Goal: Communication & Community: Participate in discussion

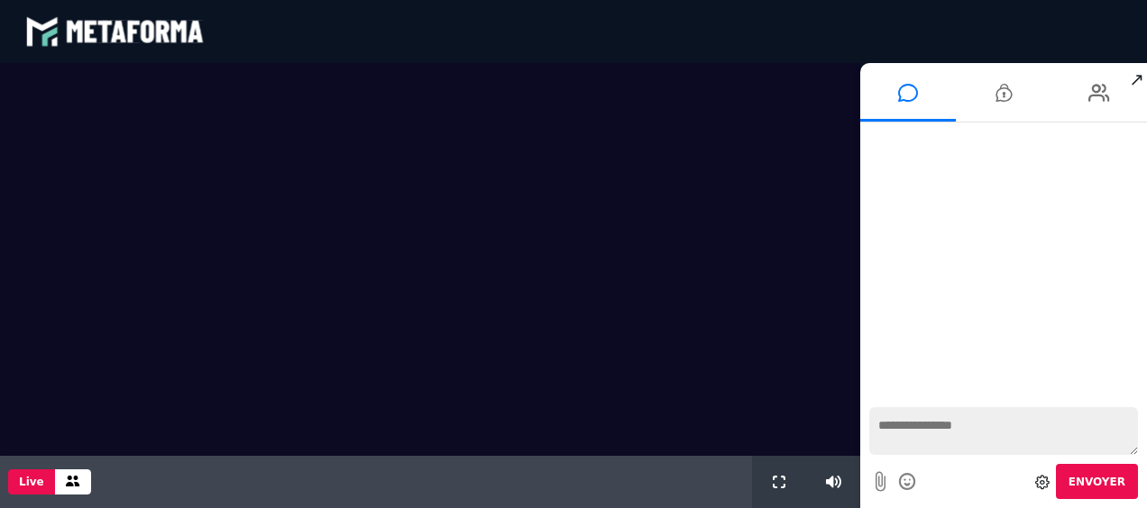
scroll to position [1671, 0]
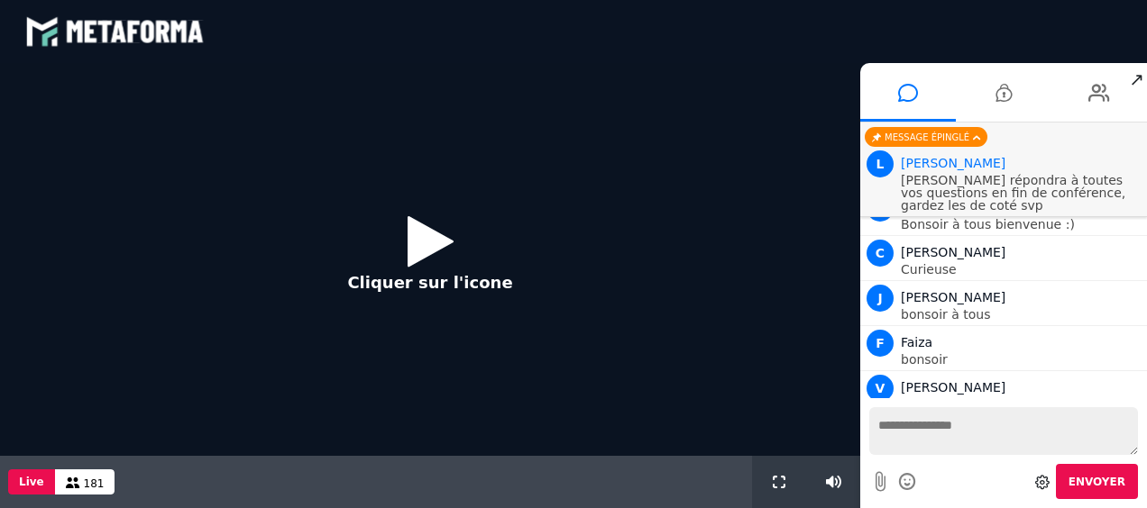
click at [427, 246] on icon at bounding box center [430, 241] width 46 height 59
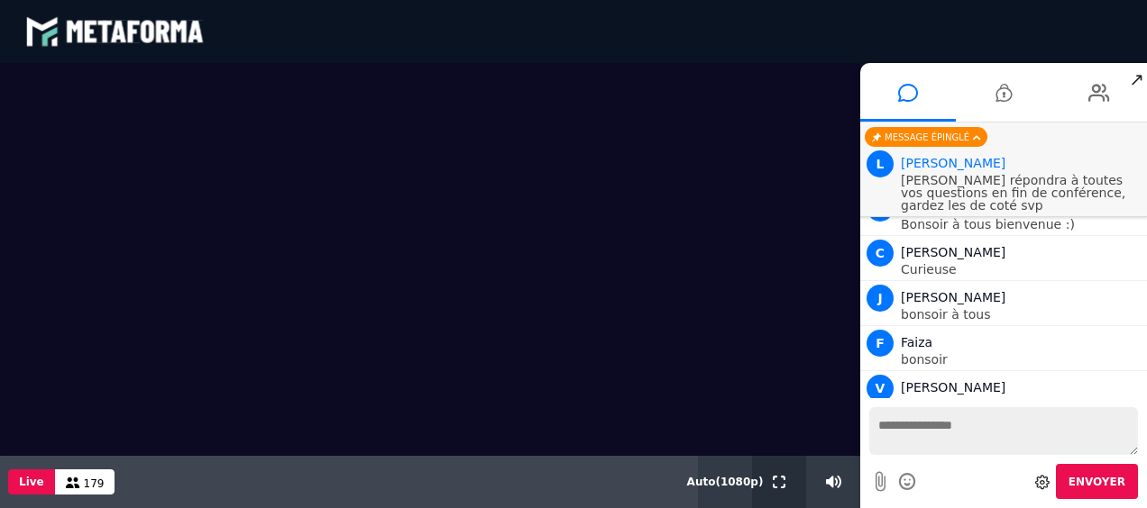
click at [777, 485] on icon at bounding box center [779, 482] width 13 height 13
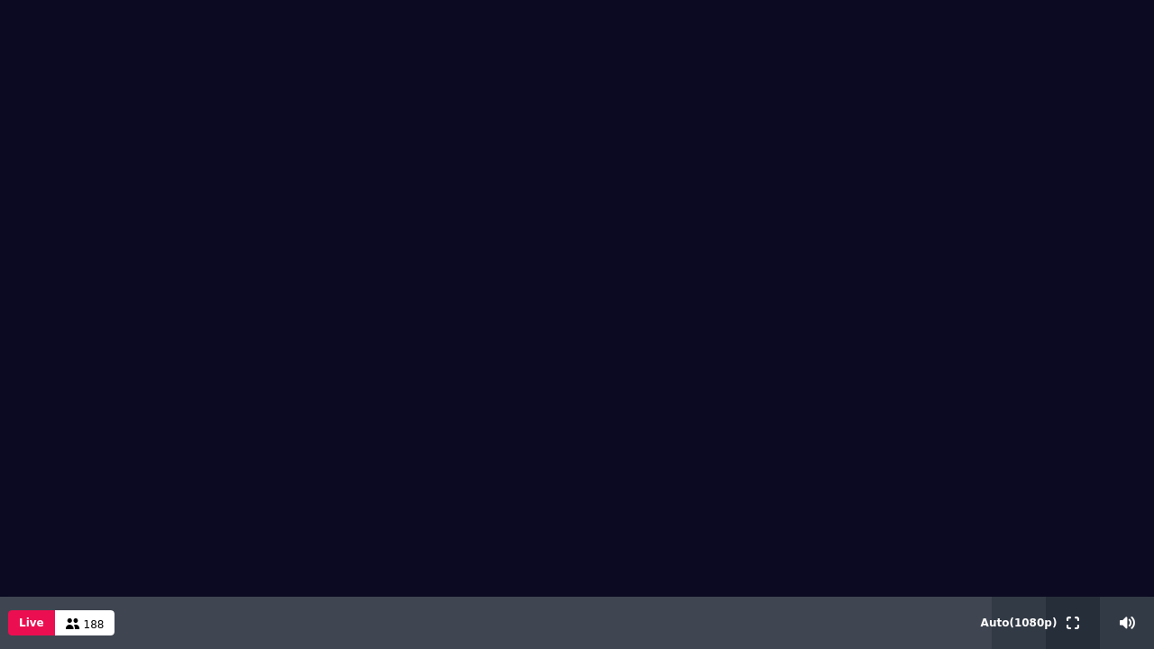
click at [1067, 508] on icon at bounding box center [1073, 623] width 13 height 13
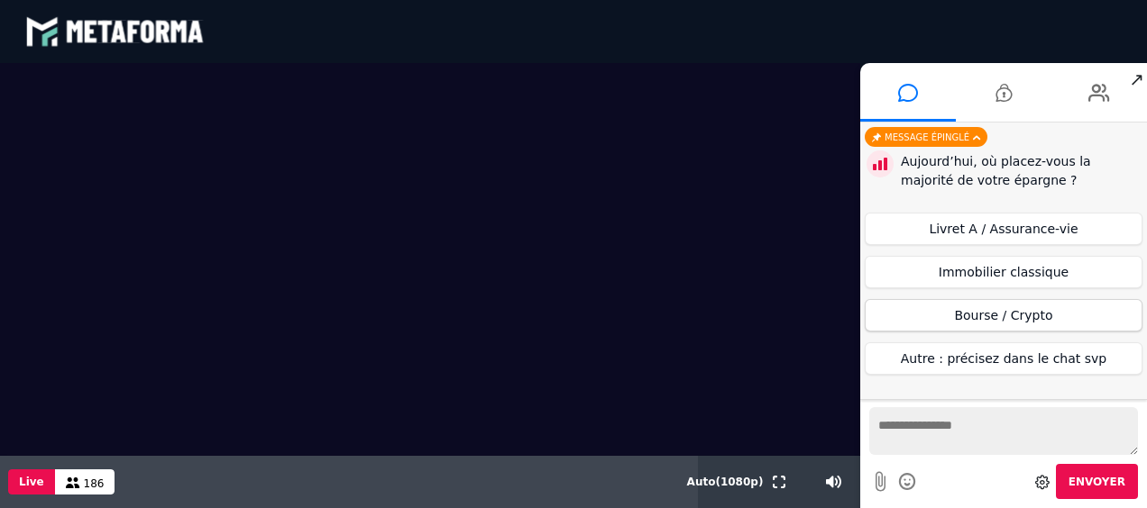
click at [968, 316] on button "Bourse / Crypto" at bounding box center [1004, 315] width 278 height 32
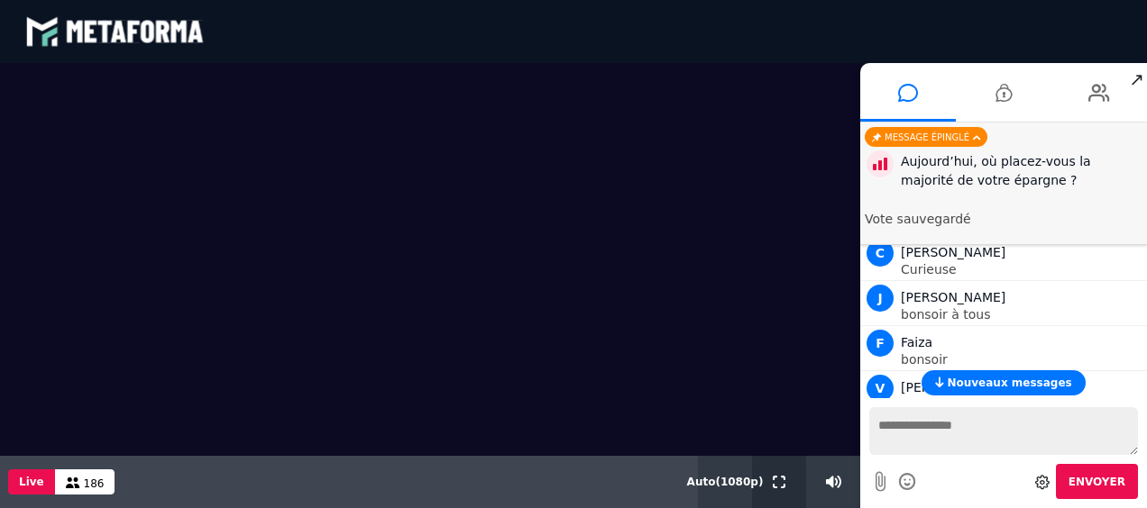
click at [772, 482] on button at bounding box center [779, 482] width 20 height 52
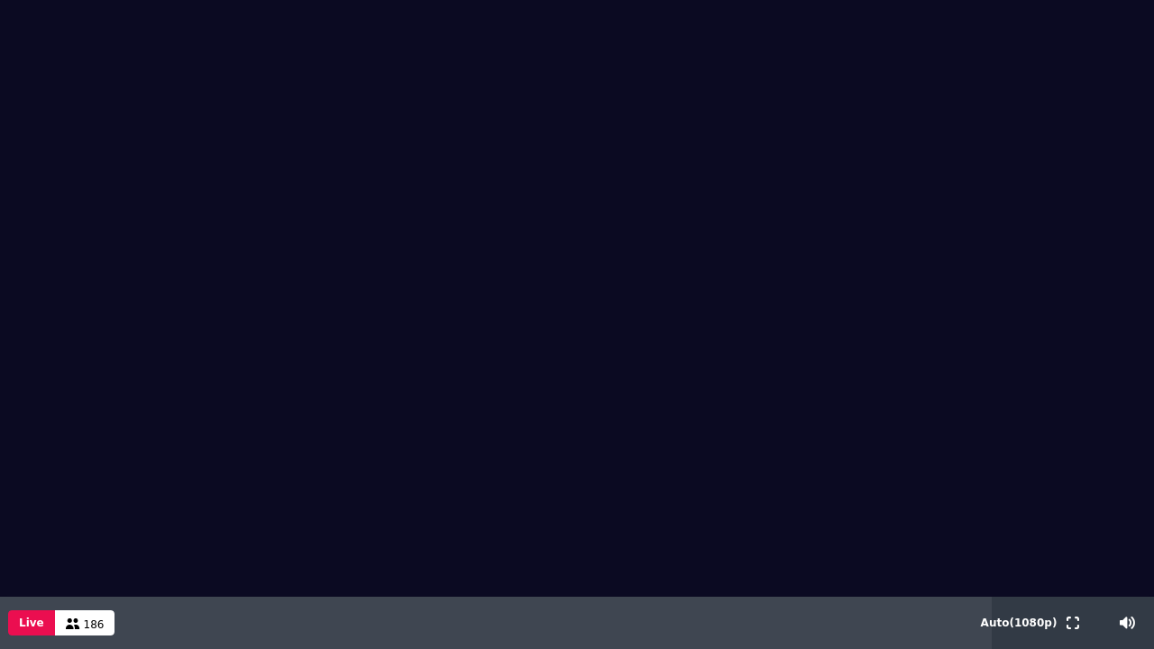
drag, startPoint x: 1074, startPoint y: 626, endPoint x: 416, endPoint y: 535, distance: 664.4
click at [1074, 508] on icon at bounding box center [1073, 623] width 13 height 13
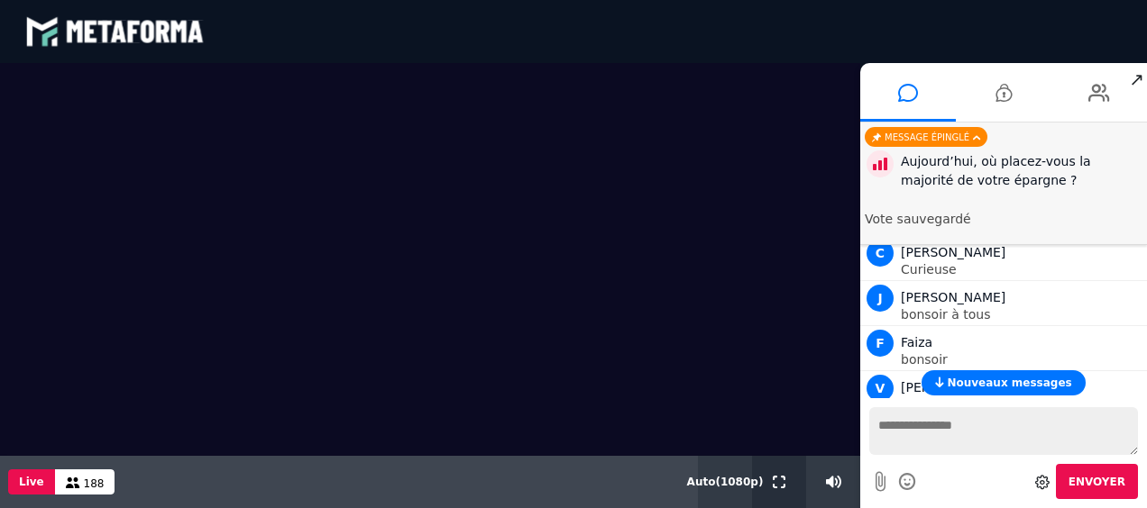
click at [779, 480] on icon at bounding box center [779, 482] width 13 height 13
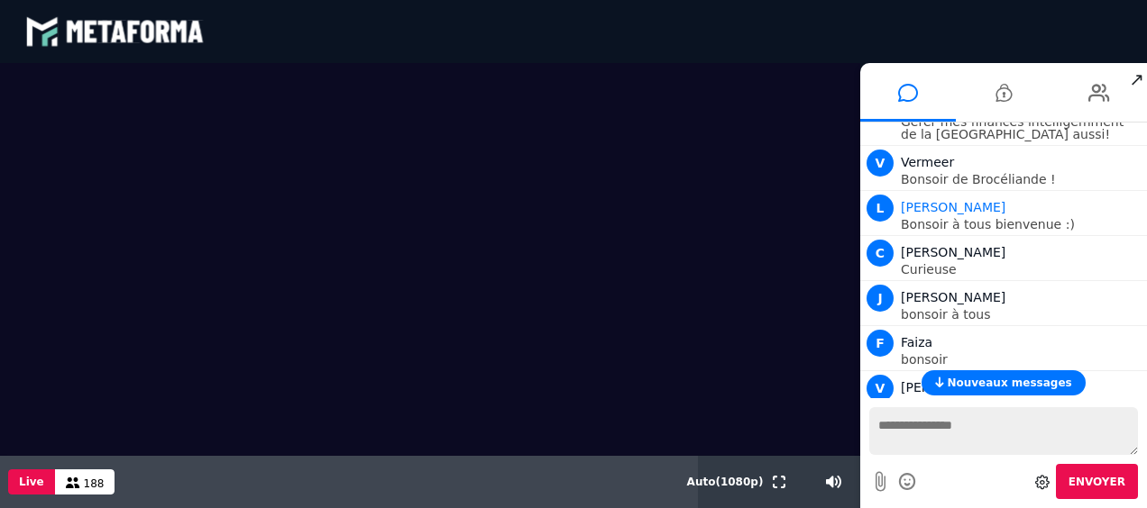
click at [783, 508] on iframe at bounding box center [573, 254] width 1147 height 508
click at [781, 508] on iframe at bounding box center [573, 254] width 1147 height 508
click at [785, 483] on icon at bounding box center [779, 482] width 13 height 13
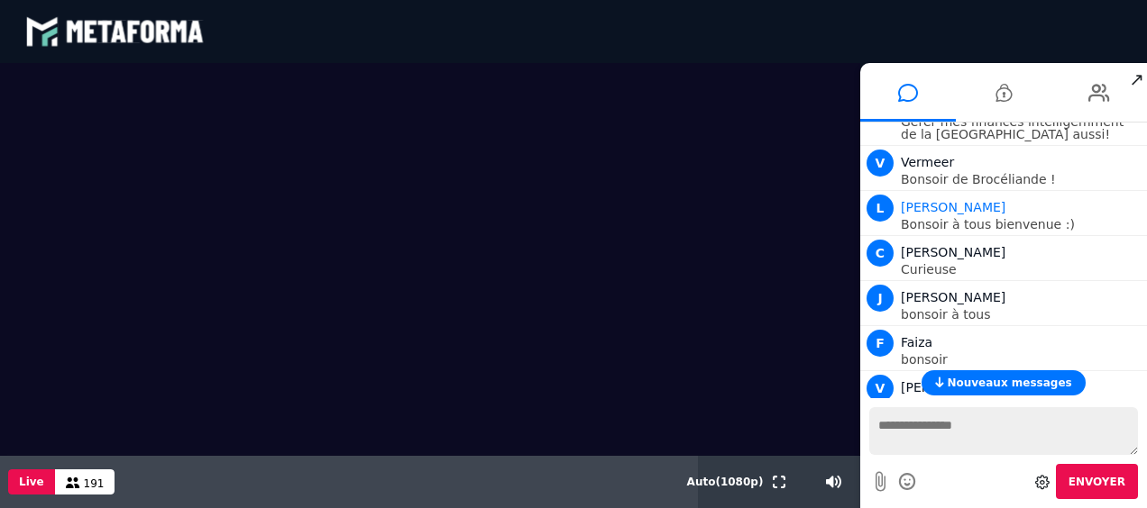
click at [785, 483] on icon at bounding box center [779, 482] width 13 height 13
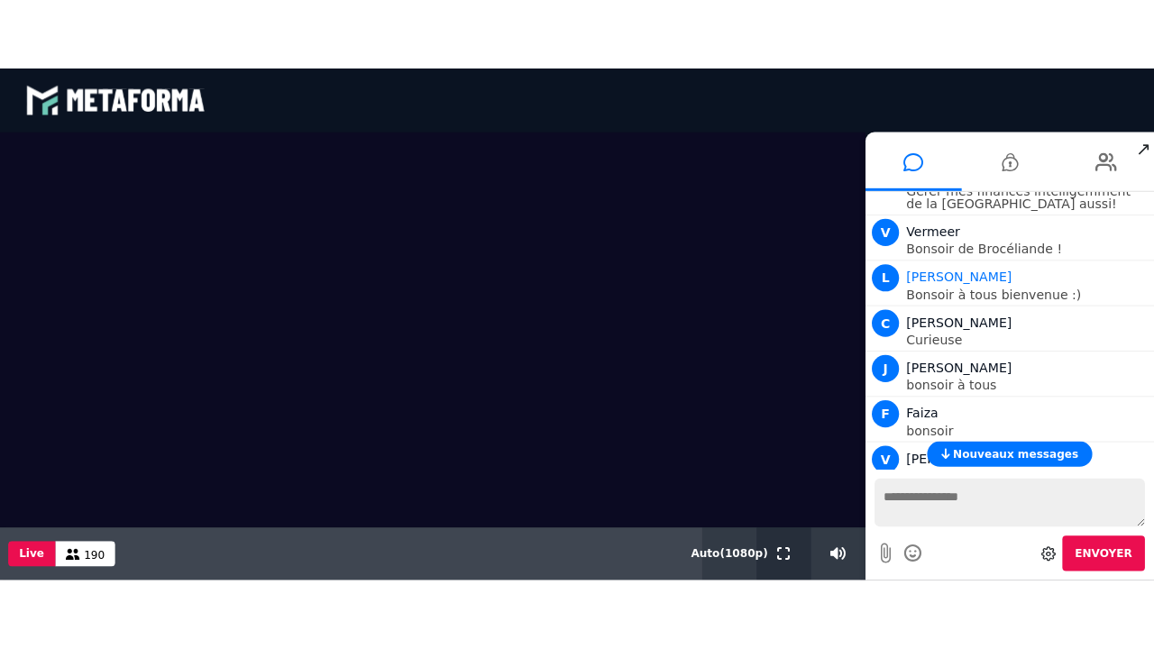
click at [774, 508] on icon at bounding box center [779, 551] width 13 height 13
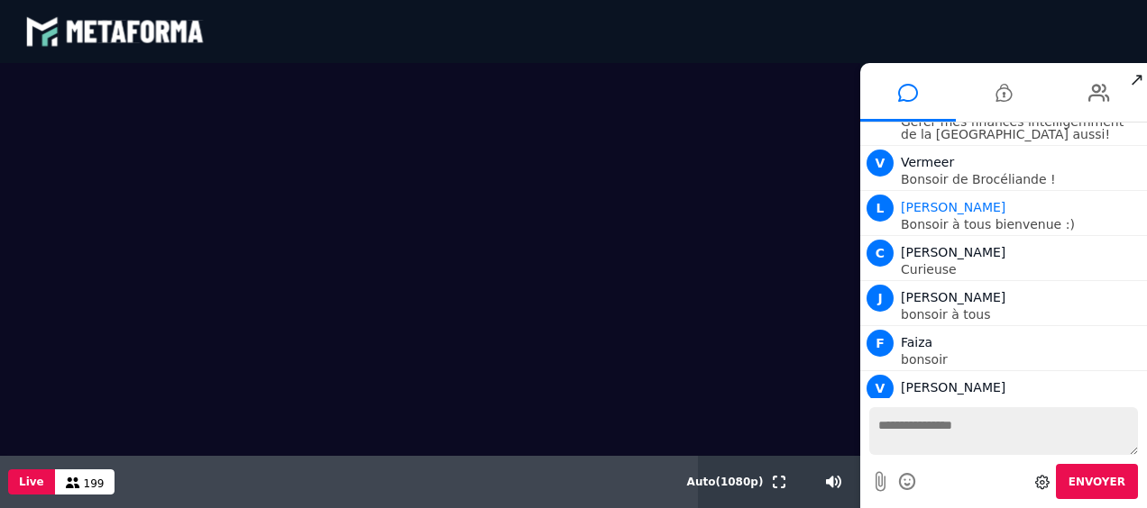
click at [900, 431] on textarea at bounding box center [1003, 431] width 269 height 48
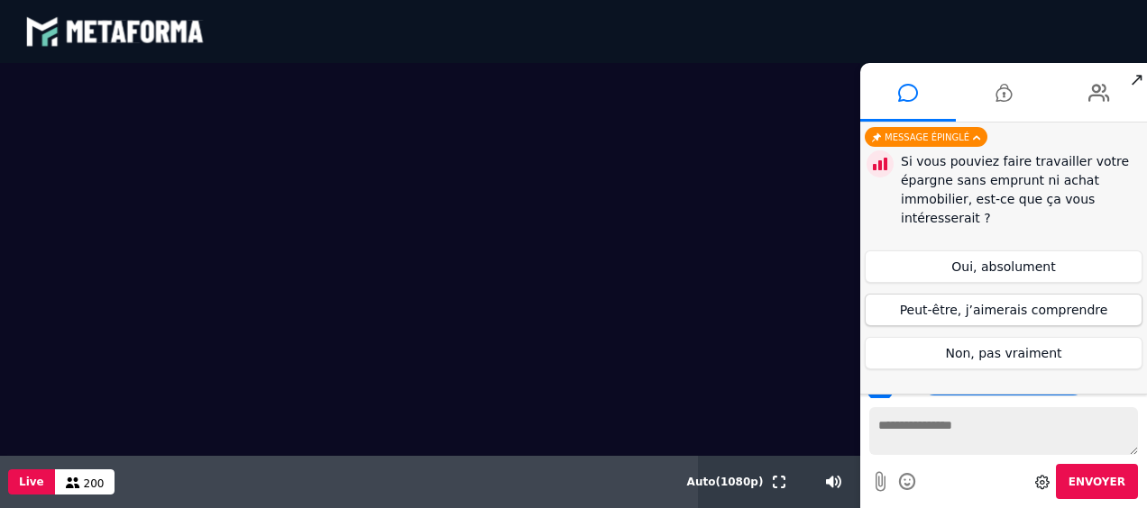
click at [983, 304] on button "Peut-être, j’aimerais comprendre" at bounding box center [1004, 310] width 278 height 32
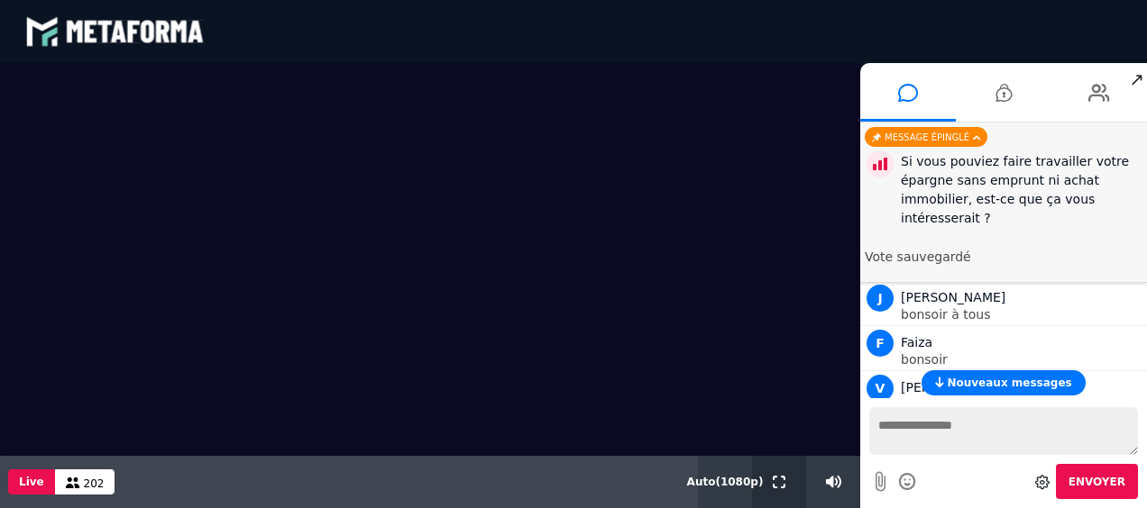
click at [774, 485] on icon at bounding box center [779, 482] width 13 height 13
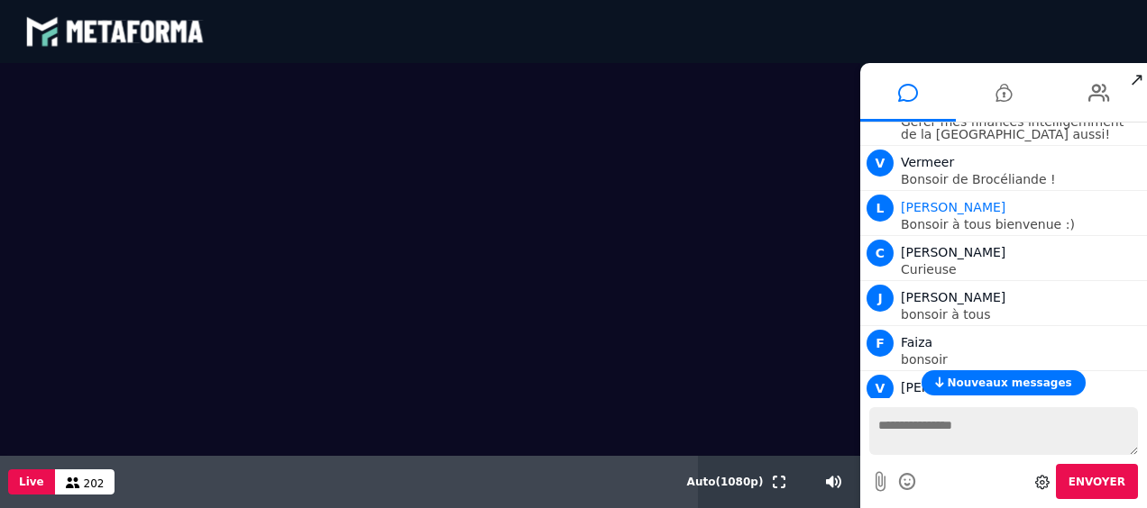
click at [970, 384] on span "Nouveaux messages" at bounding box center [1009, 383] width 124 height 13
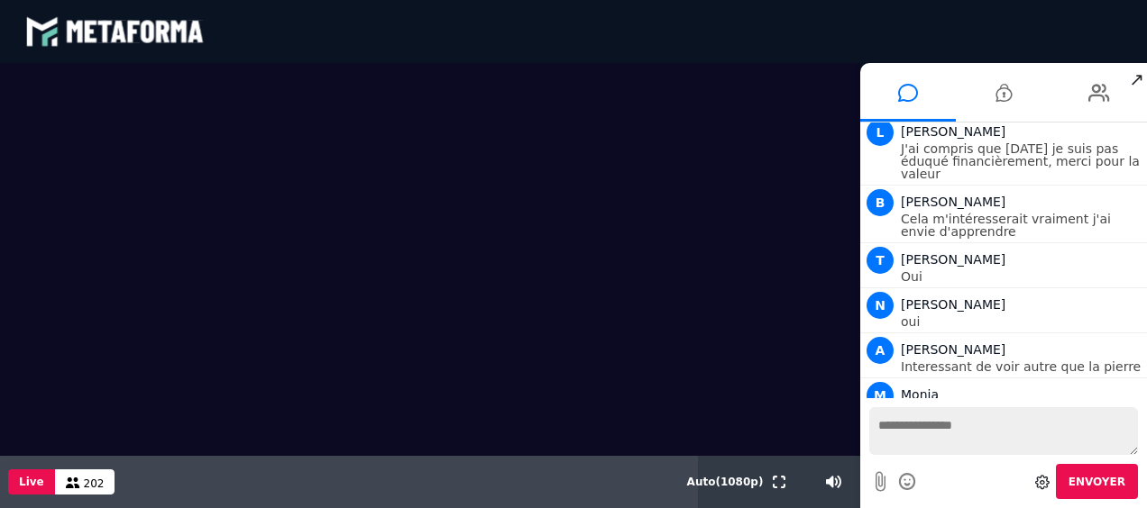
click at [947, 435] on textarea at bounding box center [1003, 431] width 269 height 48
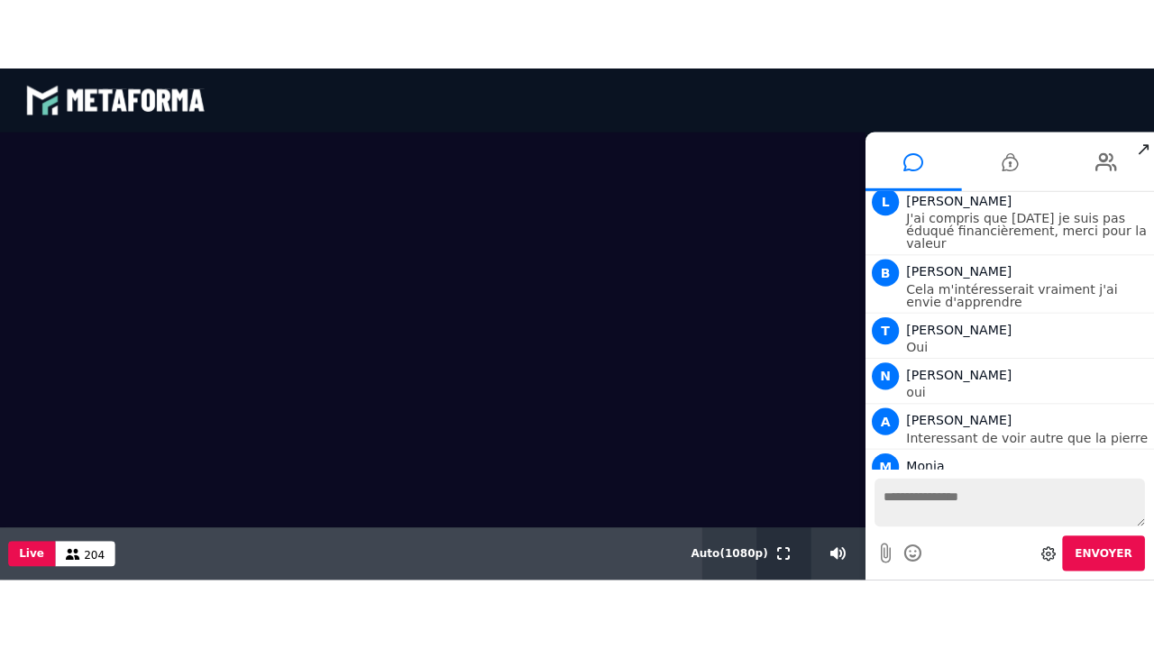
drag, startPoint x: 777, startPoint y: 549, endPoint x: 781, endPoint y: 643, distance: 93.8
click at [777, 508] on icon at bounding box center [779, 551] width 13 height 13
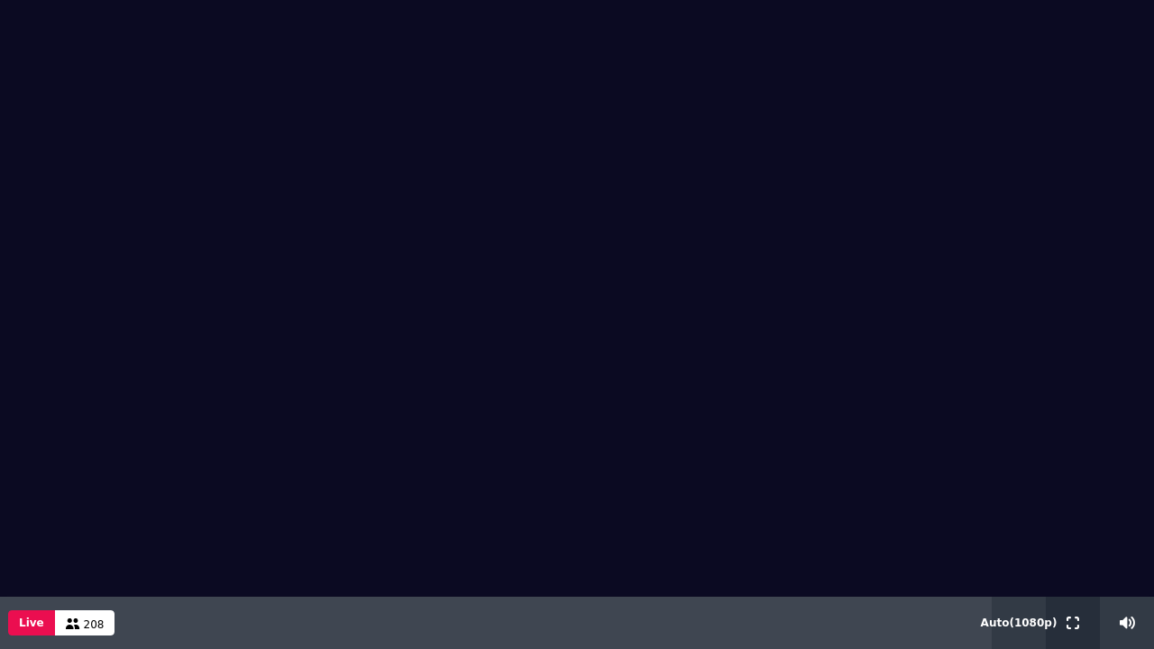
click at [1073, 508] on icon at bounding box center [1073, 623] width 13 height 13
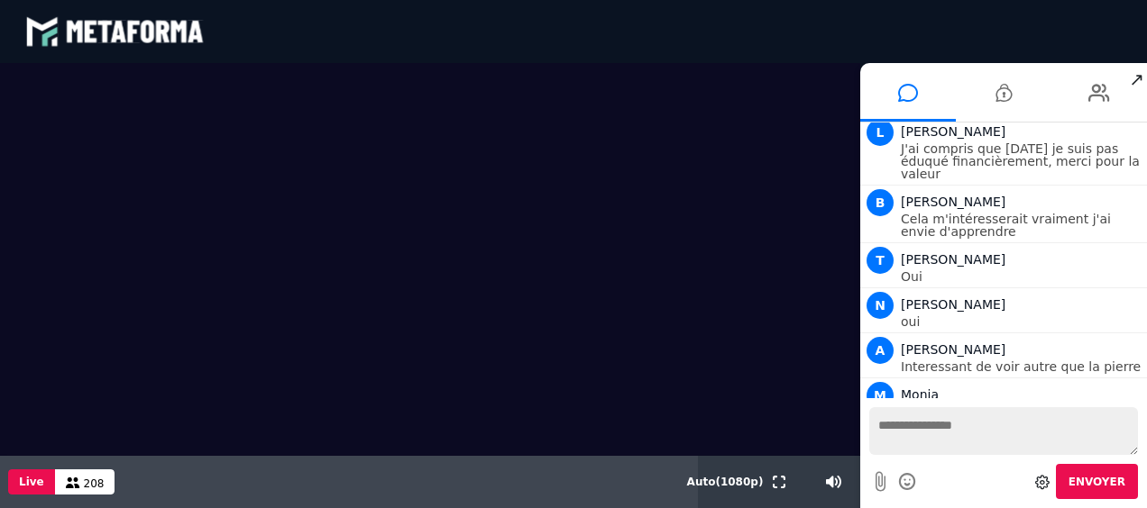
click at [941, 431] on textarea at bounding box center [1003, 431] width 269 height 48
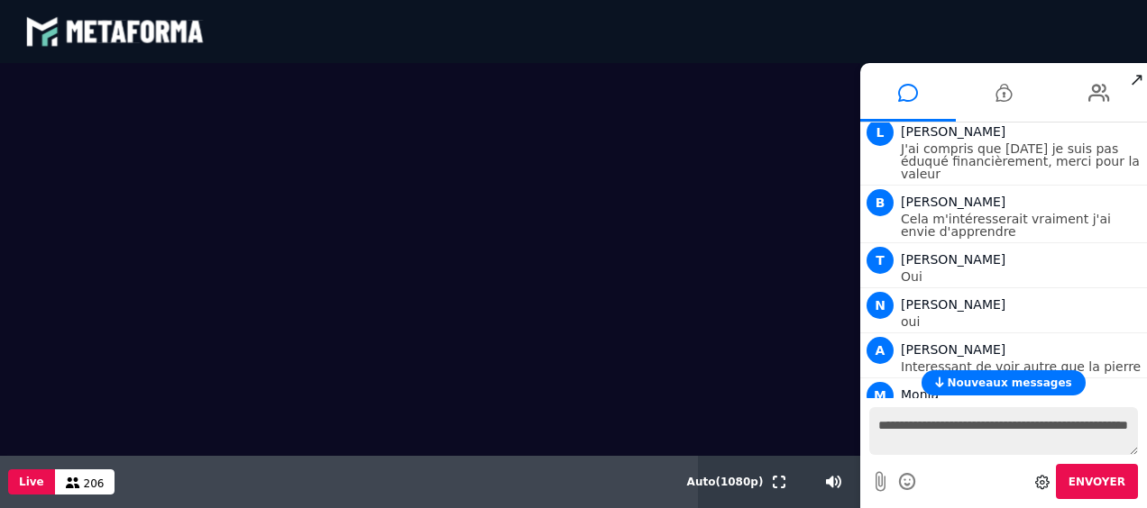
drag, startPoint x: 957, startPoint y: 426, endPoint x: 845, endPoint y: 428, distance: 112.7
click at [845, 428] on div "Scène Compte limité Mettez à niveau pour obtenir des fonctionnalités profession…" at bounding box center [573, 285] width 1147 height 445
click at [1119, 424] on textarea "**********" at bounding box center [1003, 431] width 269 height 48
click at [1101, 486] on span "Envoyer" at bounding box center [1096, 482] width 57 height 13
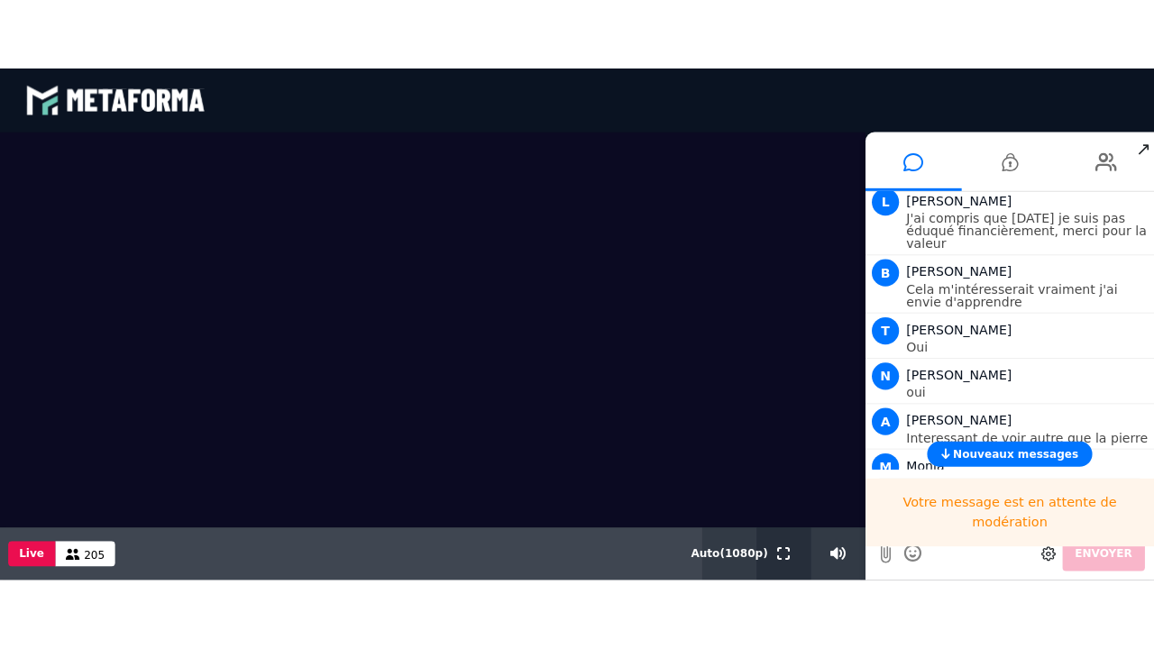
click at [779, 508] on icon at bounding box center [779, 551] width 13 height 13
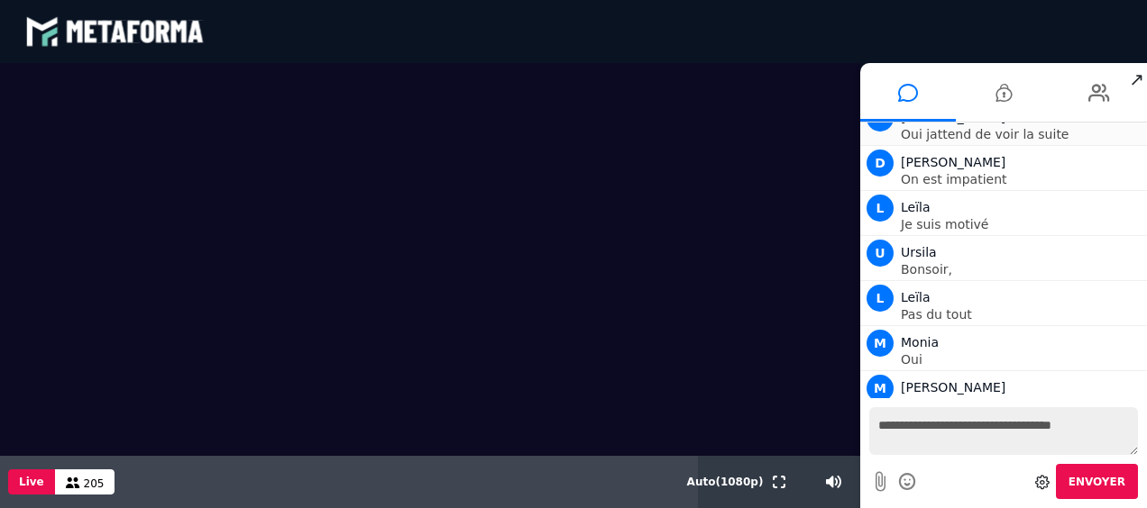
scroll to position [6067, 0]
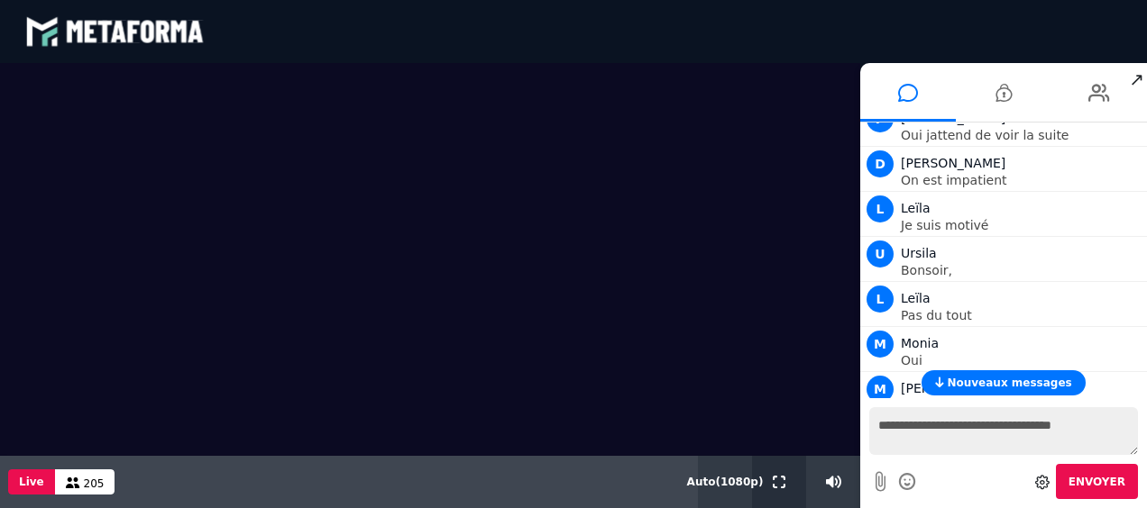
click at [783, 474] on button at bounding box center [779, 482] width 20 height 52
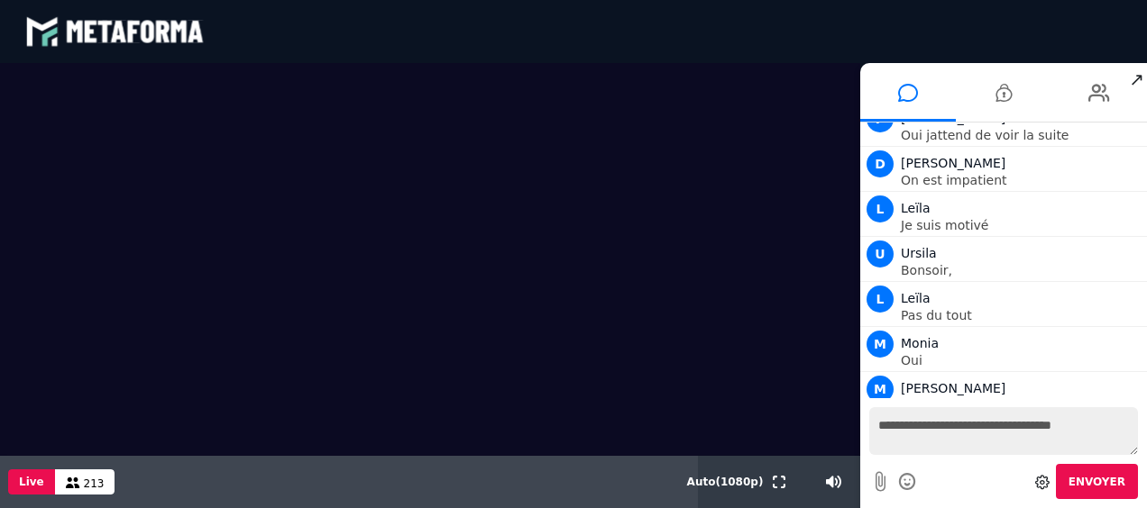
click at [939, 433] on textarea "**********" at bounding box center [1003, 431] width 269 height 48
click at [907, 482] on icon at bounding box center [908, 482] width 20 height 23
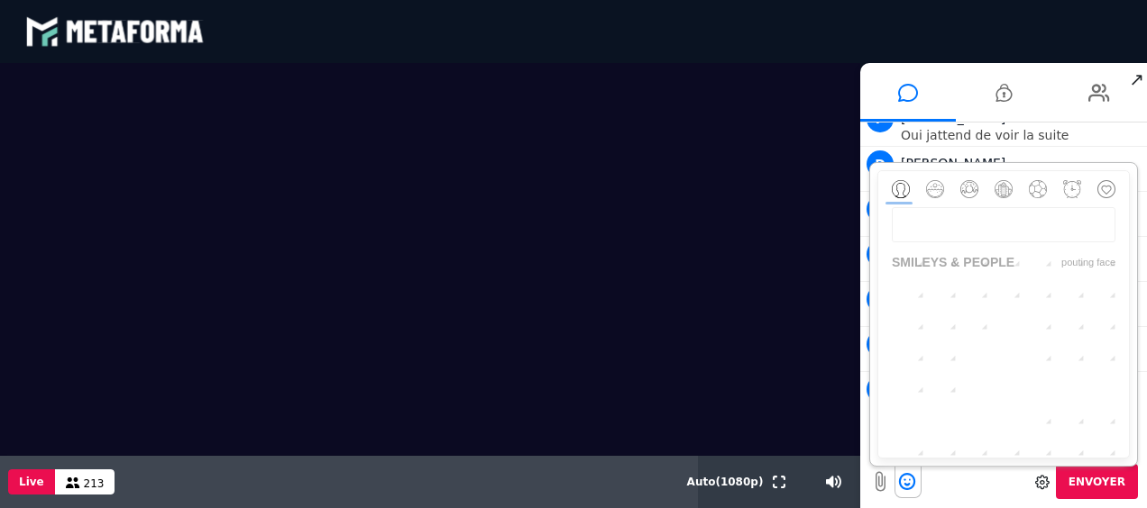
scroll to position [809, 0]
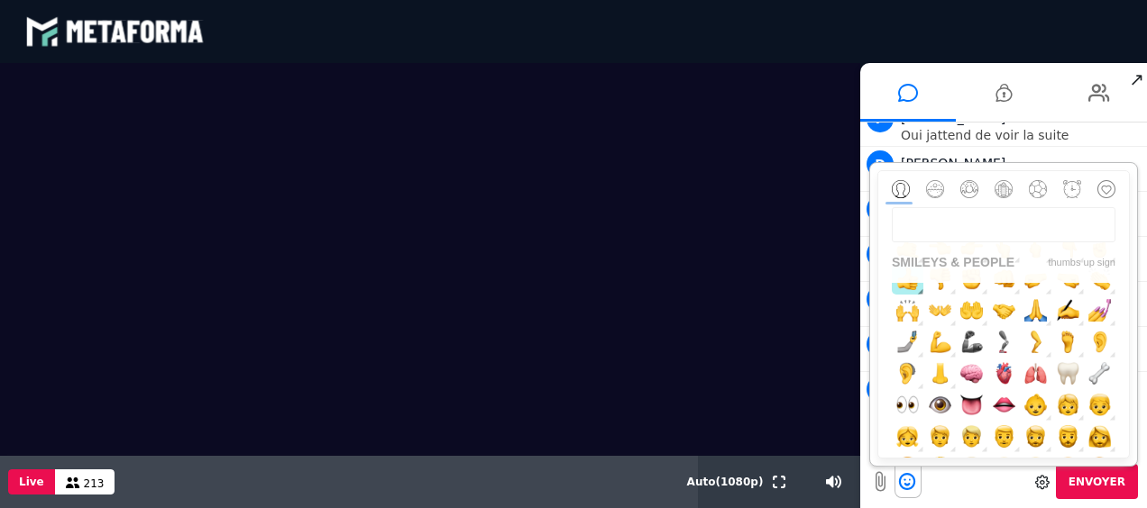
click at [919, 290] on img "button" at bounding box center [907, 279] width 23 height 23
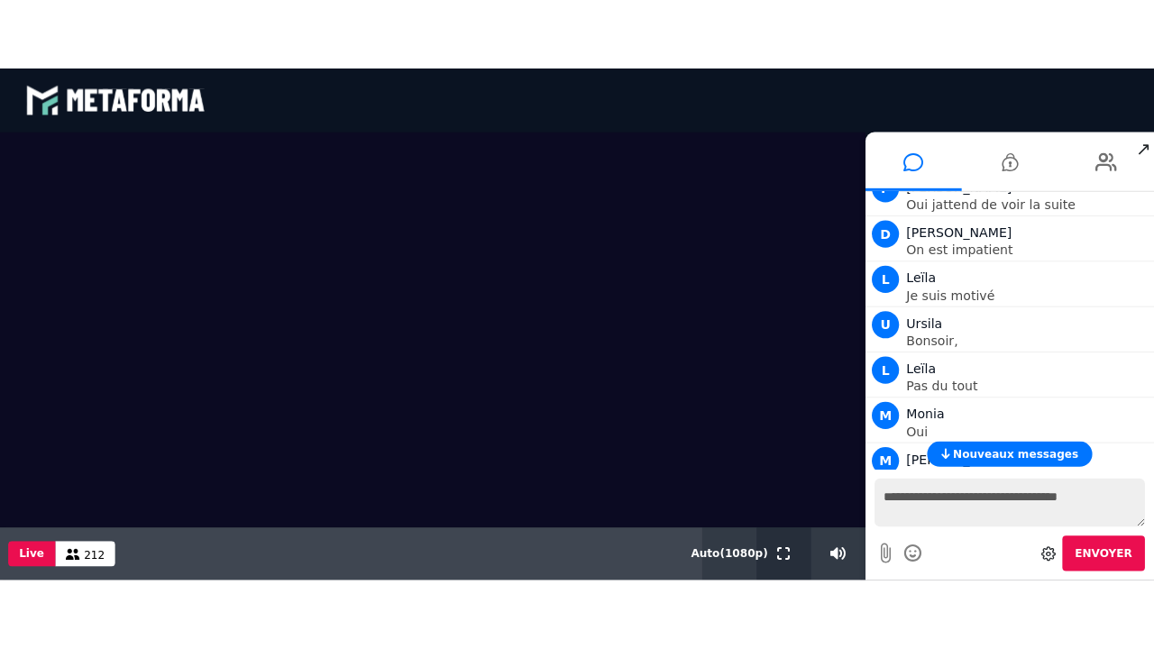
drag, startPoint x: 772, startPoint y: 550, endPoint x: 775, endPoint y: 644, distance: 93.8
click at [773, 508] on icon at bounding box center [779, 551] width 13 height 13
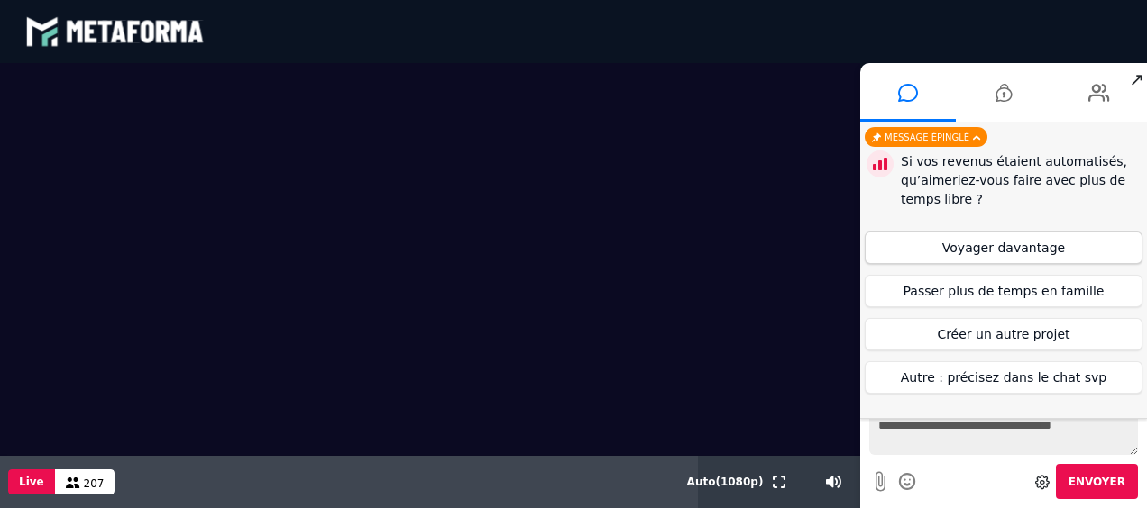
click at [992, 238] on button "Voyager davantage" at bounding box center [1004, 248] width 278 height 32
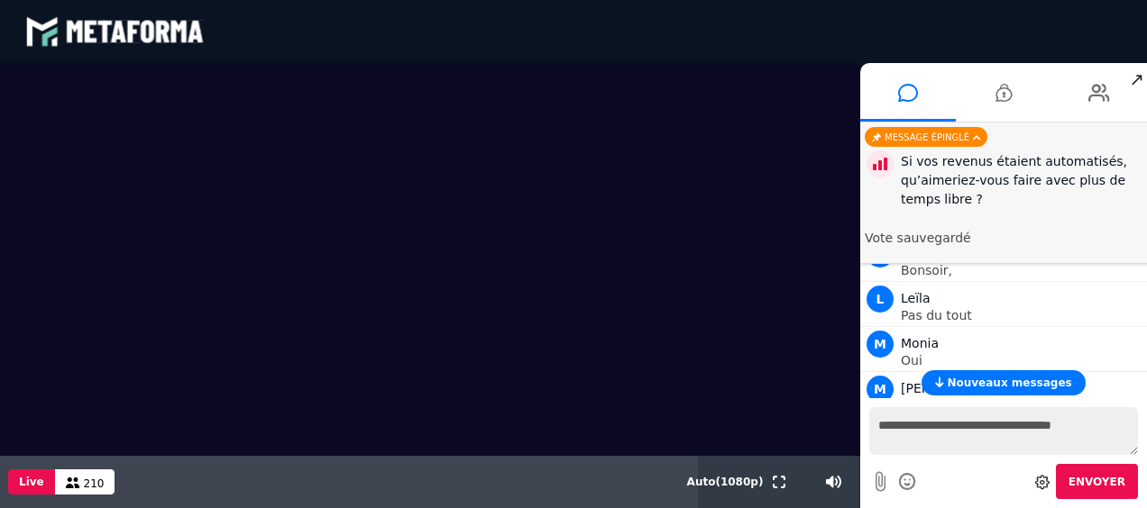
click at [937, 433] on textarea "**********" at bounding box center [1003, 431] width 269 height 48
type textarea "**"
click at [978, 380] on span "Nouveaux messages" at bounding box center [1009, 383] width 124 height 13
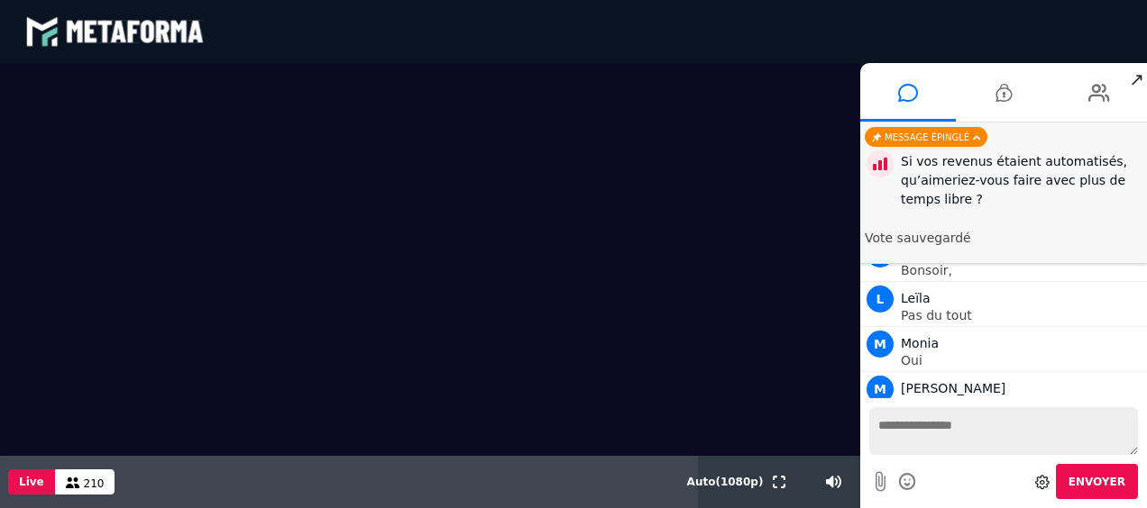
scroll to position [7528, 0]
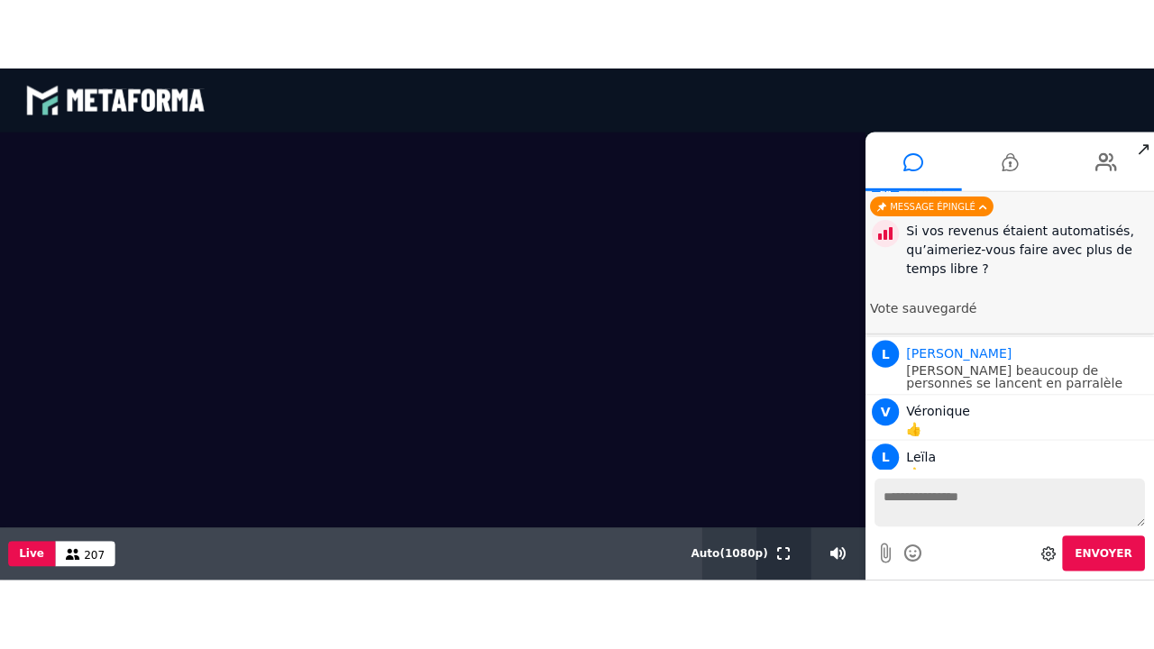
drag, startPoint x: 778, startPoint y: 549, endPoint x: 782, endPoint y: 643, distance: 93.8
click at [778, 508] on icon at bounding box center [779, 551] width 13 height 13
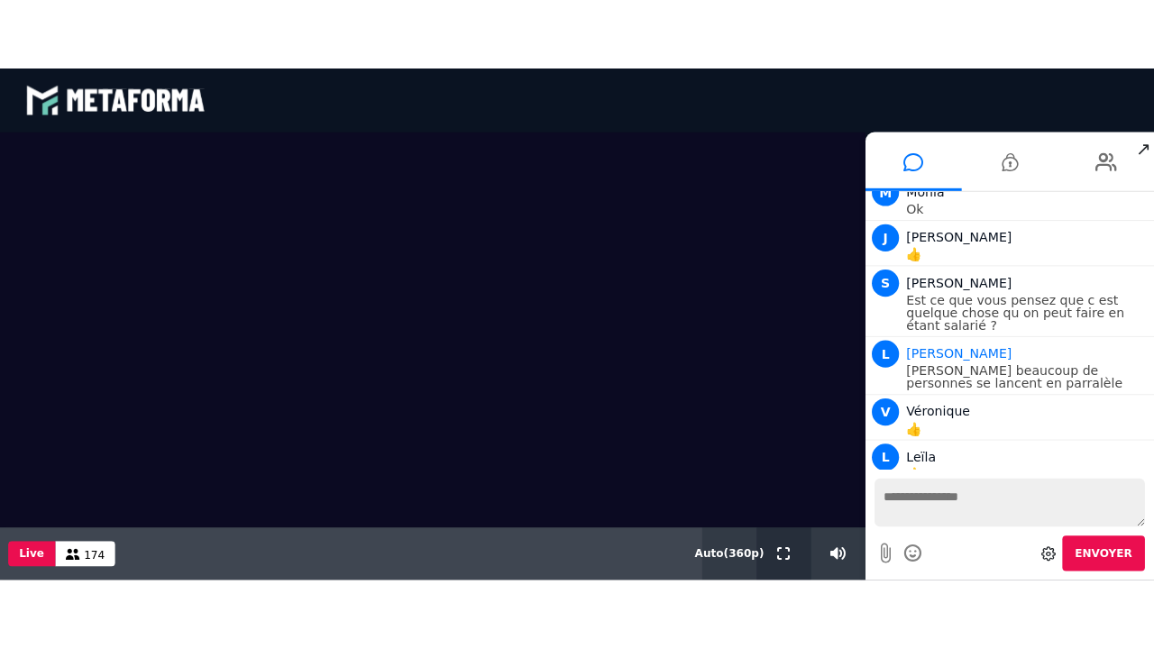
click at [779, 508] on icon at bounding box center [779, 551] width 13 height 13
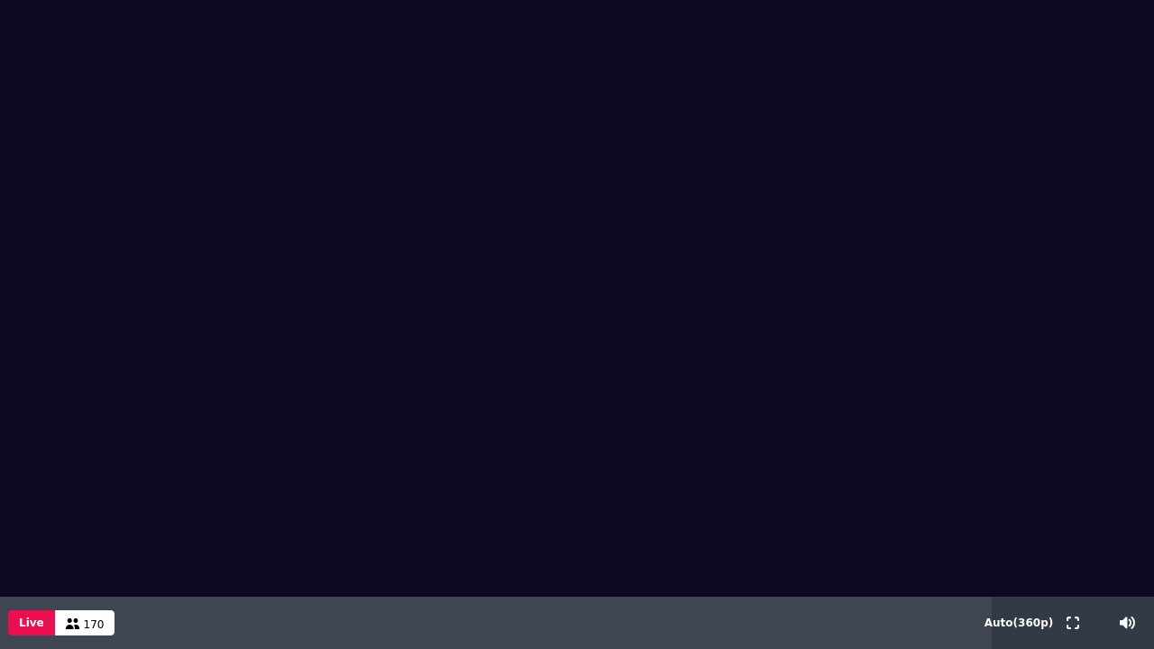
click at [365, 417] on video at bounding box center [577, 298] width 1154 height 597
click at [1059, 508] on icon at bounding box center [1060, 623] width 15 height 13
click at [1059, 508] on icon at bounding box center [1061, 623] width 16 height 13
type input "**"
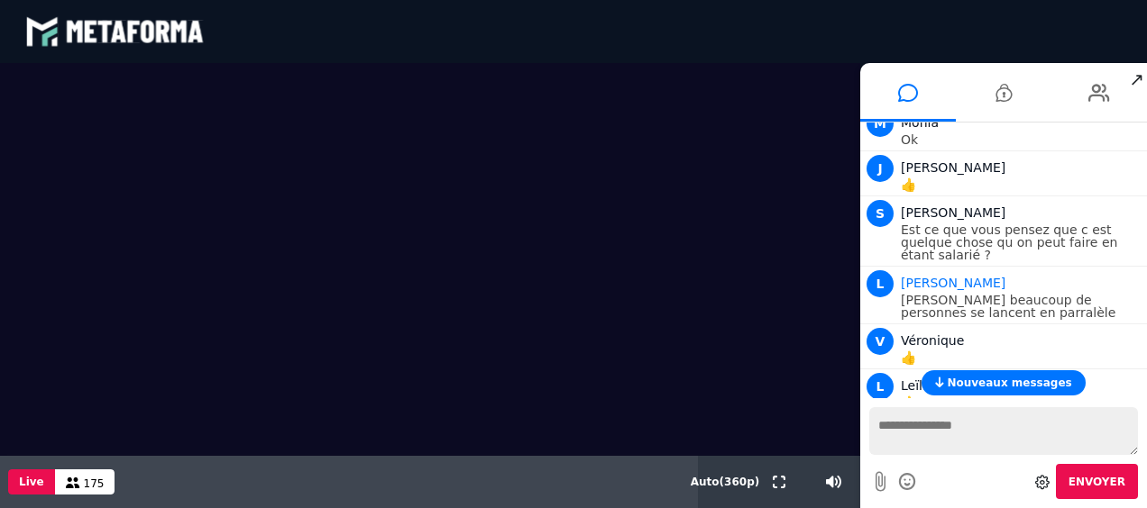
click at [938, 431] on textarea at bounding box center [1003, 431] width 269 height 48
type textarea "***"
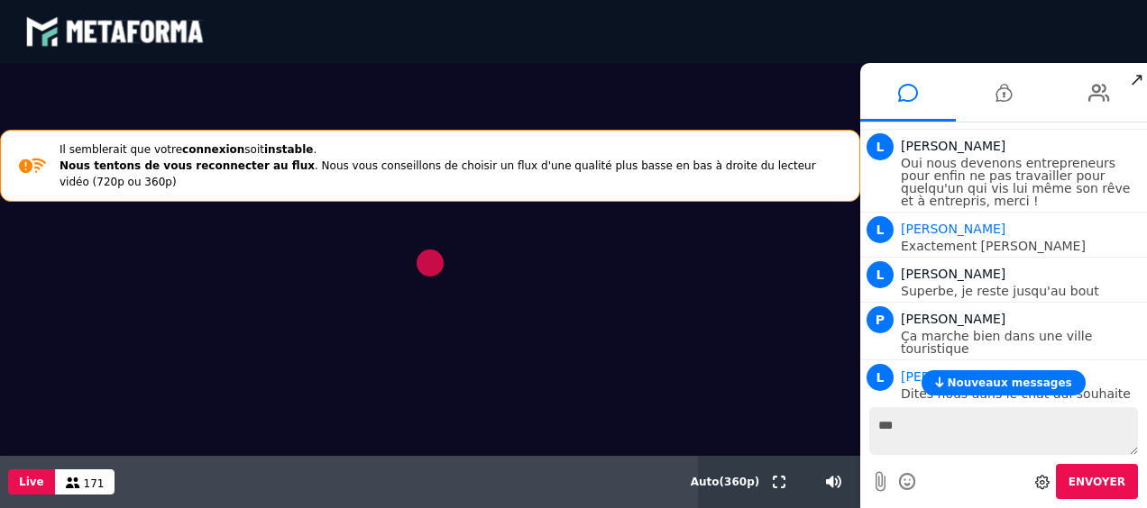
scroll to position [9430, 0]
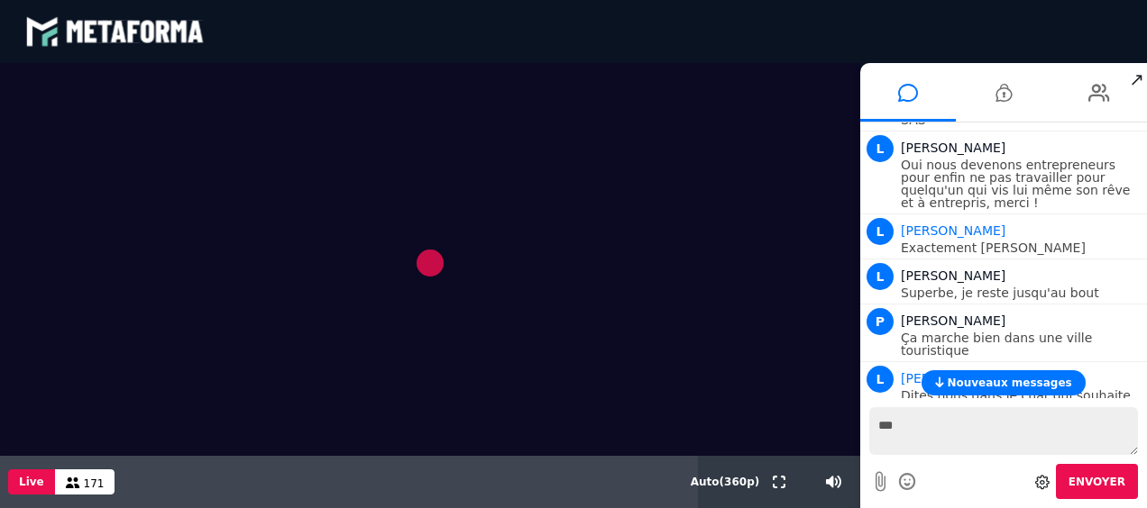
click at [633, 279] on video at bounding box center [430, 259] width 860 height 393
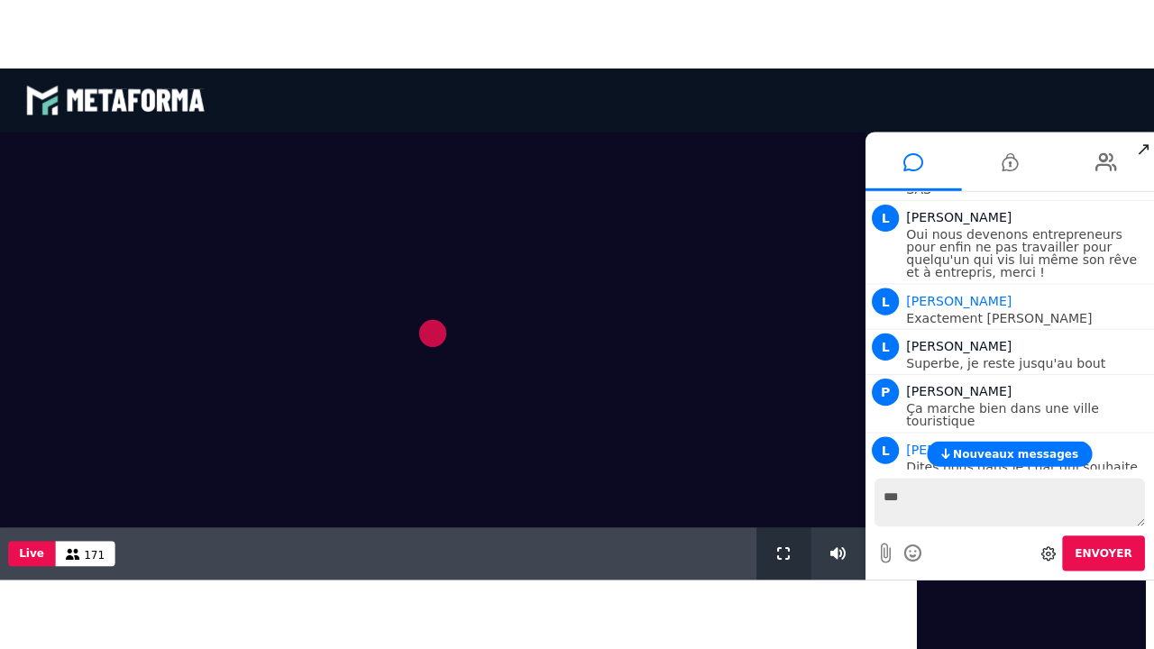
click at [781, 508] on icon at bounding box center [779, 551] width 13 height 13
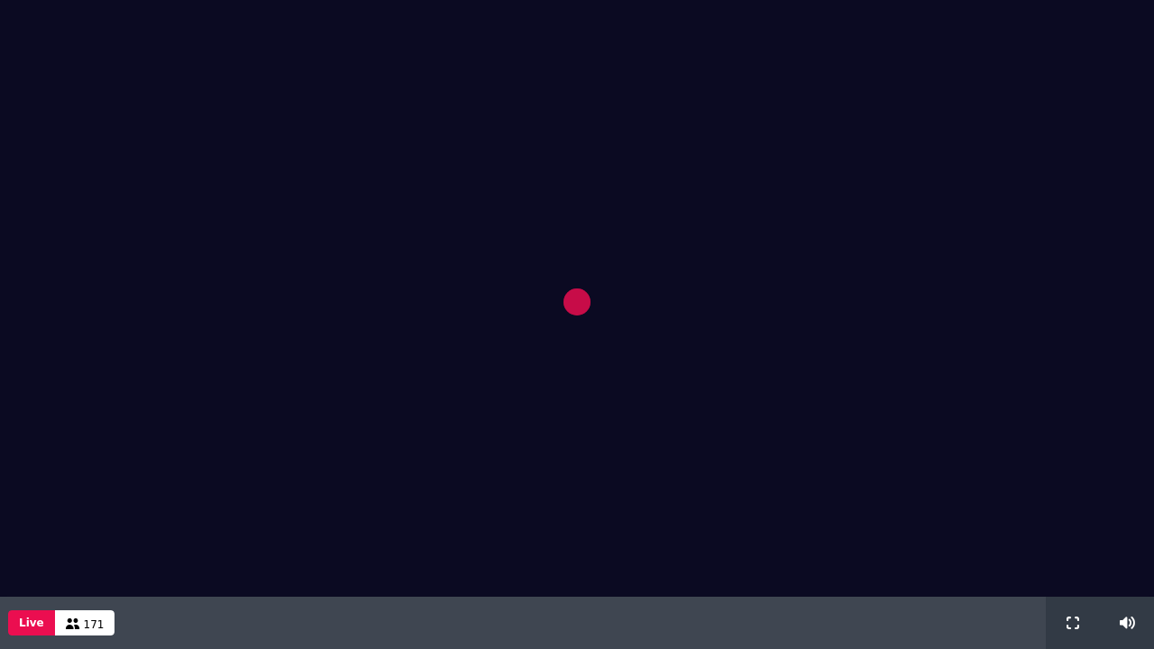
click at [728, 179] on video at bounding box center [577, 298] width 1154 height 597
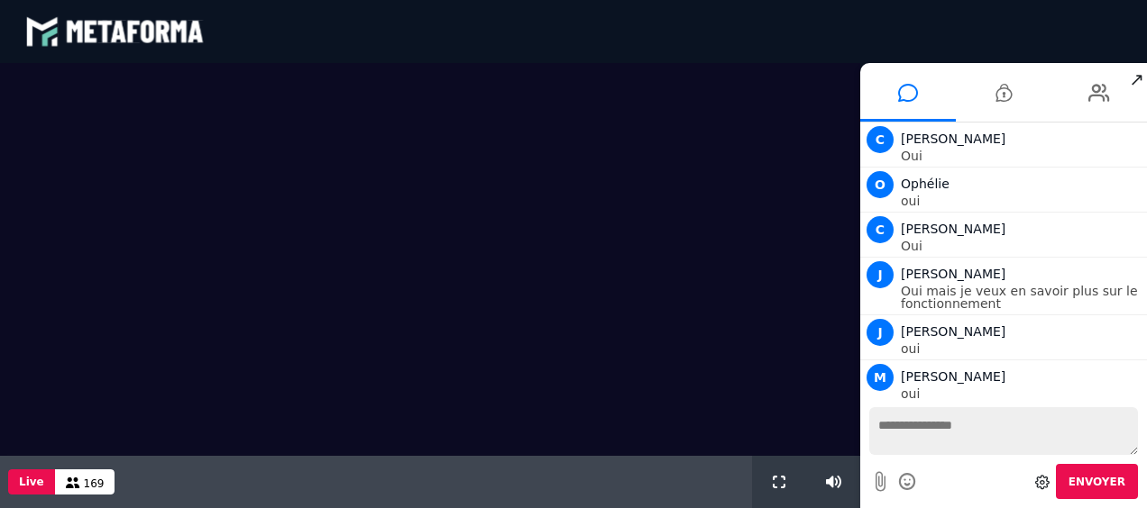
scroll to position [1552, 0]
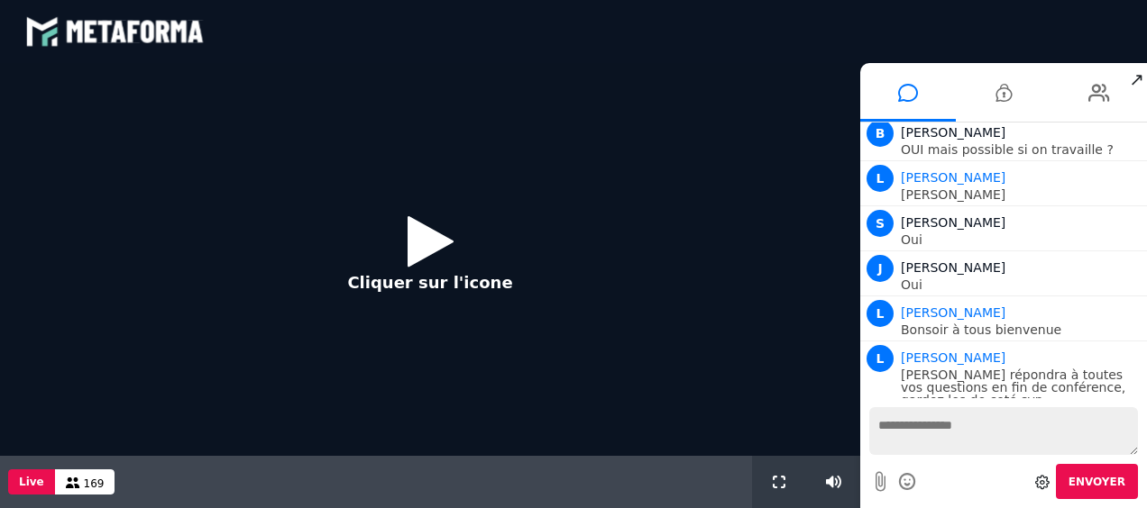
click at [407, 225] on icon at bounding box center [430, 241] width 46 height 59
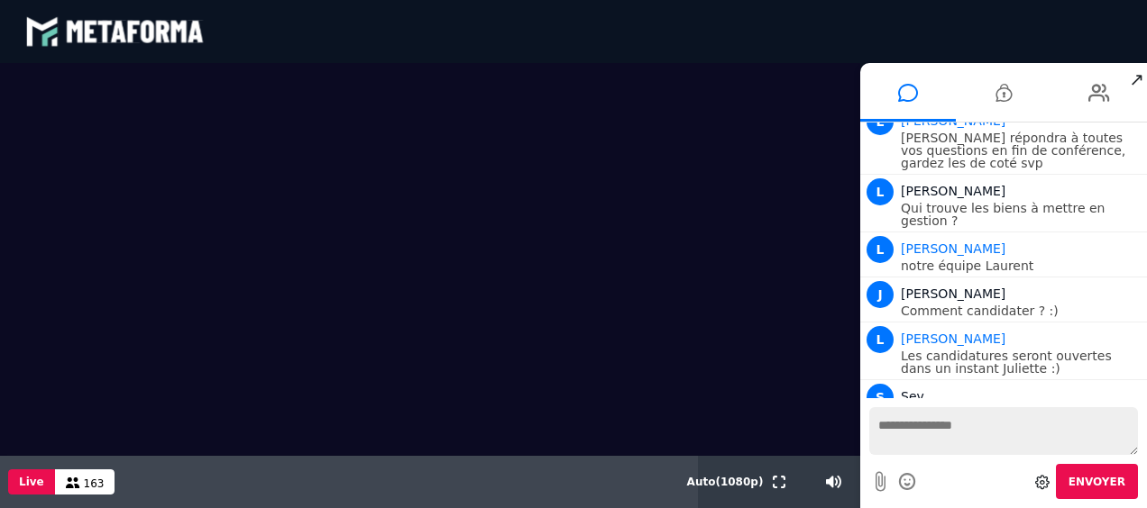
scroll to position [1833, 0]
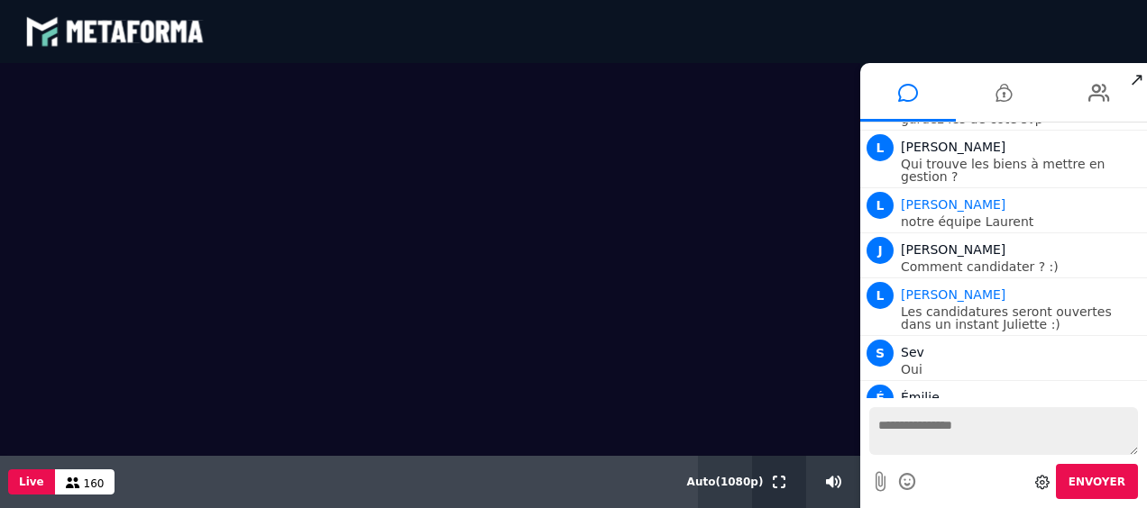
click at [781, 480] on icon at bounding box center [779, 482] width 13 height 13
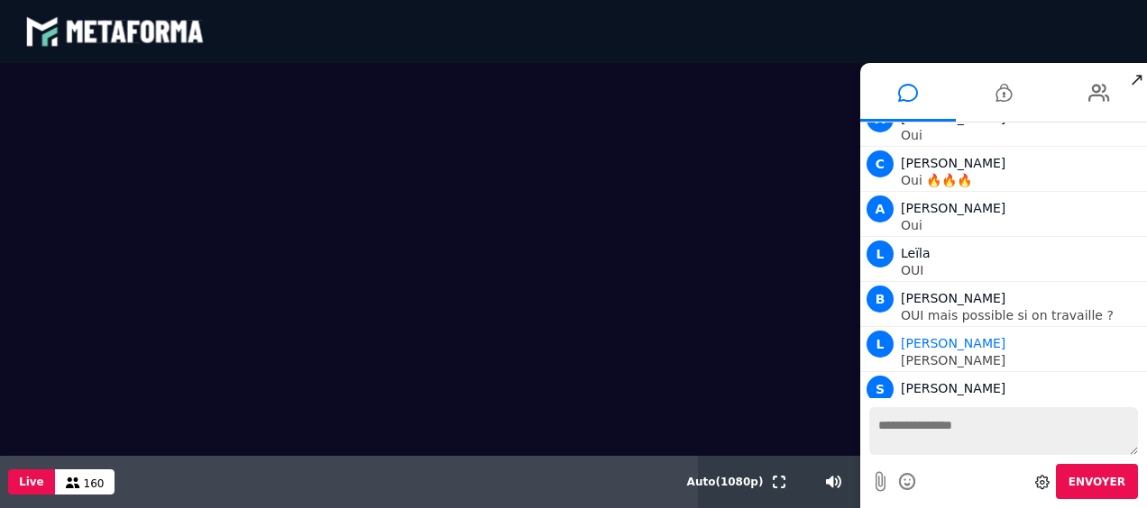
scroll to position [1384, 0]
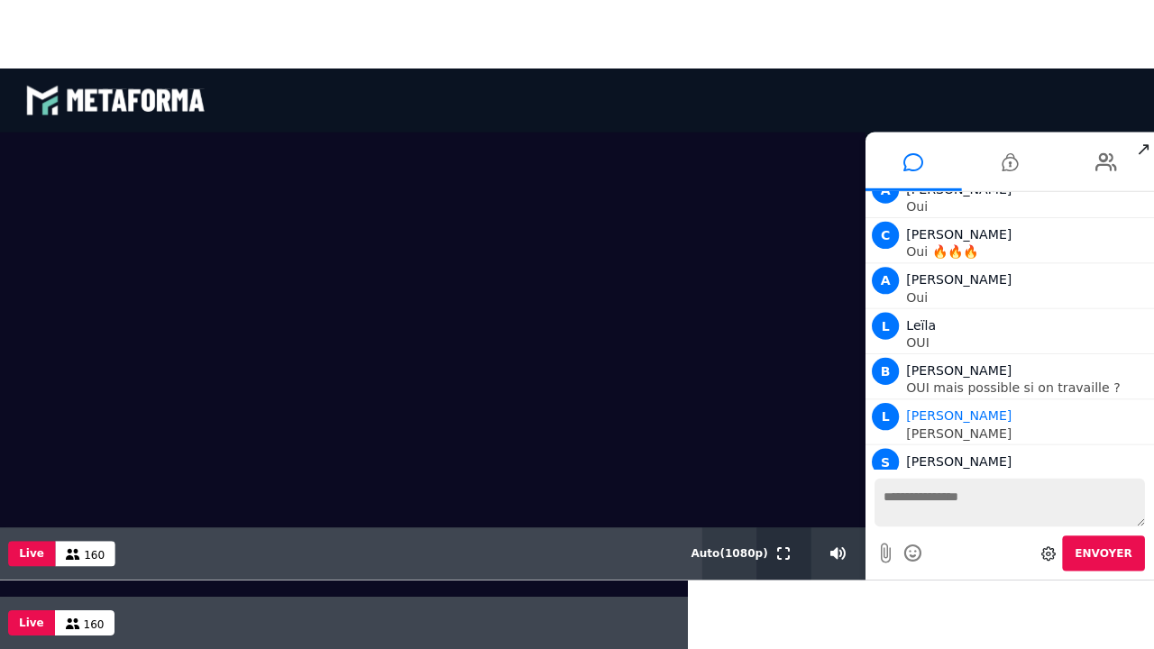
drag, startPoint x: 786, startPoint y: 552, endPoint x: 790, endPoint y: 646, distance: 93.8
click at [786, 508] on button at bounding box center [779, 551] width 20 height 52
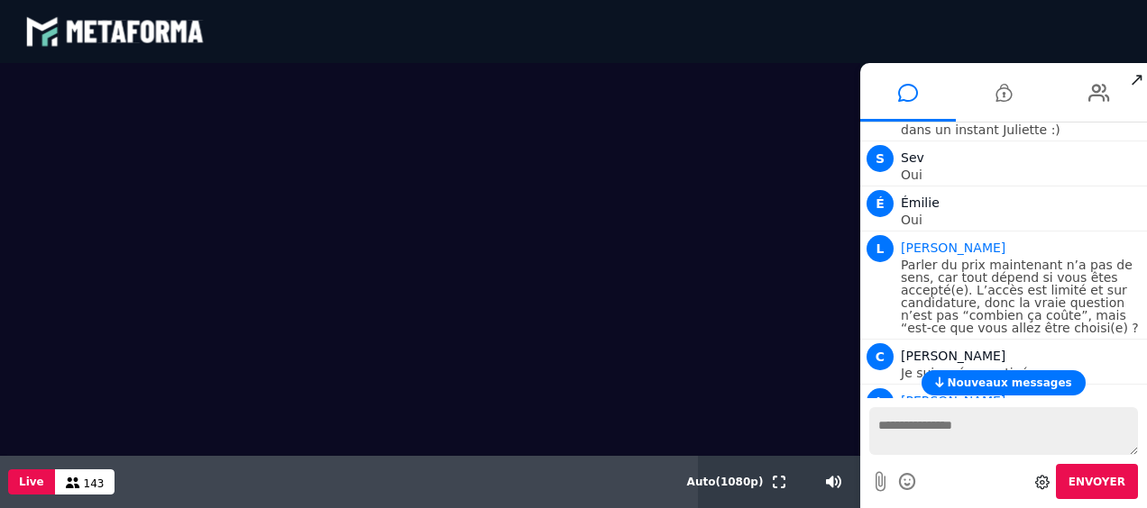
scroll to position [2030, 0]
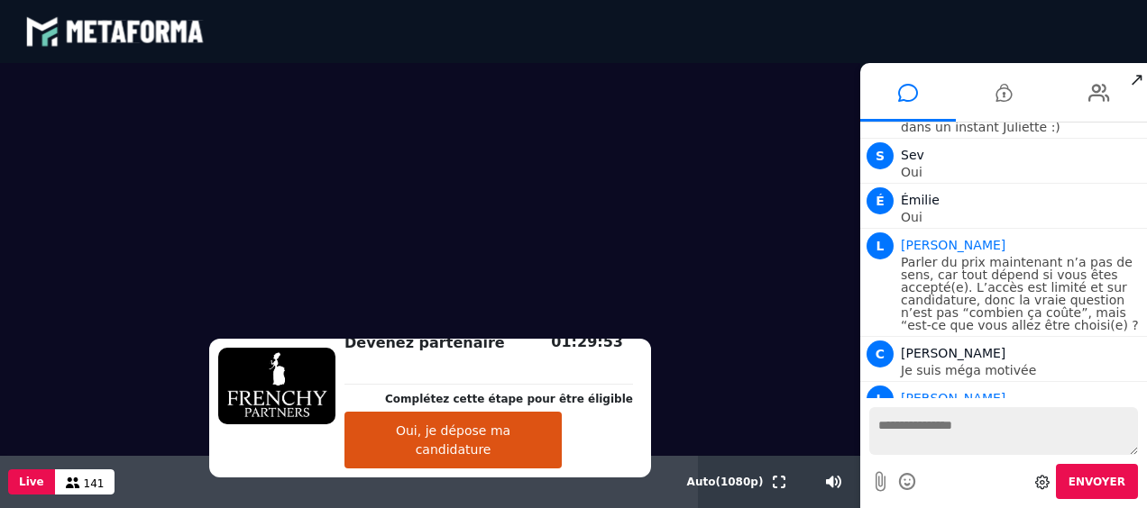
click at [490, 451] on button "Oui, je dépose ma candidature" at bounding box center [452, 440] width 217 height 57
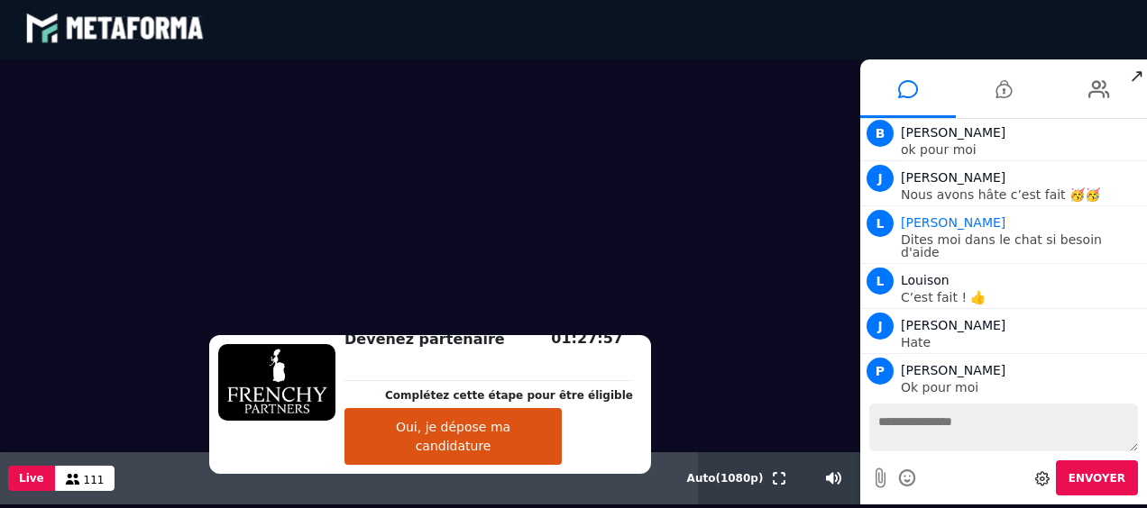
scroll to position [3310, 0]
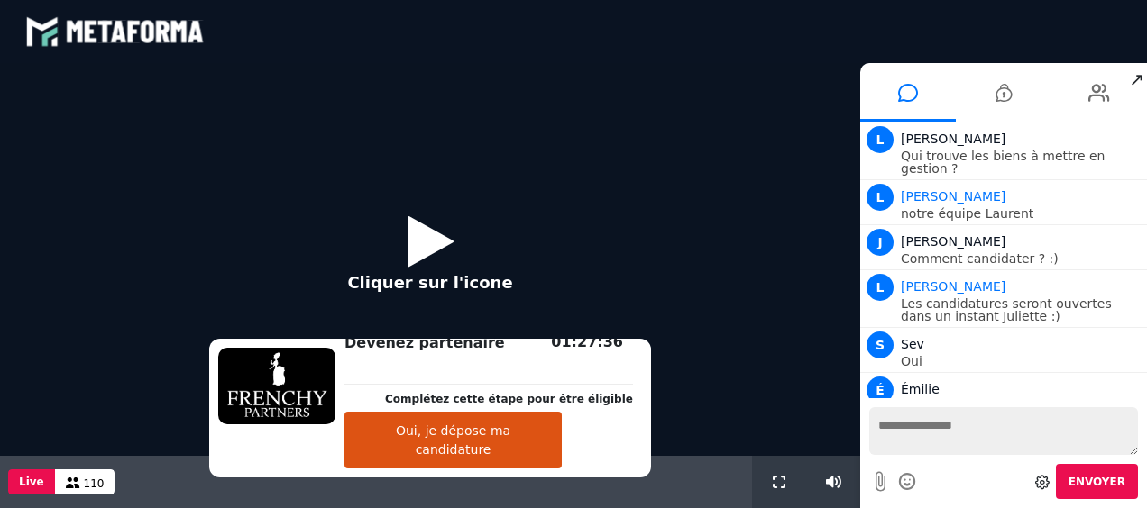
scroll to position [1640, 0]
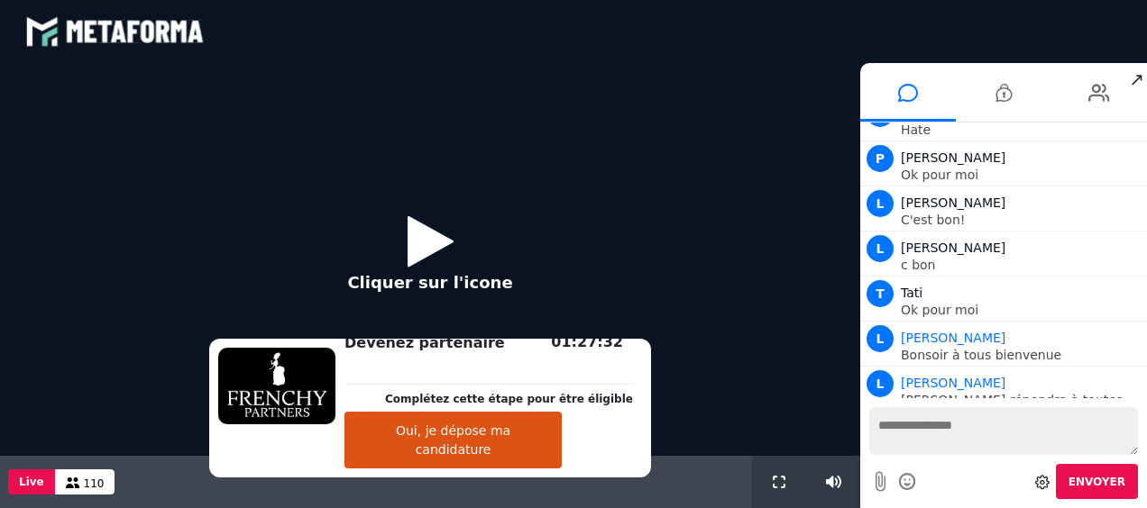
click at [426, 237] on icon at bounding box center [430, 241] width 46 height 59
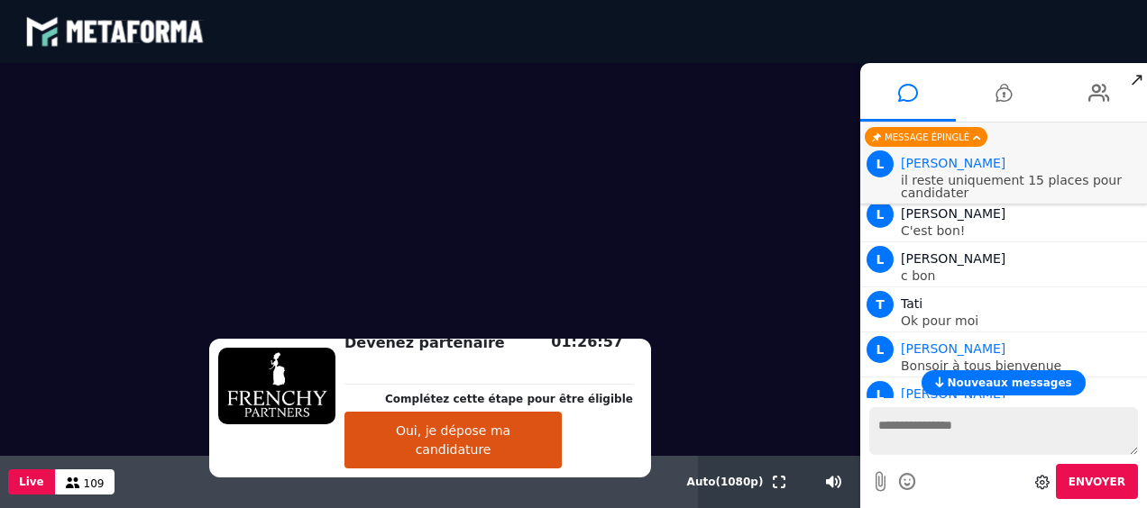
scroll to position [1641, 0]
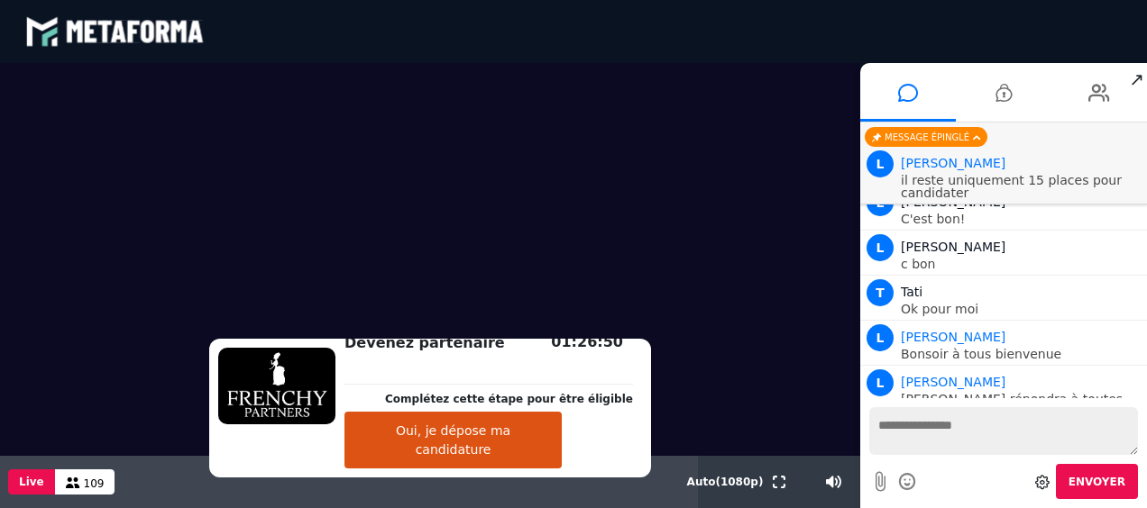
click at [786, 137] on video at bounding box center [430, 259] width 860 height 393
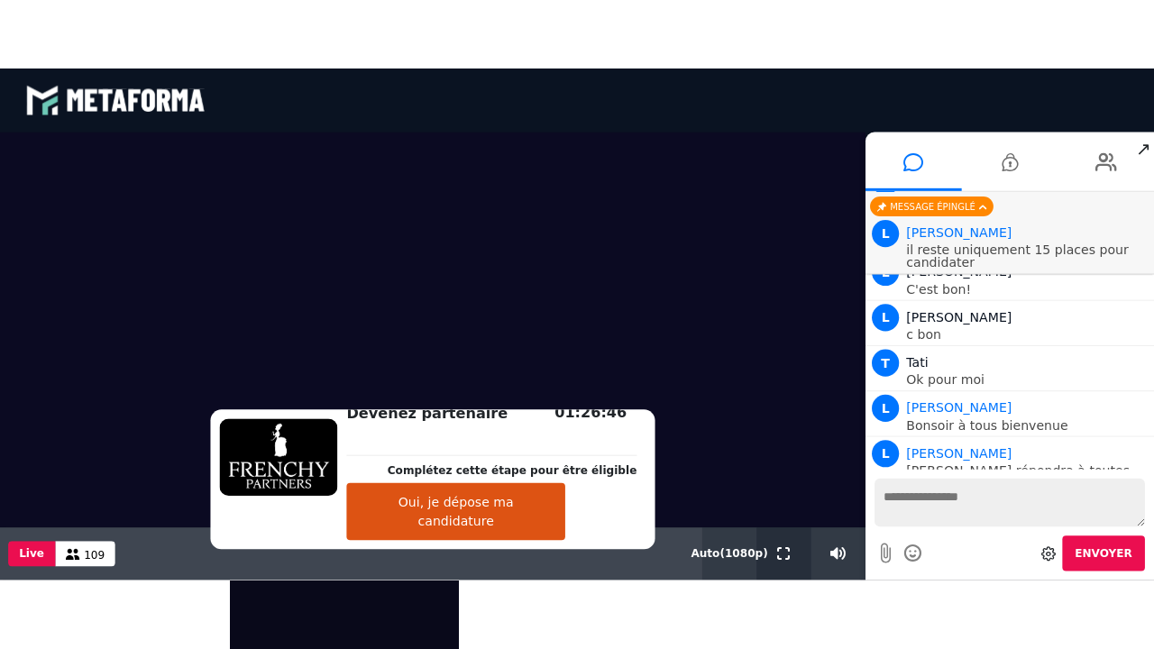
click at [788, 508] on button at bounding box center [779, 551] width 20 height 52
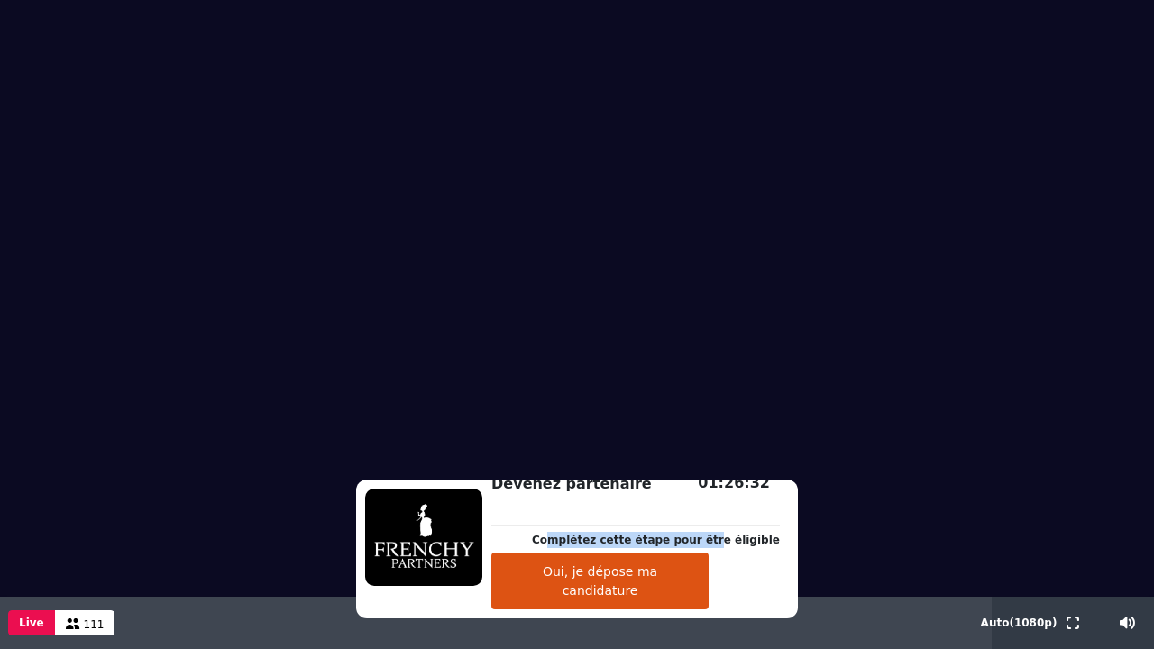
drag, startPoint x: 572, startPoint y: 563, endPoint x: 710, endPoint y: 566, distance: 137.1
click at [710, 508] on p "Complétez cette étape pour être éligible" at bounding box center [656, 540] width 248 height 16
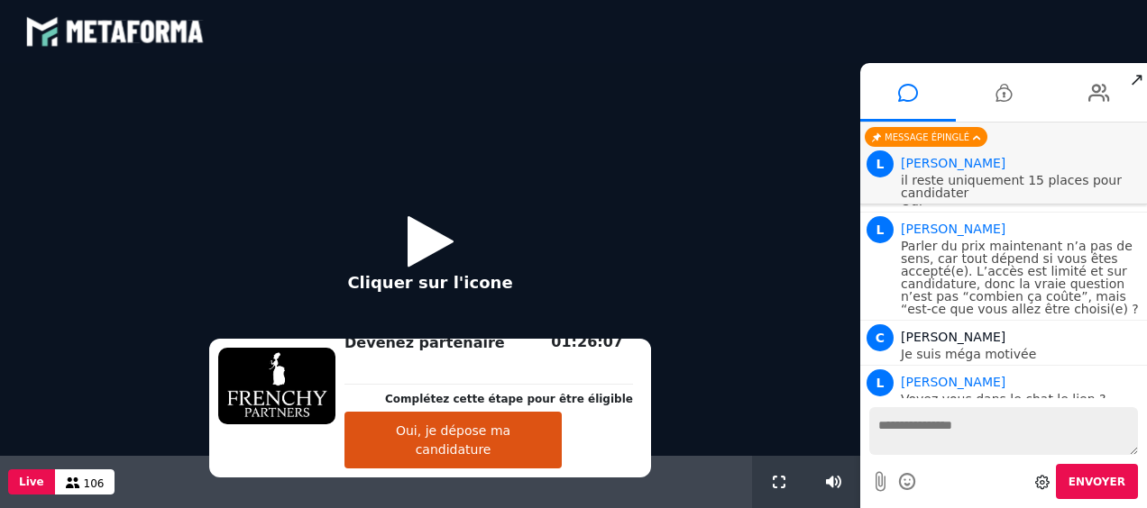
scroll to position [1583, 0]
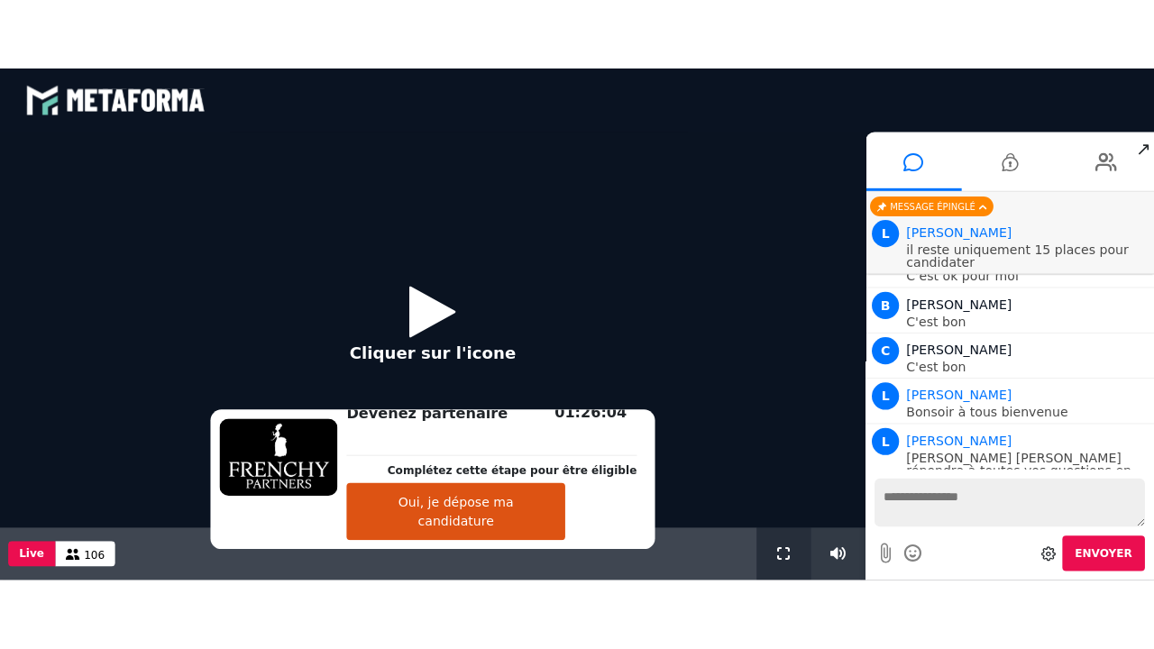
drag, startPoint x: 771, startPoint y: 547, endPoint x: 774, endPoint y: 641, distance: 93.8
click at [771, 508] on button at bounding box center [779, 551] width 20 height 52
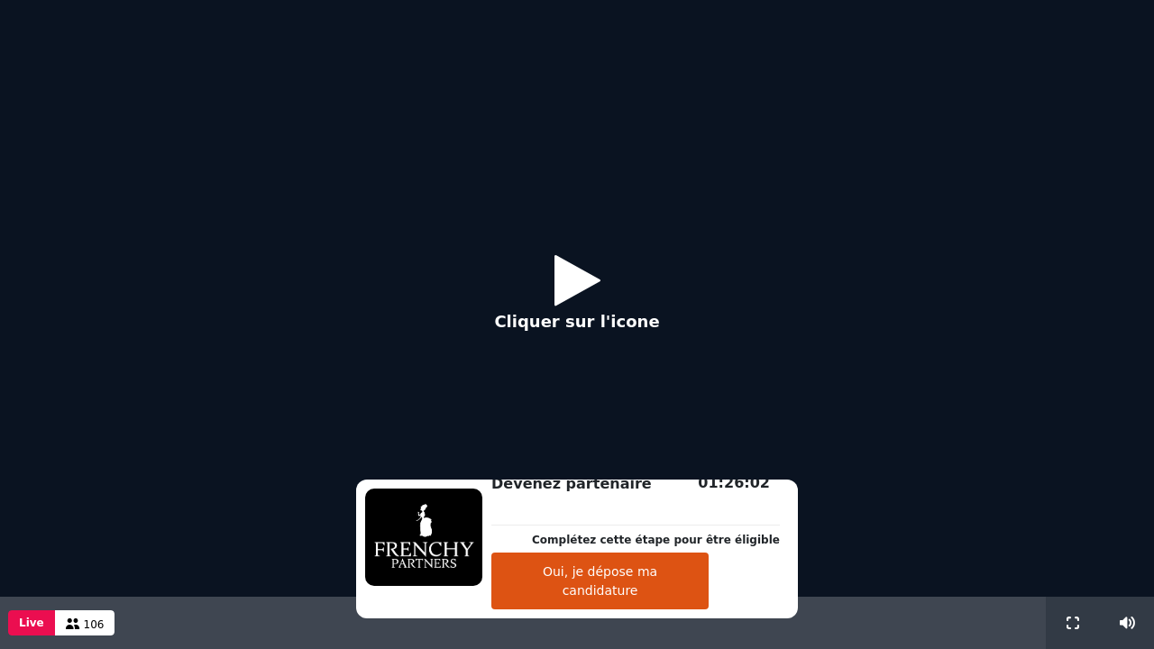
click at [541, 285] on button "Cliquer sur l'icone" at bounding box center [576, 299] width 201 height 116
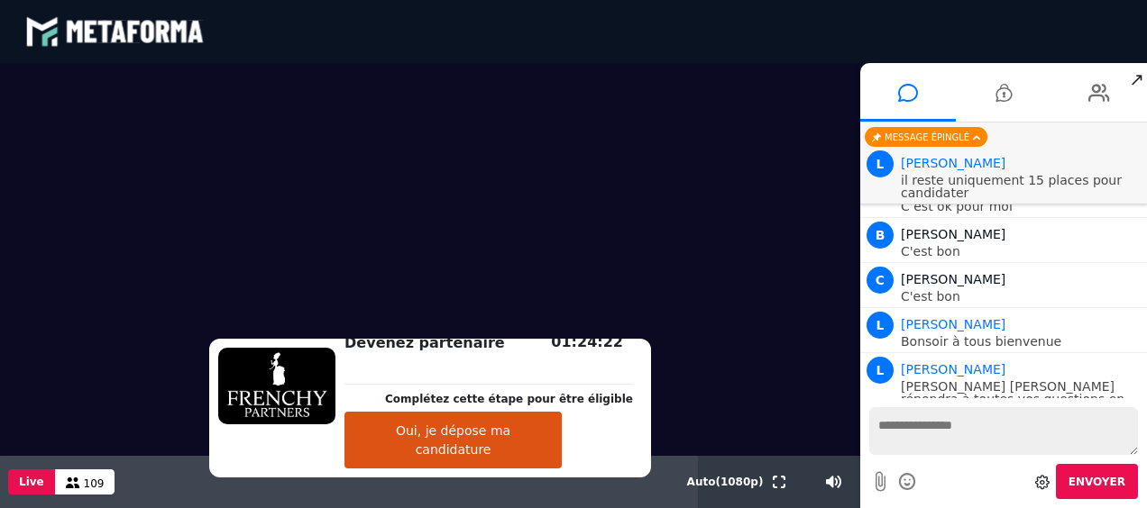
click at [932, 431] on textarea at bounding box center [1003, 431] width 269 height 48
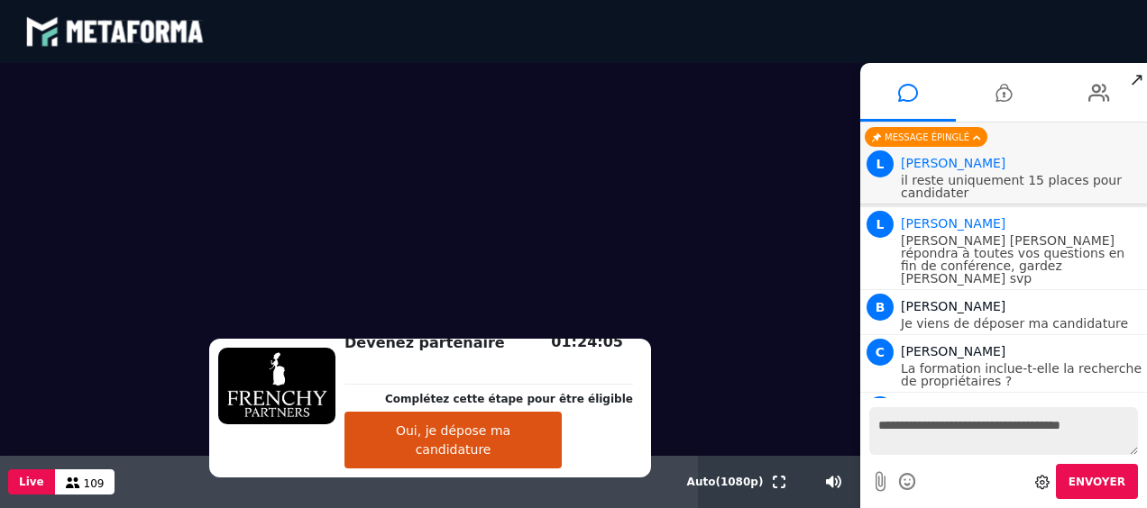
scroll to position [1774, 0]
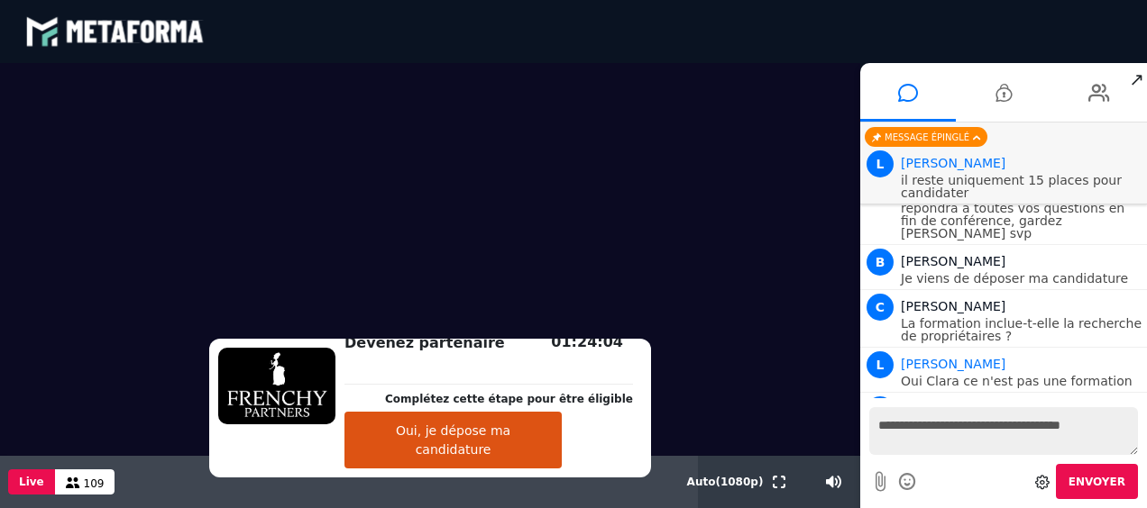
type textarea "**********"
click at [896, 481] on div at bounding box center [907, 482] width 27 height 32
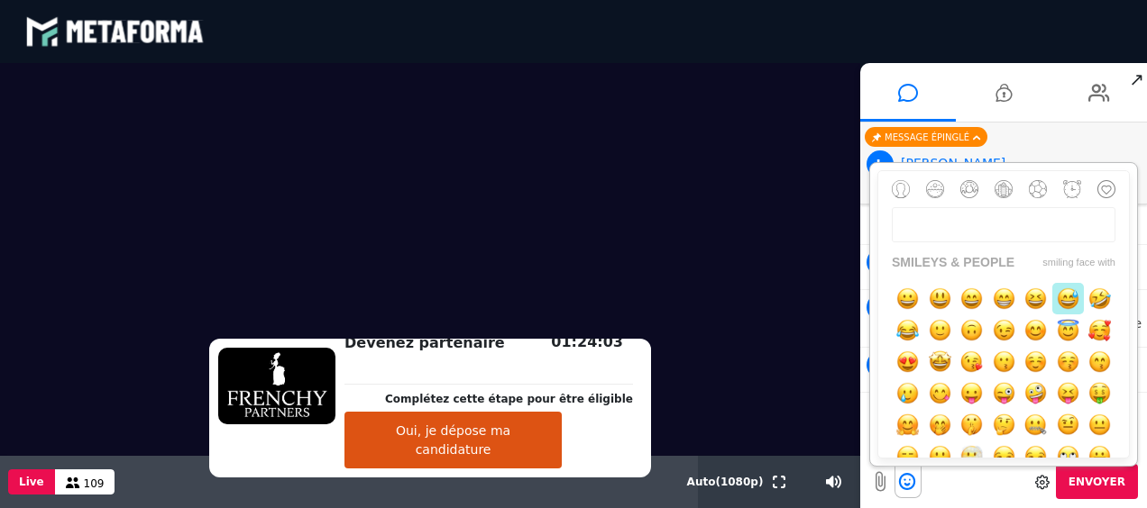
click at [1079, 298] on img "button" at bounding box center [1068, 299] width 23 height 23
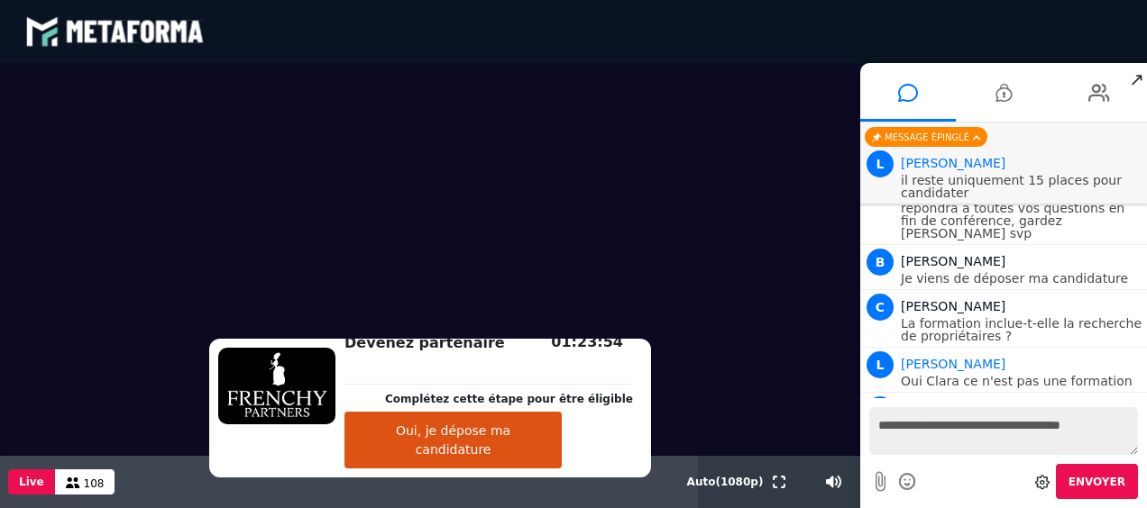
click at [1094, 481] on span "Envoyer" at bounding box center [1096, 482] width 57 height 13
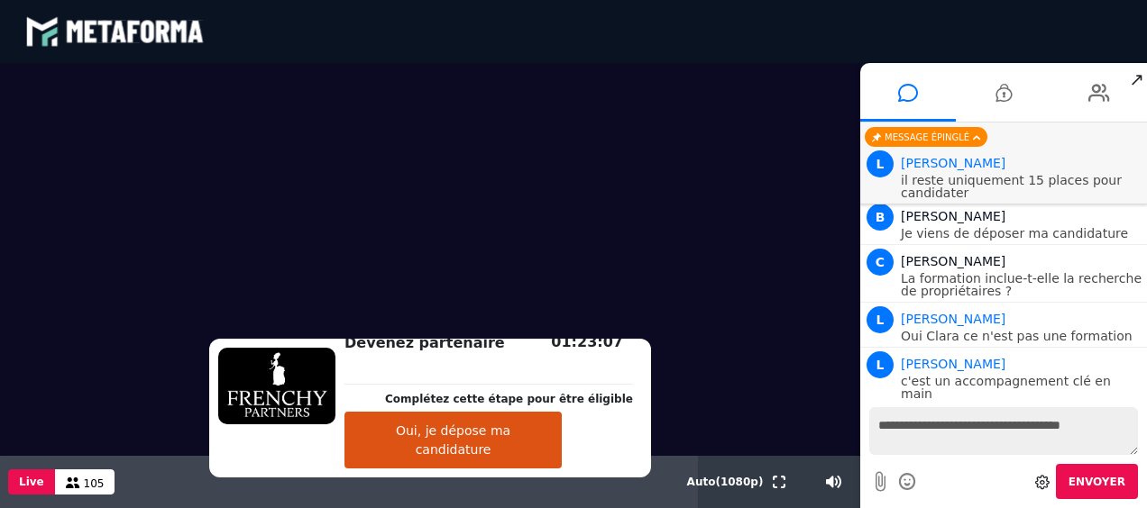
drag, startPoint x: 635, startPoint y: 406, endPoint x: 696, endPoint y: 384, distance: 65.0
click at [696, 384] on video at bounding box center [430, 259] width 860 height 393
click at [969, 380] on span "Nouveaux messages" at bounding box center [1009, 383] width 124 height 13
click at [969, 411] on div "C Clara" at bounding box center [1022, 422] width 242 height 22
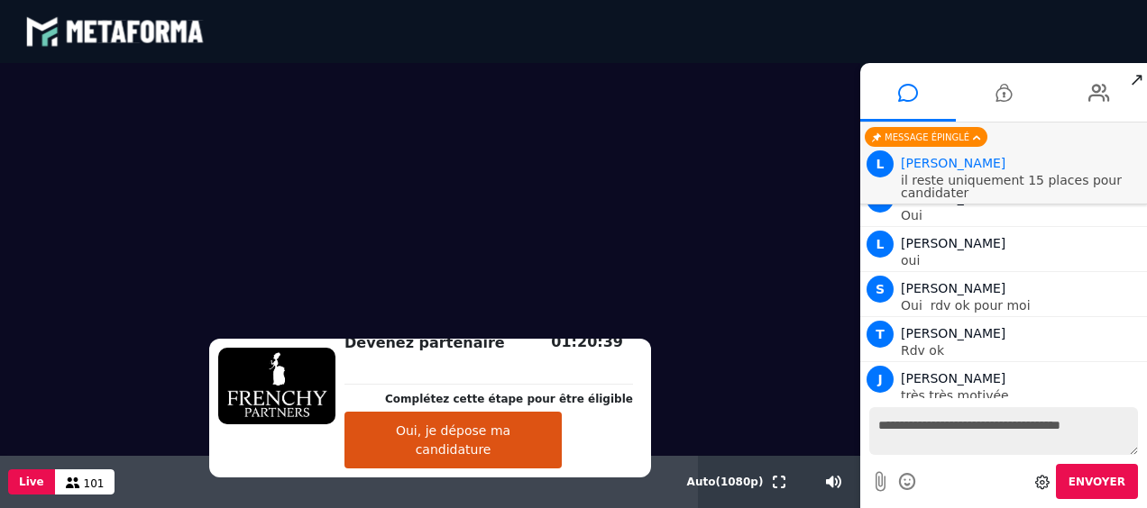
scroll to position [2202, 0]
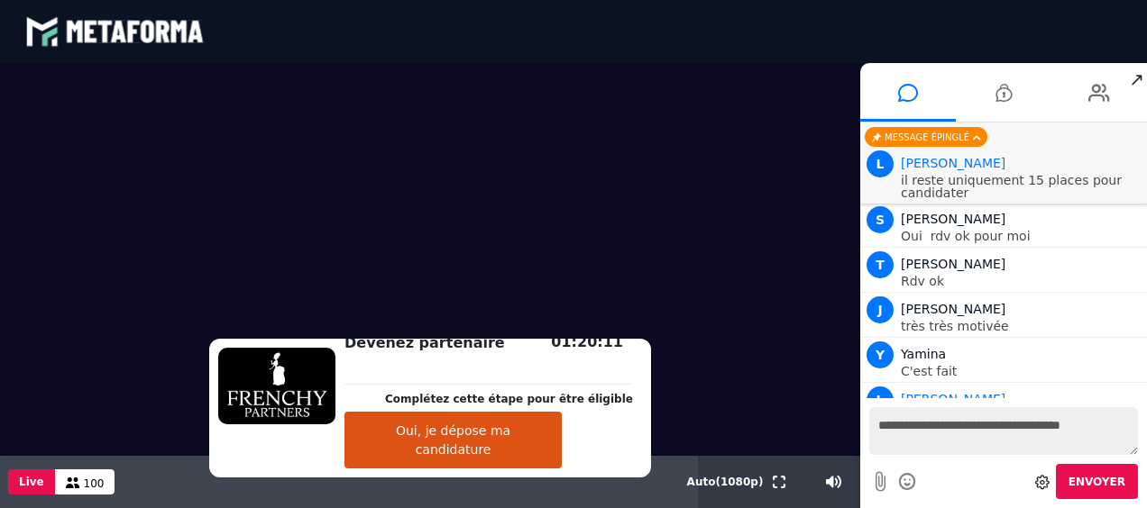
click at [436, 447] on button "Oui, je dépose ma candidature" at bounding box center [452, 440] width 217 height 57
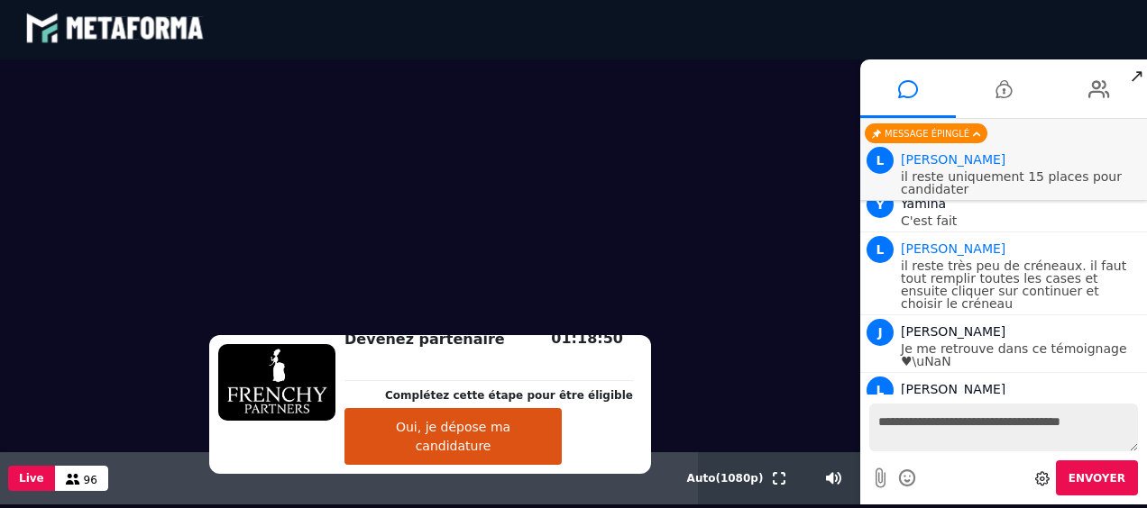
scroll to position [2395, 0]
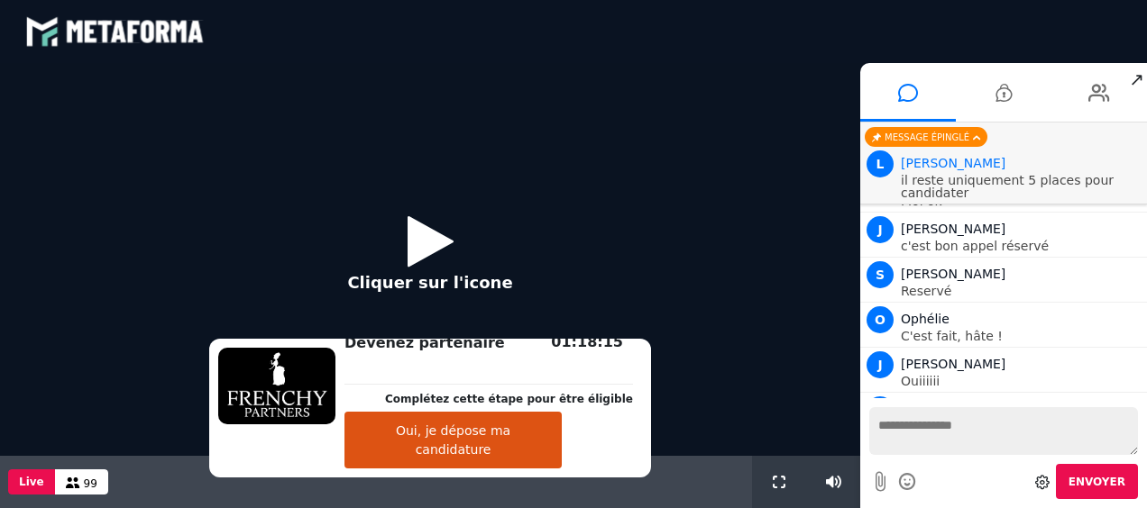
scroll to position [1545, 0]
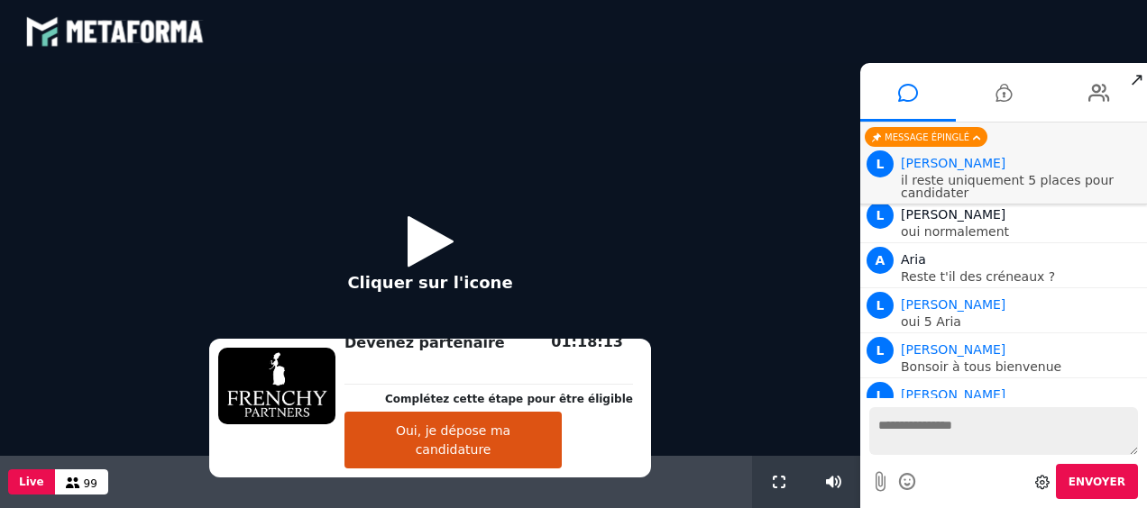
click at [902, 425] on textarea at bounding box center [1003, 431] width 269 height 48
click at [446, 252] on icon at bounding box center [430, 241] width 46 height 59
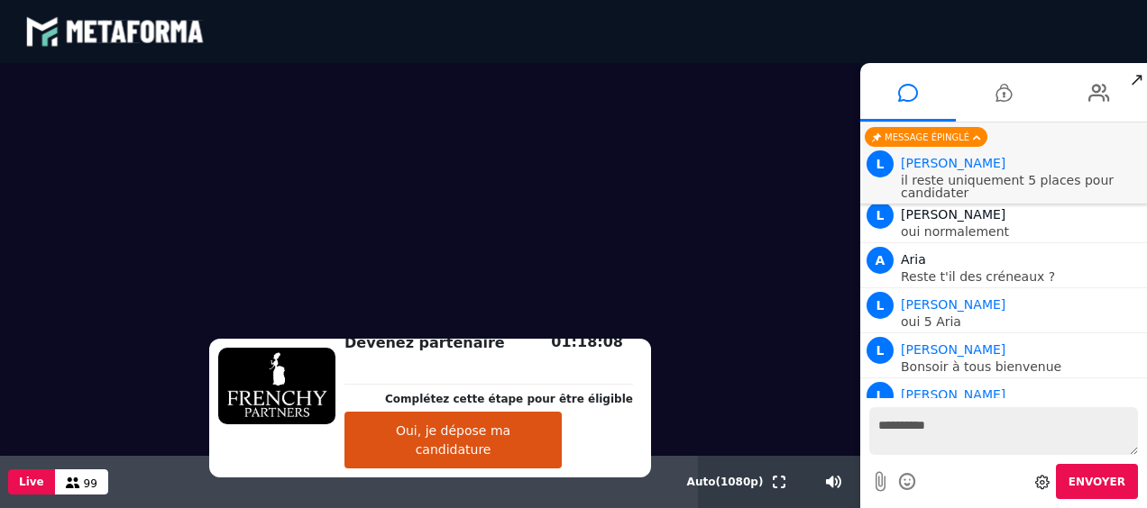
click at [948, 424] on textarea "**********" at bounding box center [1003, 431] width 269 height 48
type textarea "**********"
click at [1087, 477] on span "Envoyer" at bounding box center [1096, 482] width 57 height 13
click at [407, 442] on button "Oui, je dépose ma candidature" at bounding box center [452, 440] width 217 height 57
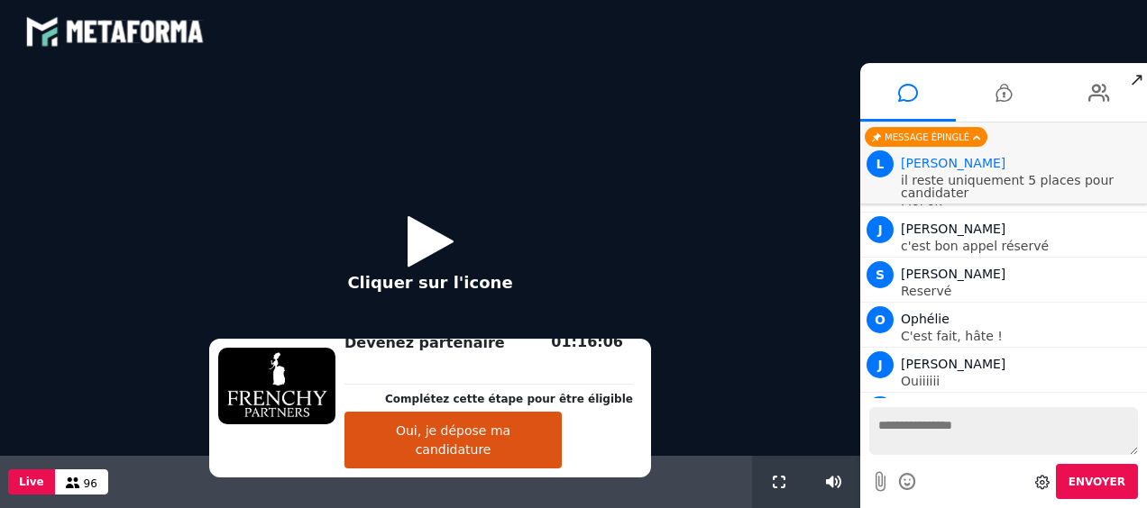
scroll to position [1545, 0]
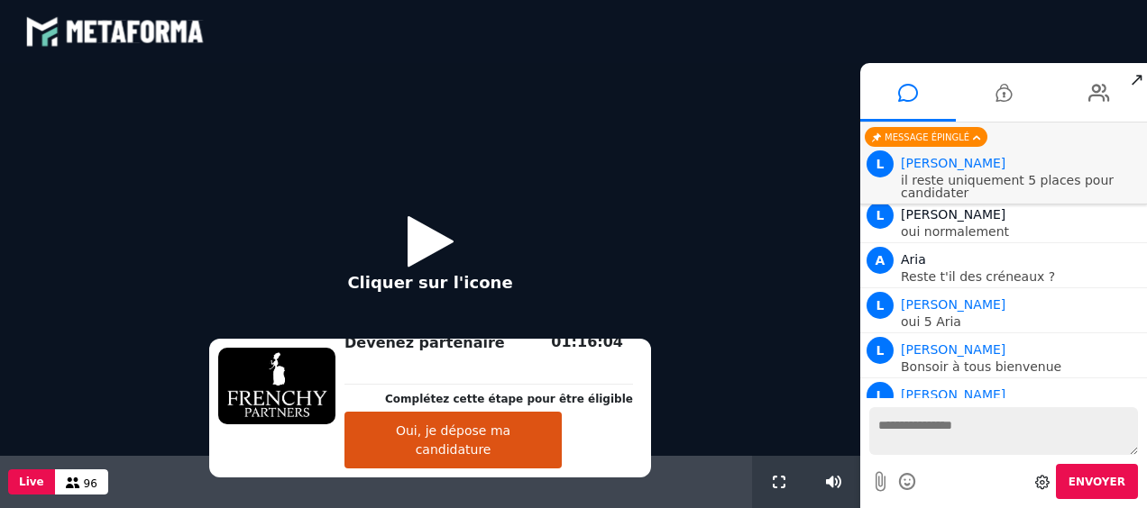
click at [438, 241] on icon at bounding box center [430, 241] width 46 height 59
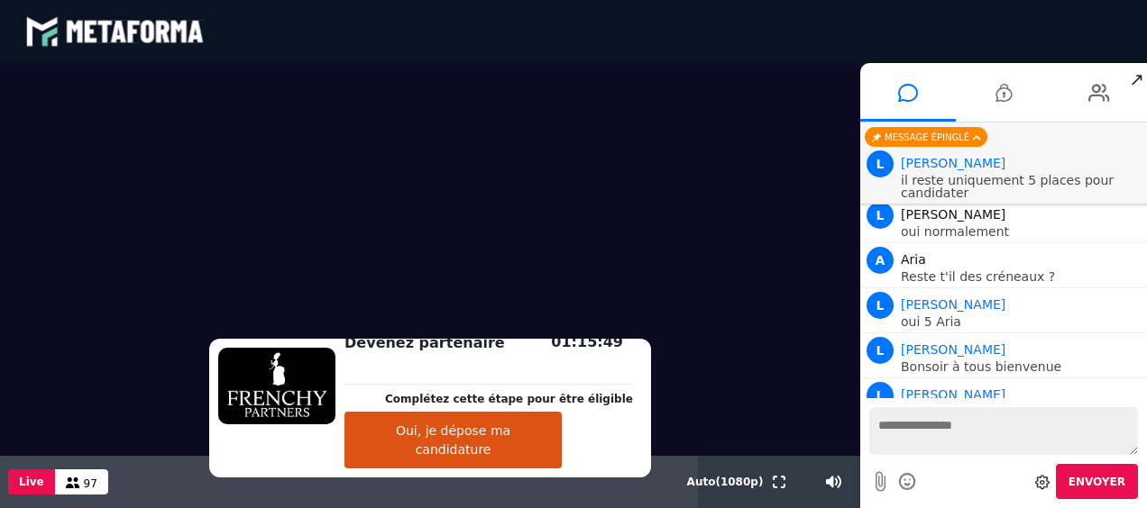
click at [918, 429] on textarea at bounding box center [1003, 431] width 269 height 48
type textarea "*"
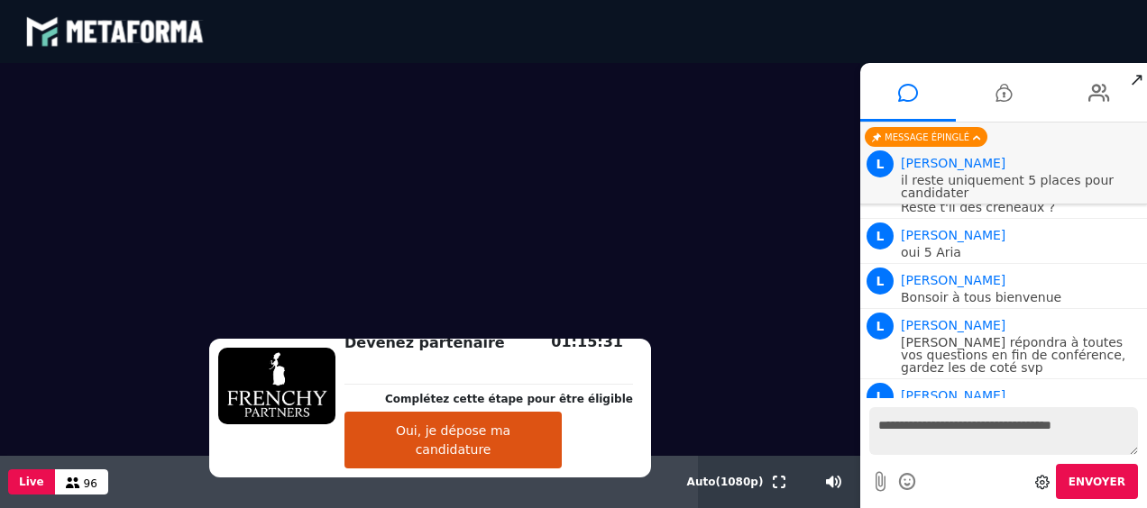
type textarea "**********"
click at [951, 425] on textarea "**********" at bounding box center [1003, 431] width 269 height 48
click at [1091, 426] on textarea "**********" at bounding box center [1003, 431] width 269 height 48
type textarea "**********"
click at [1101, 487] on span "Envoyer" at bounding box center [1096, 482] width 57 height 13
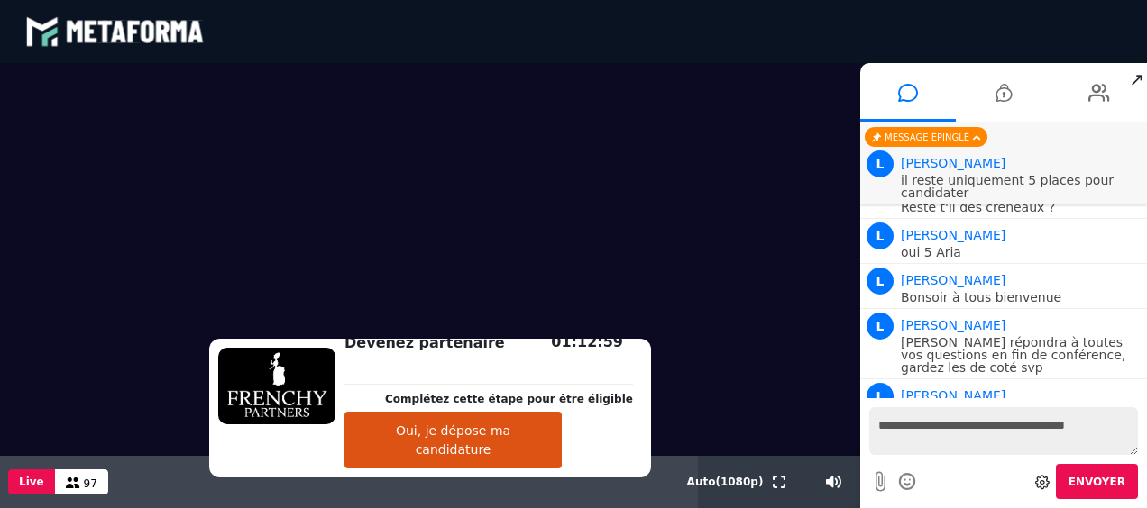
click at [1056, 464] on button "Envoyer" at bounding box center [1097, 481] width 82 height 35
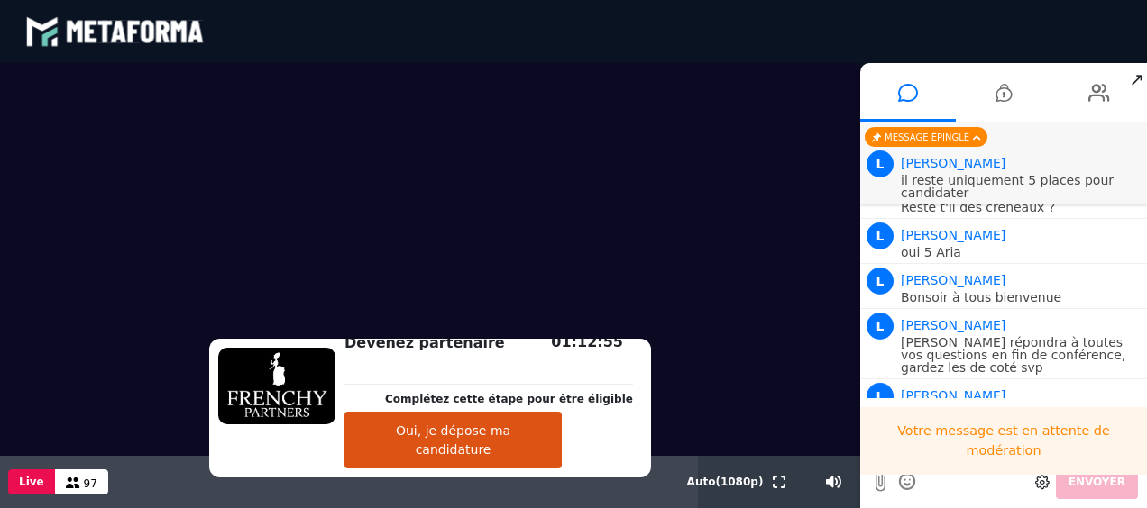
click at [905, 432] on div "Votre message est en attente de modération" at bounding box center [1003, 441] width 287 height 68
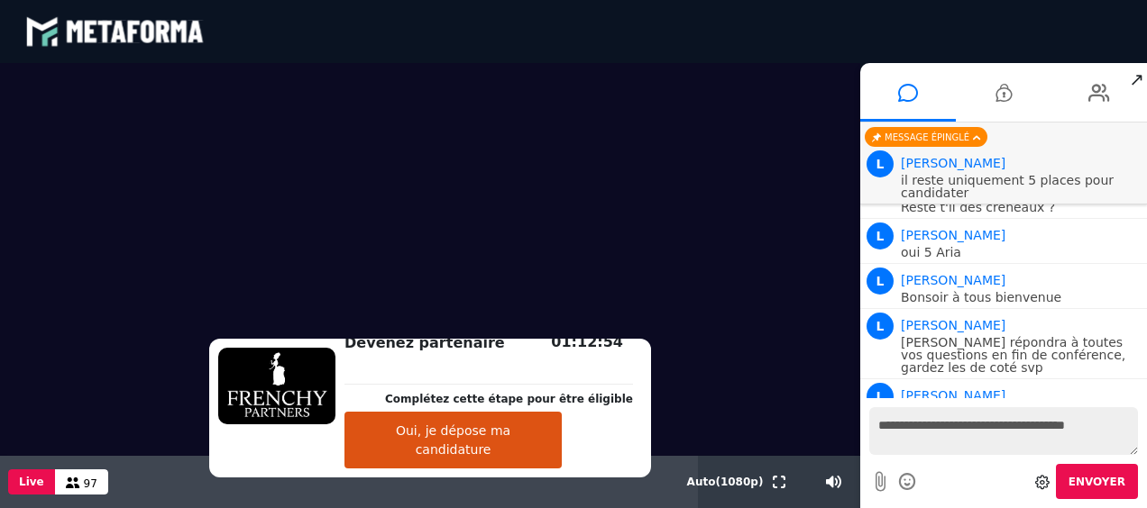
click at [902, 428] on textarea "**********" at bounding box center [1003, 431] width 269 height 48
type textarea "*"
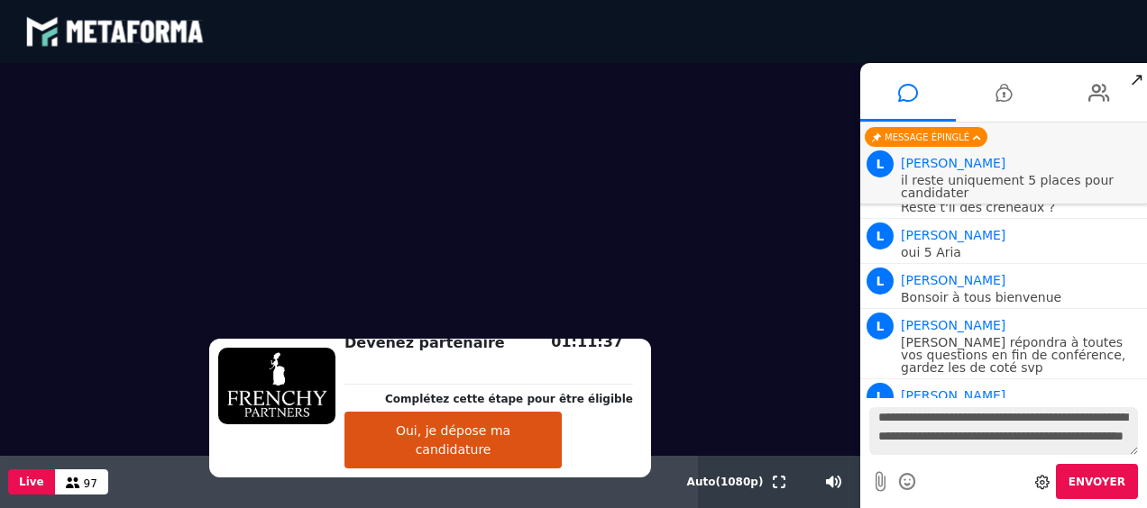
type textarea "**********"
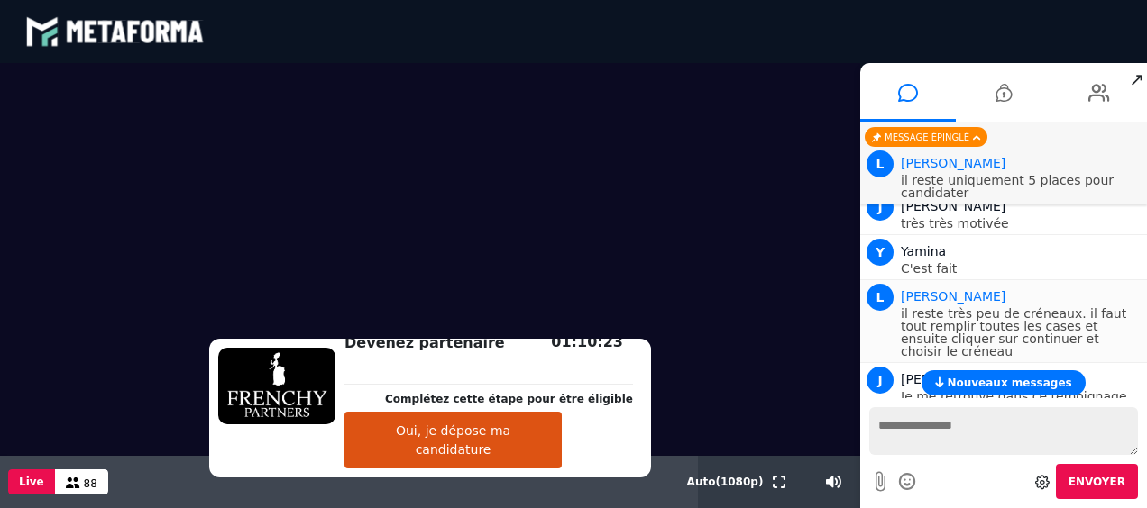
scroll to position [1272, 0]
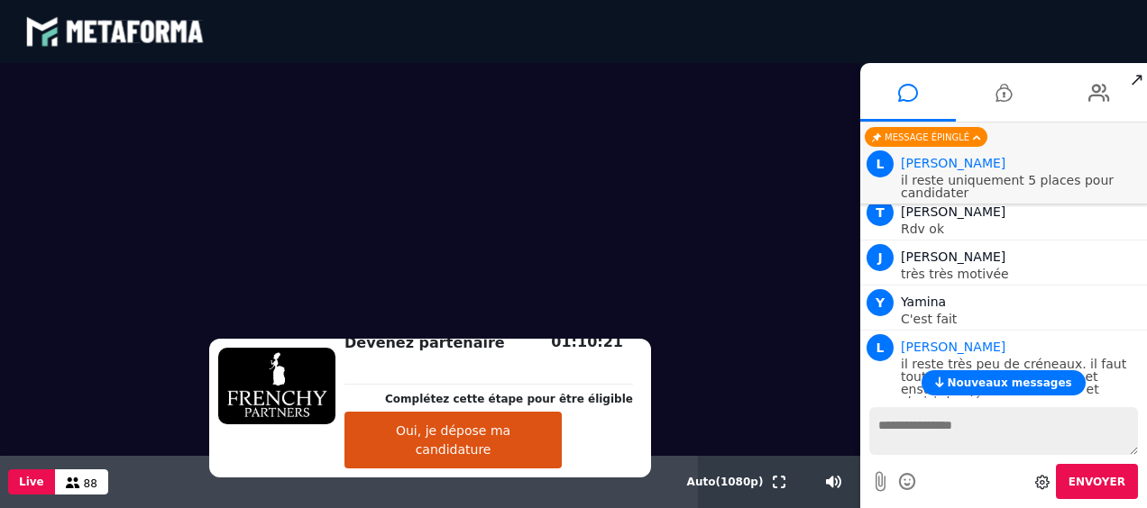
click at [1030, 380] on span "Nouveaux messages" at bounding box center [1009, 383] width 124 height 13
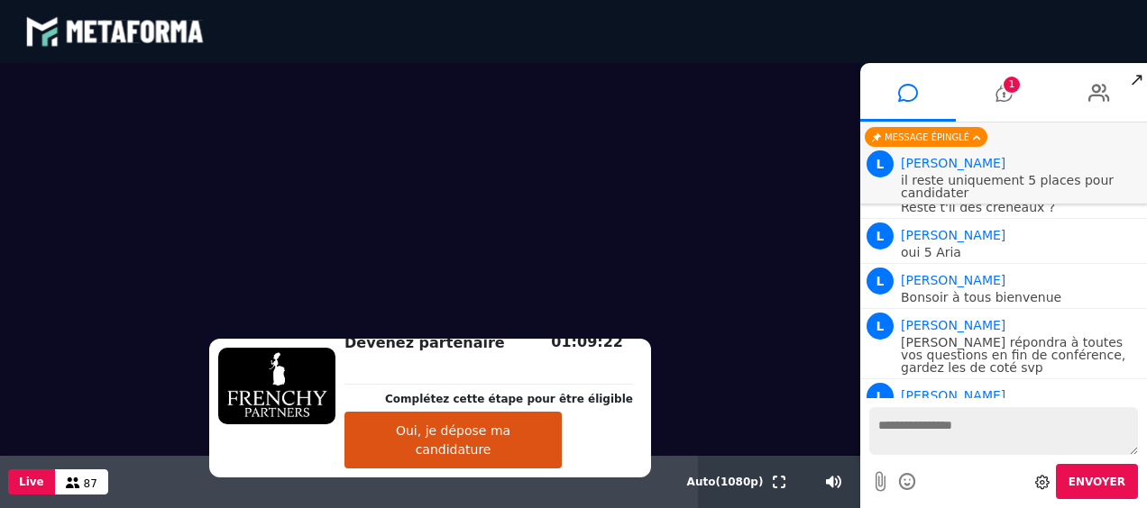
scroll to position [1616, 0]
click at [1012, 81] on span "1" at bounding box center [1011, 85] width 16 height 16
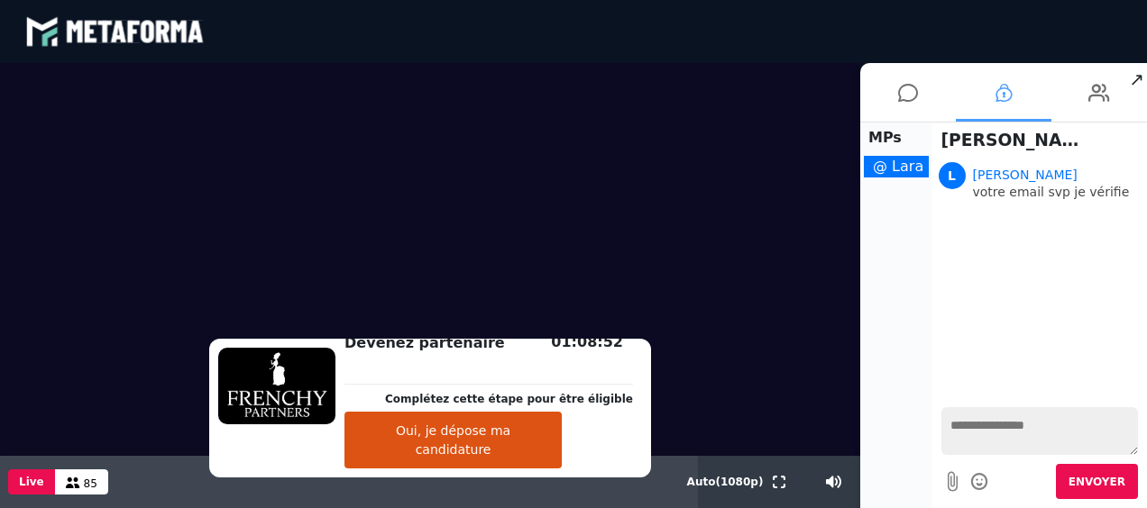
click at [989, 431] on textarea at bounding box center [1039, 431] width 197 height 48
type textarea "**********"
click at [1094, 480] on span "Envoyer" at bounding box center [1096, 482] width 57 height 13
click at [911, 108] on icon at bounding box center [908, 92] width 20 height 45
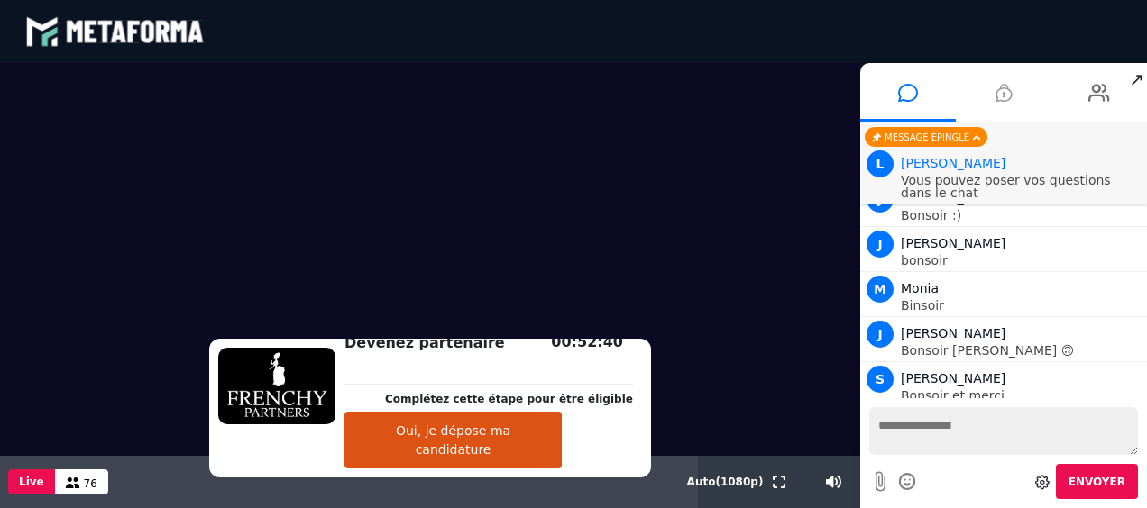
scroll to position [2081, 0]
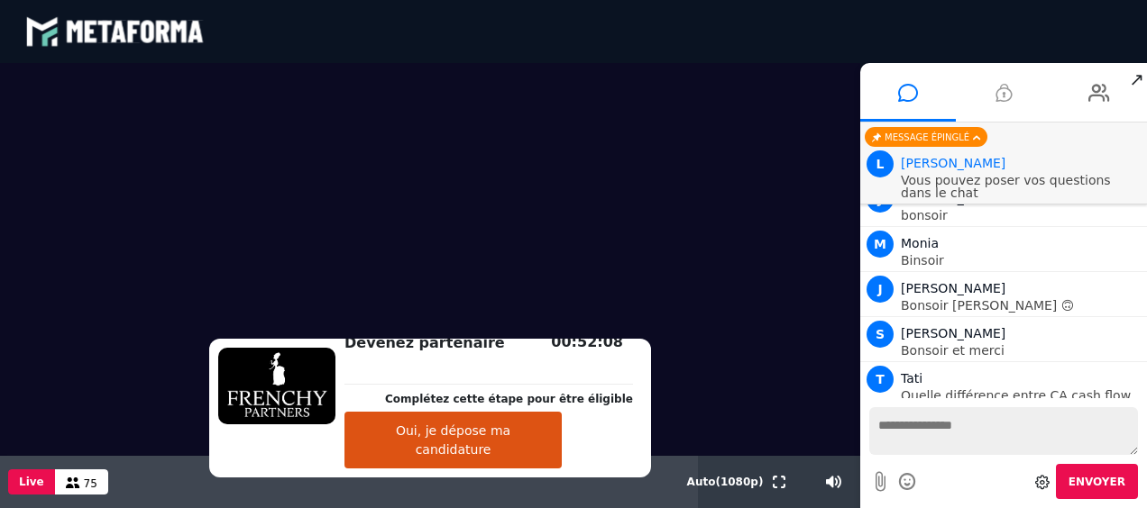
click at [964, 431] on textarea at bounding box center [1003, 431] width 269 height 48
type textarea "**********"
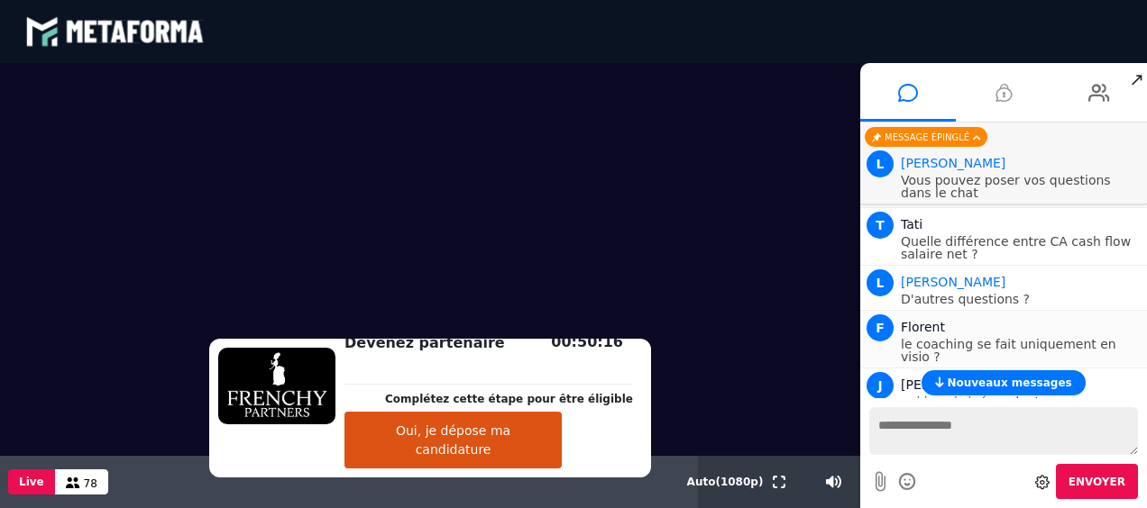
scroll to position [2273, 0]
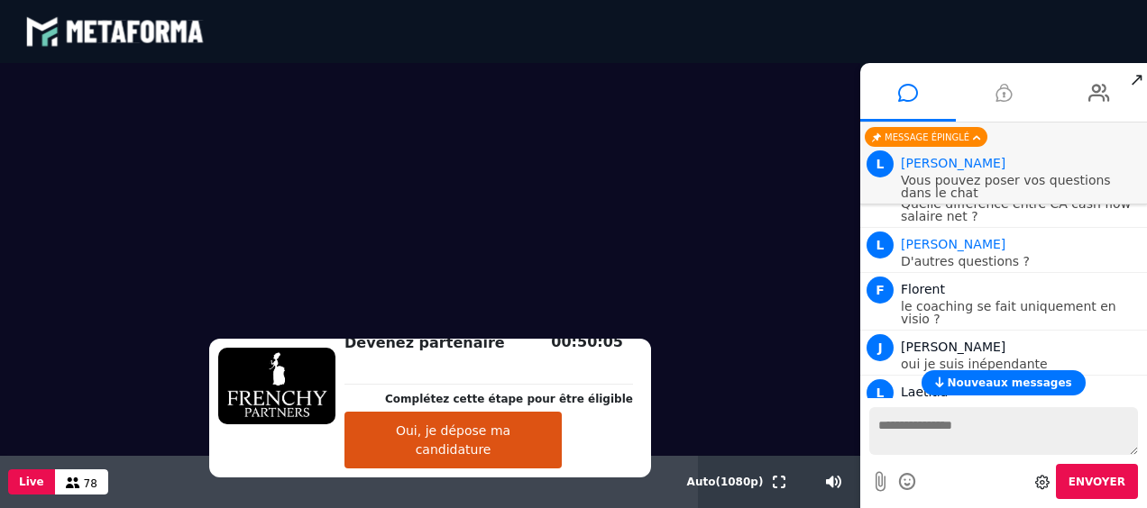
click at [979, 386] on span "Nouveaux messages" at bounding box center [1009, 383] width 124 height 13
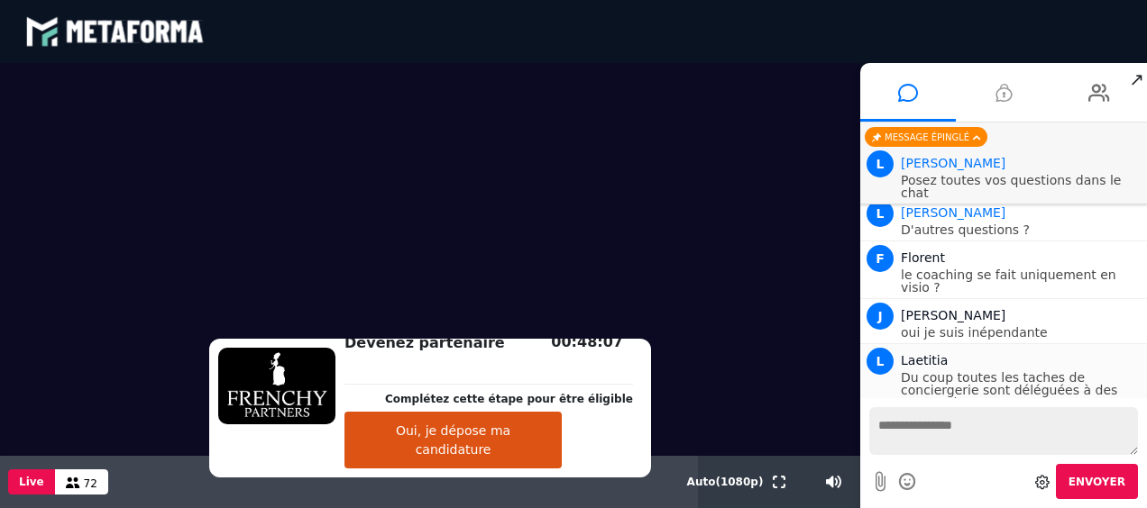
scroll to position [2375, 0]
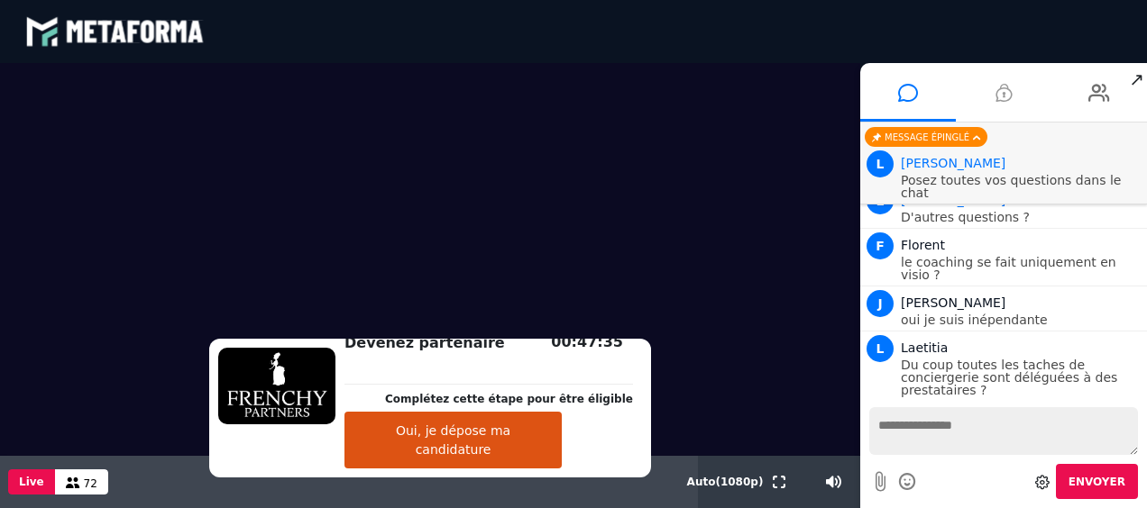
click at [960, 426] on textarea at bounding box center [1003, 431] width 269 height 48
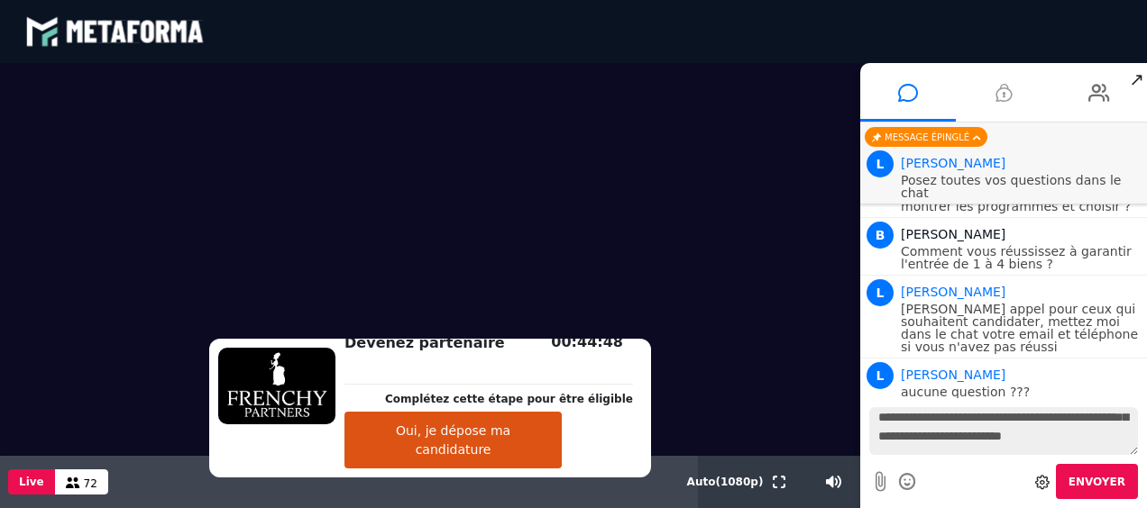
scroll to position [2891, 0]
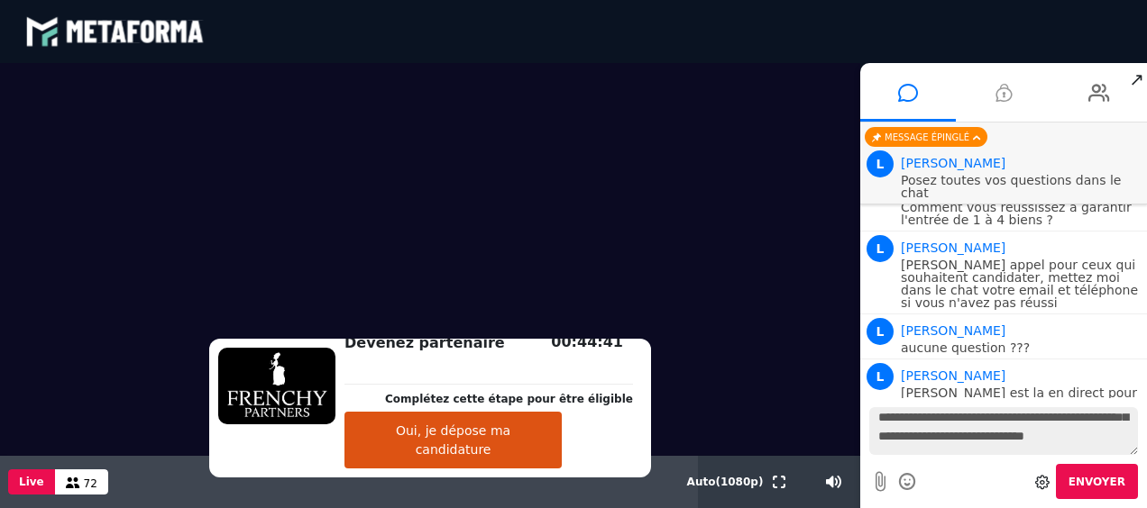
type textarea "**********"
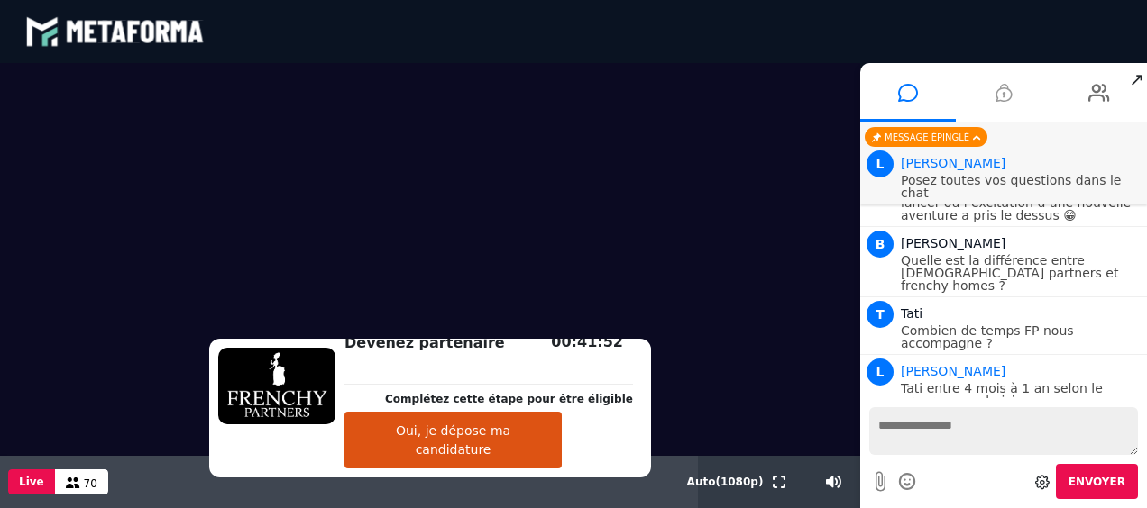
scroll to position [3408, 0]
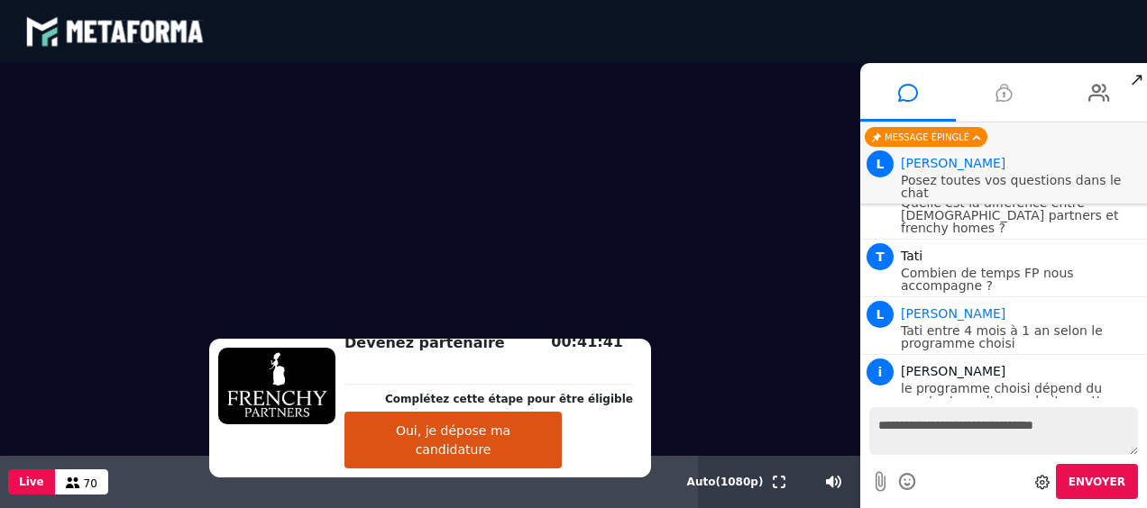
click at [907, 483] on icon at bounding box center [908, 482] width 20 height 23
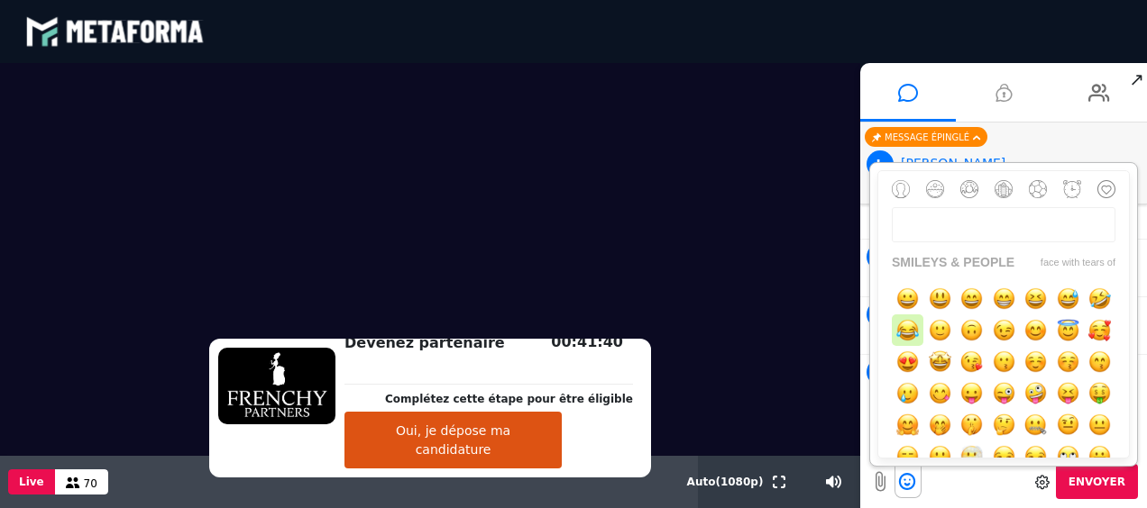
click at [919, 334] on img "button" at bounding box center [907, 330] width 23 height 23
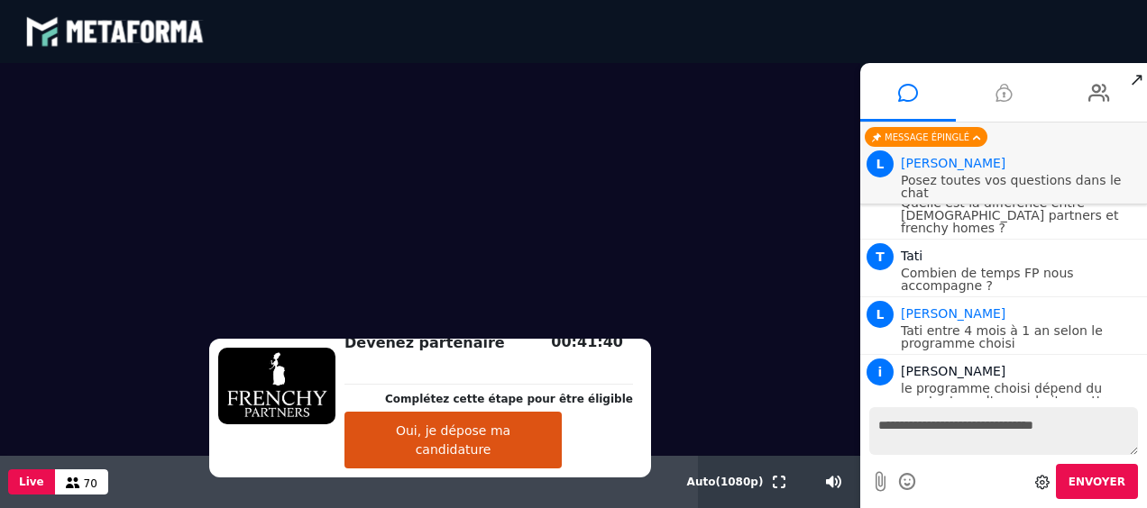
type textarea "**********"
click at [1093, 471] on button "Envoyer" at bounding box center [1097, 481] width 82 height 35
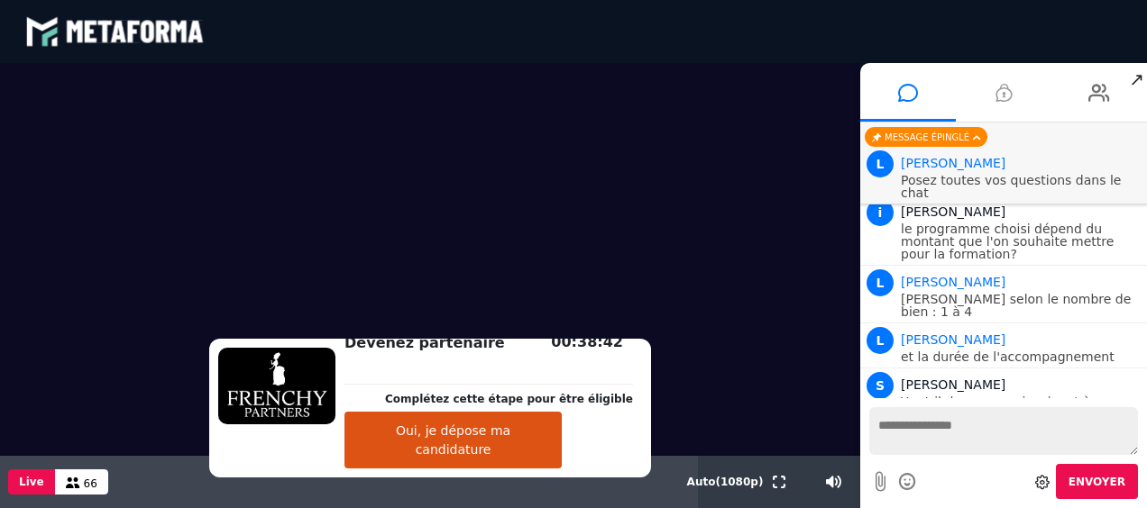
scroll to position [3612, 0]
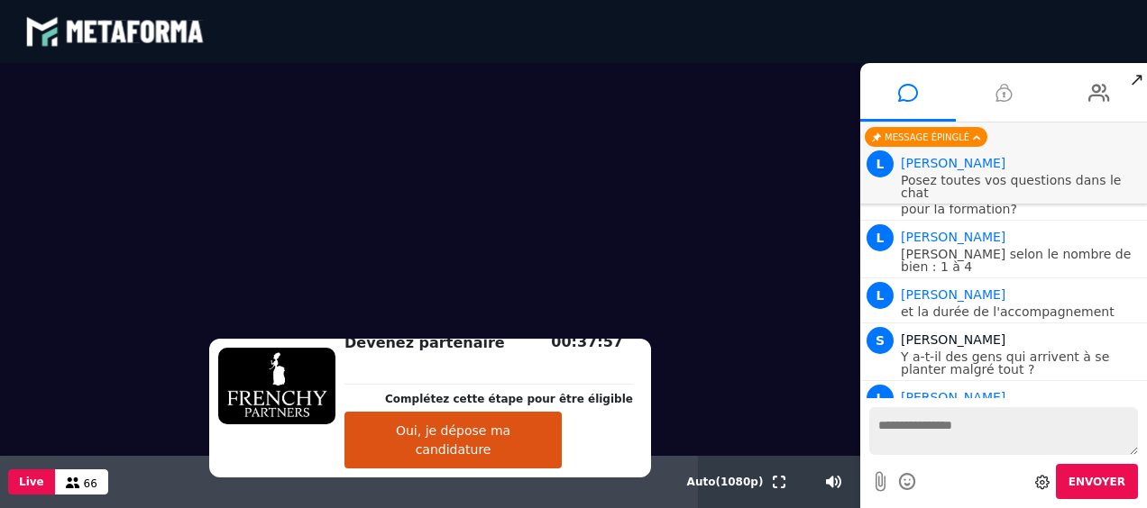
click at [930, 429] on textarea at bounding box center [1003, 431] width 269 height 48
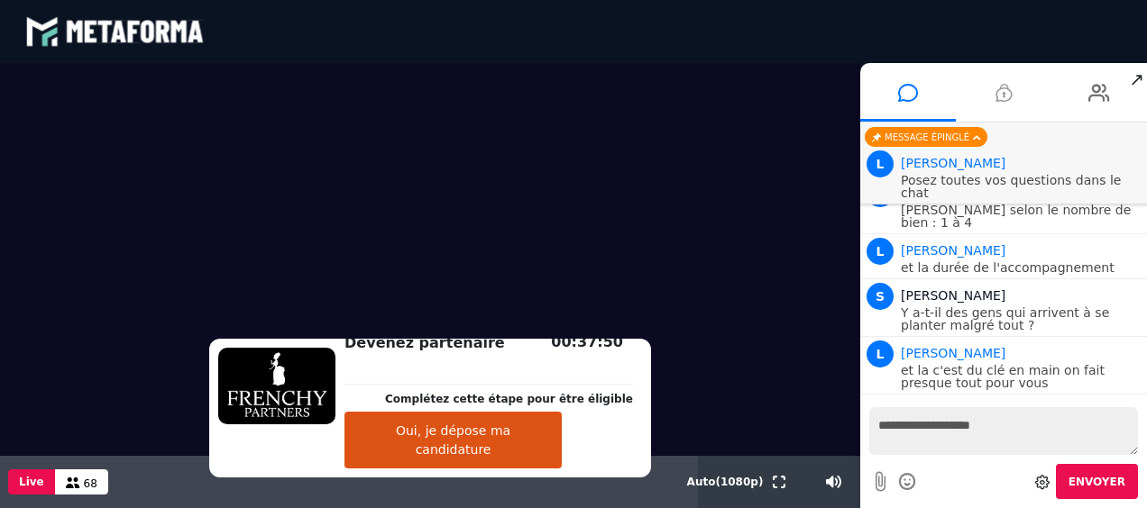
click at [905, 476] on icon at bounding box center [908, 482] width 20 height 23
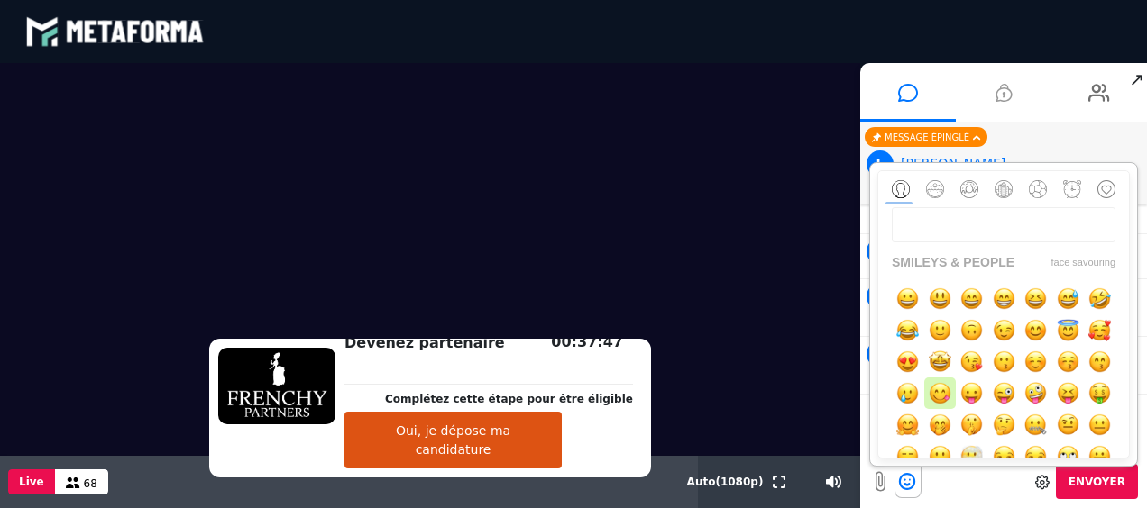
click at [951, 397] on img "button" at bounding box center [940, 393] width 23 height 23
type textarea "**********"
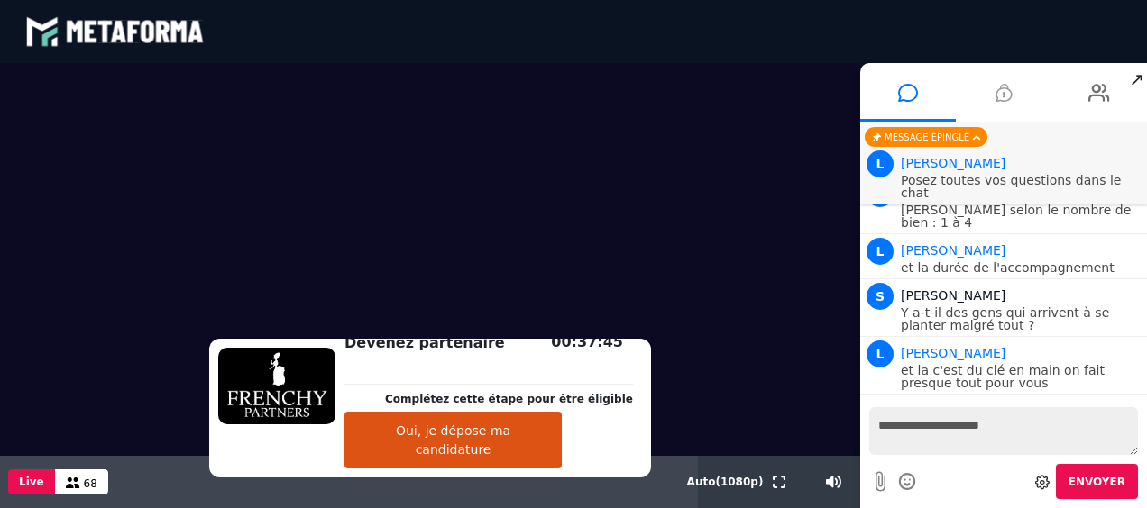
click at [1076, 479] on button "Envoyer" at bounding box center [1097, 481] width 82 height 35
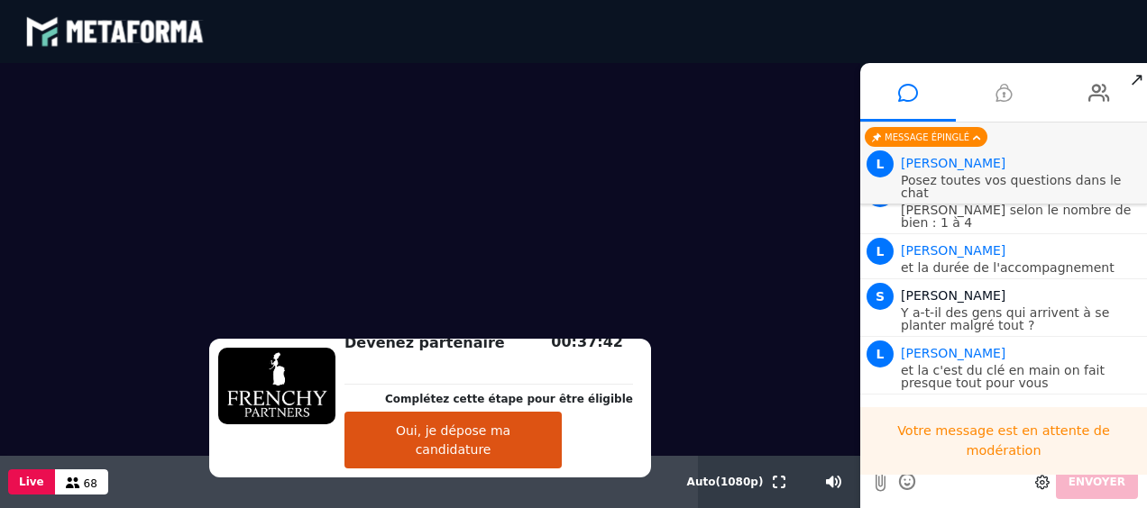
scroll to position [3702, 0]
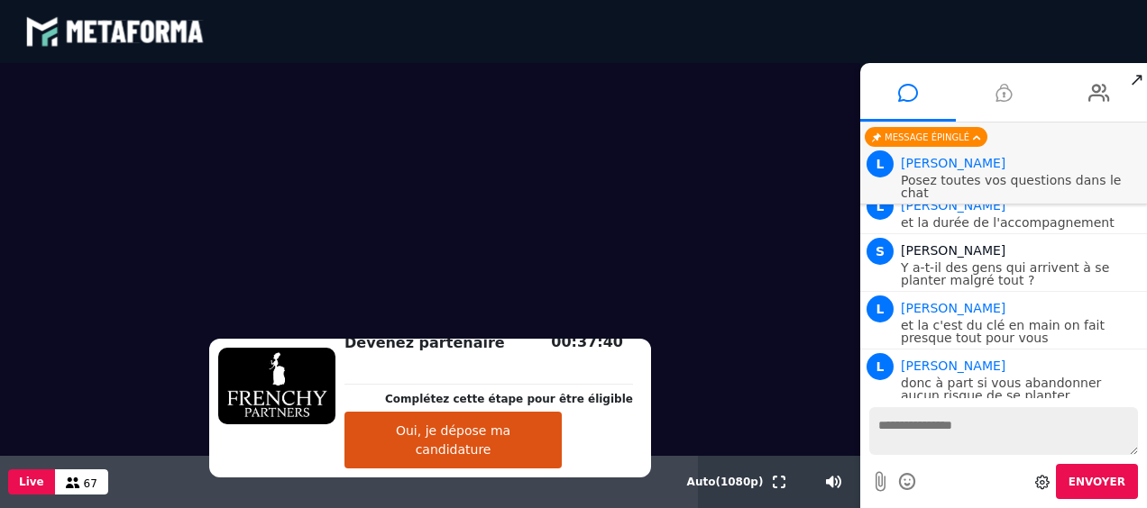
click at [989, 434] on textarea at bounding box center [1003, 431] width 269 height 48
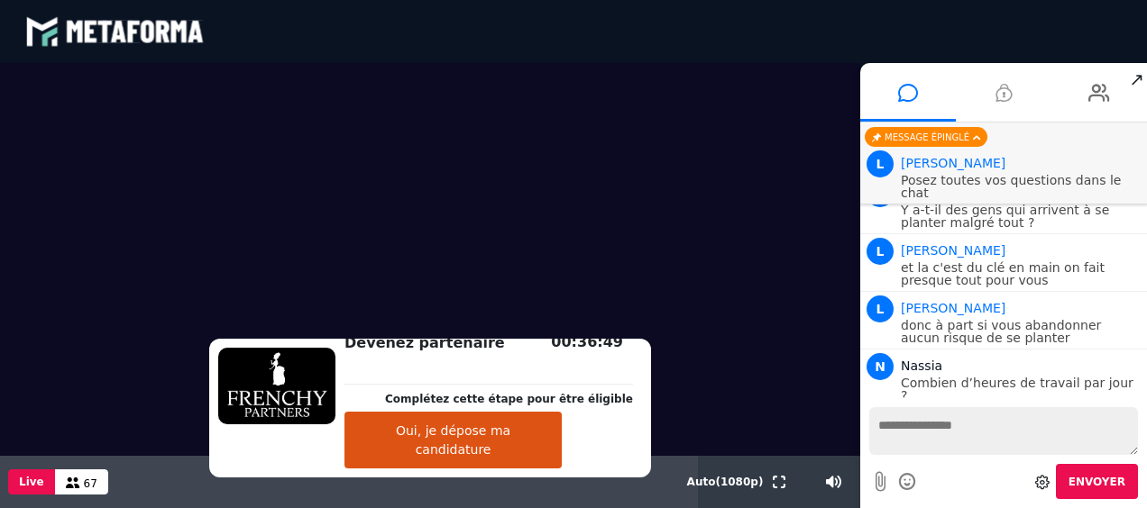
scroll to position [3805, 0]
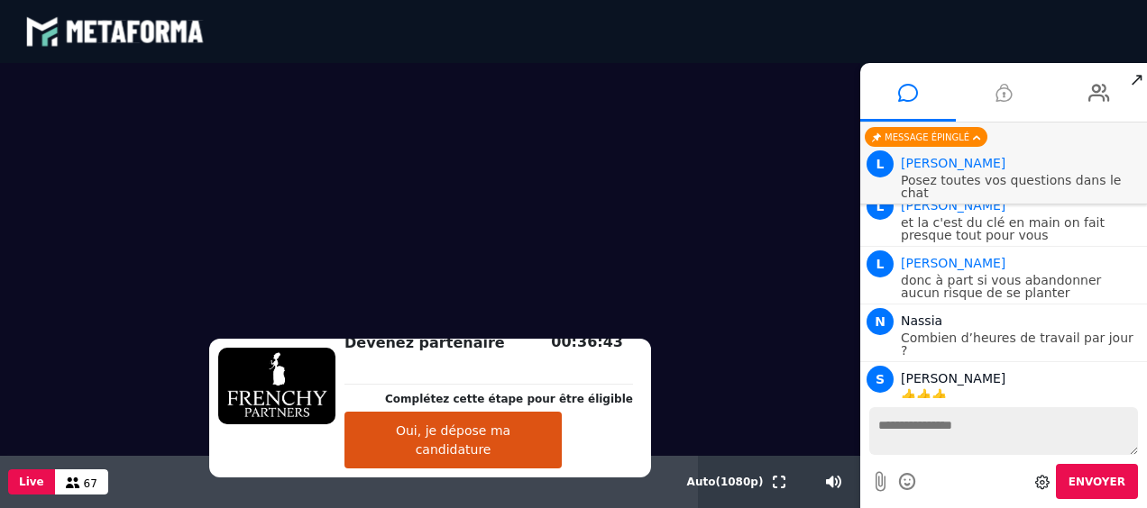
click at [456, 458] on button "Oui, je dépose ma candidature" at bounding box center [452, 440] width 217 height 57
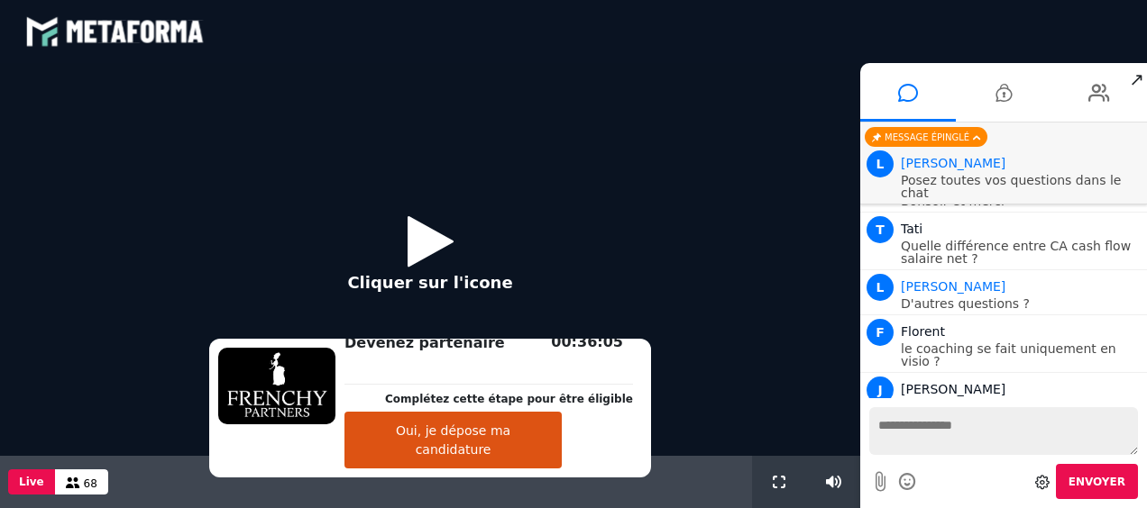
scroll to position [1810, 0]
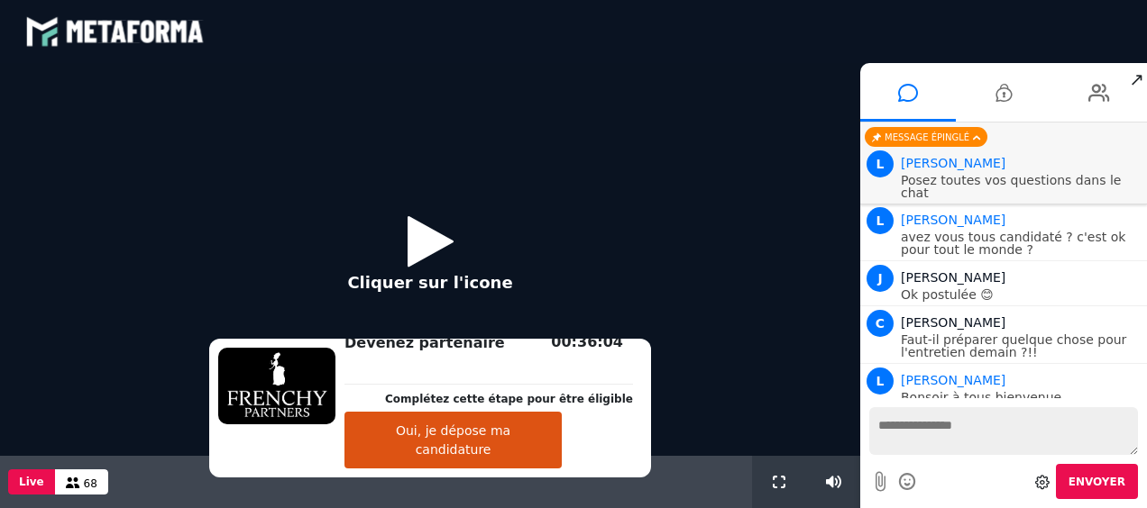
click at [415, 243] on icon at bounding box center [430, 241] width 46 height 59
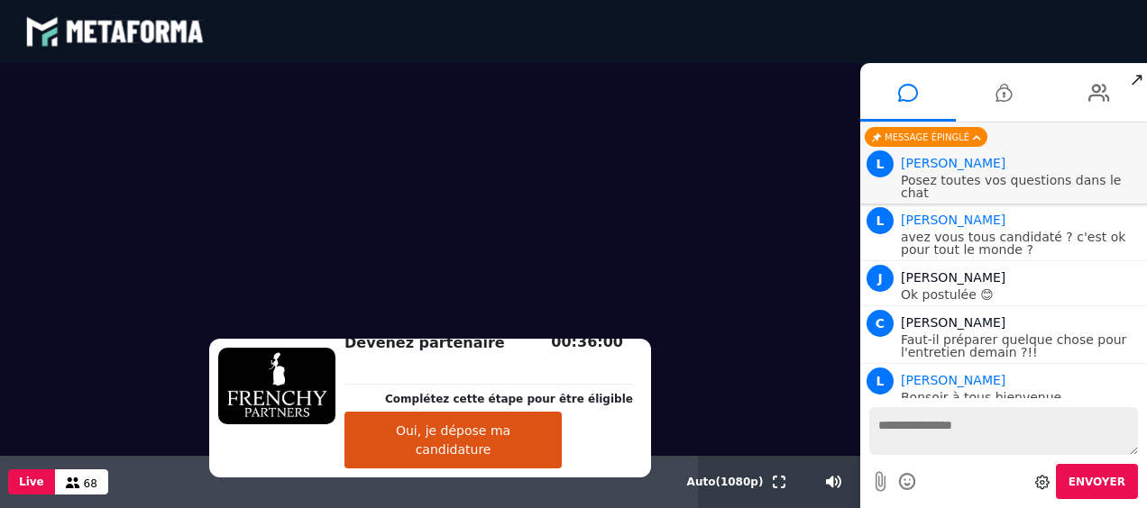
click at [918, 422] on textarea at bounding box center [1003, 431] width 269 height 48
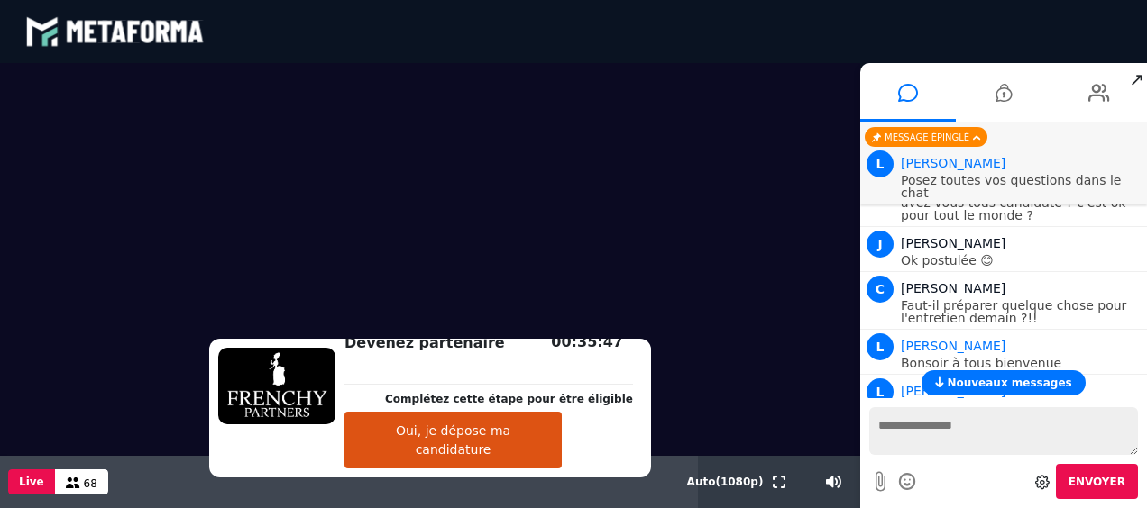
scroll to position [1925, 0]
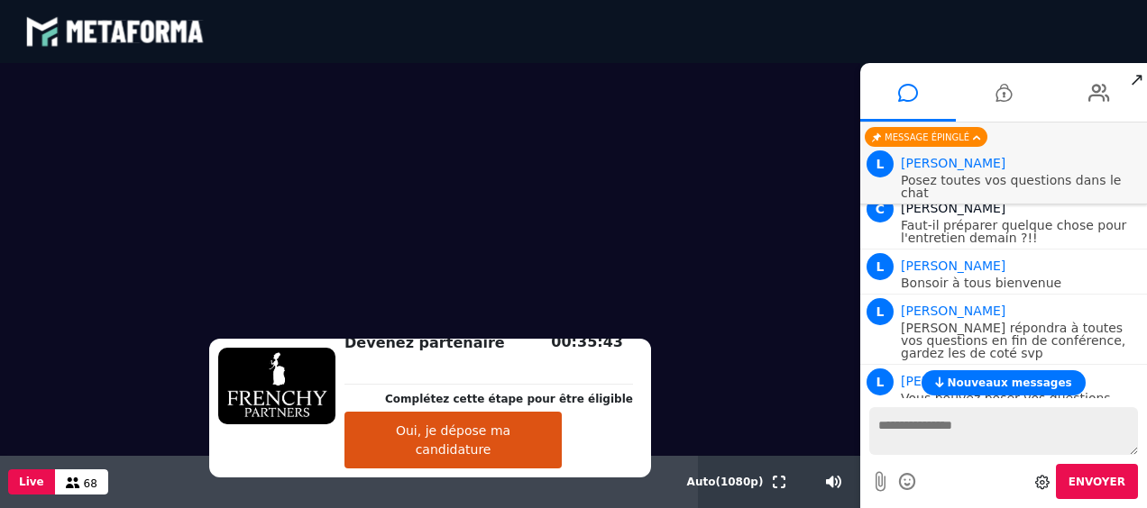
click at [977, 386] on span "Nouveaux messages" at bounding box center [1009, 383] width 124 height 13
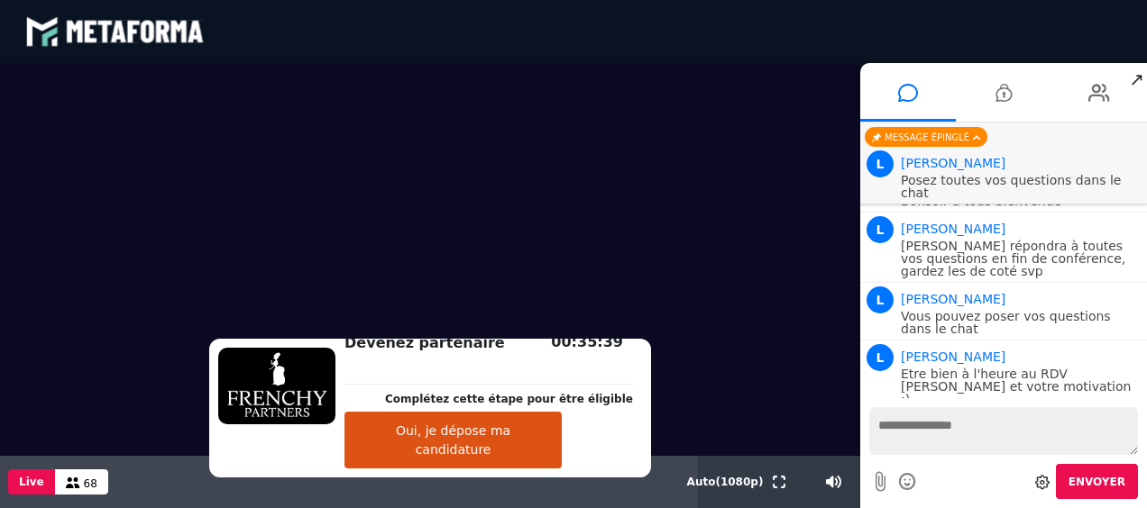
click at [972, 430] on textarea at bounding box center [1003, 431] width 269 height 48
click at [974, 427] on textarea at bounding box center [1003, 431] width 269 height 48
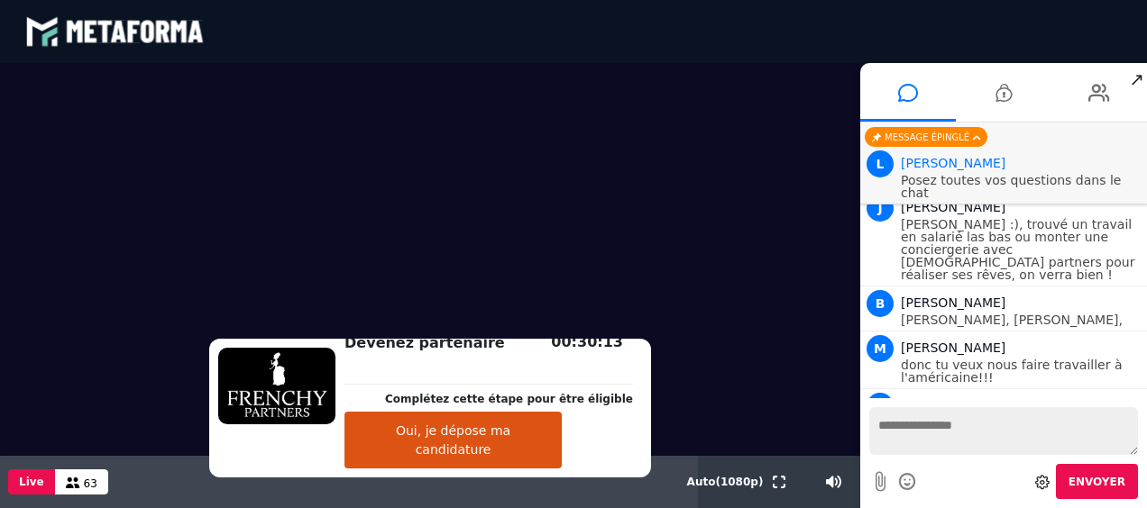
scroll to position [2710, 0]
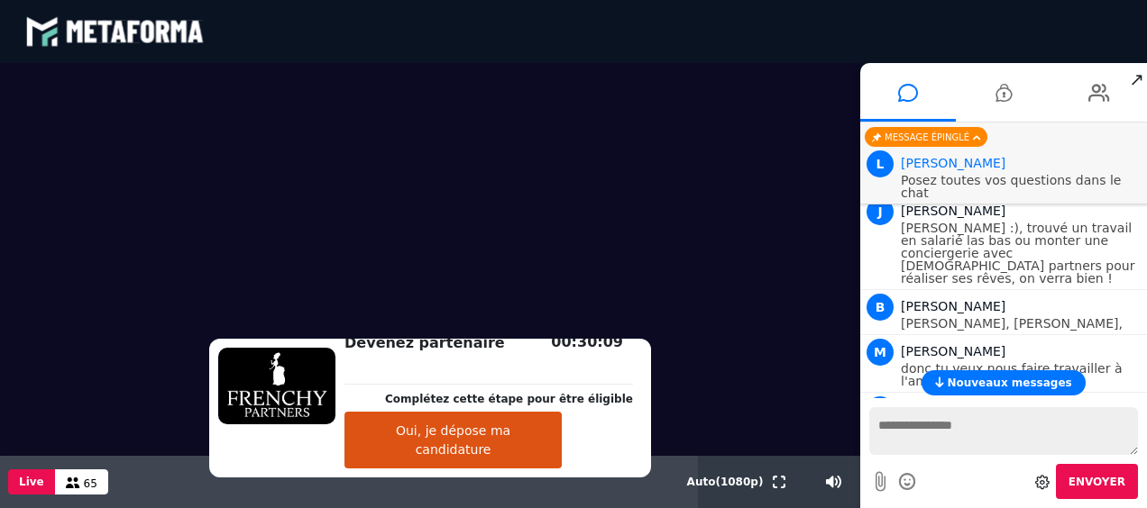
click at [1002, 382] on span "Nouveaux messages" at bounding box center [1009, 383] width 124 height 13
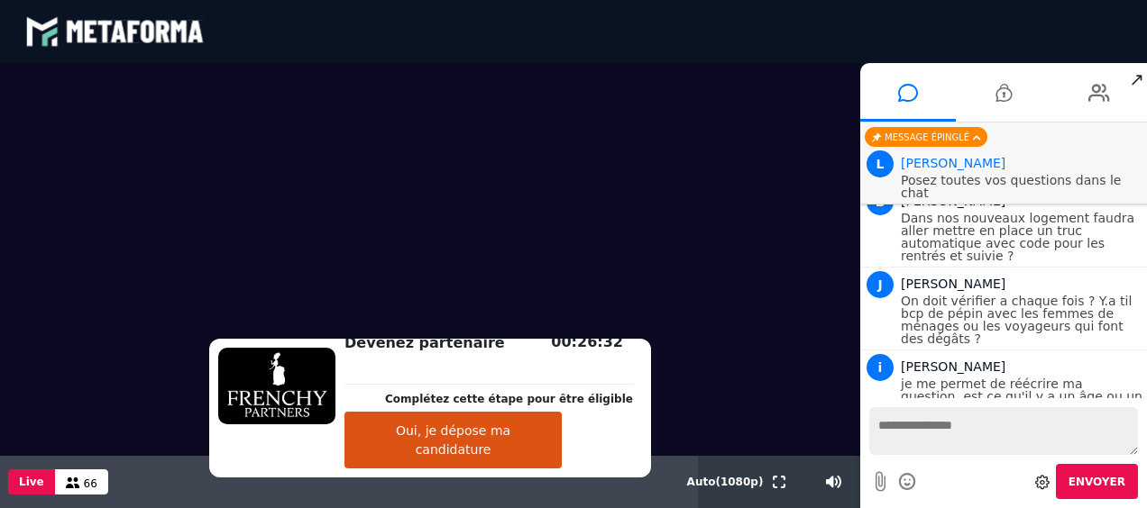
scroll to position [3033, 0]
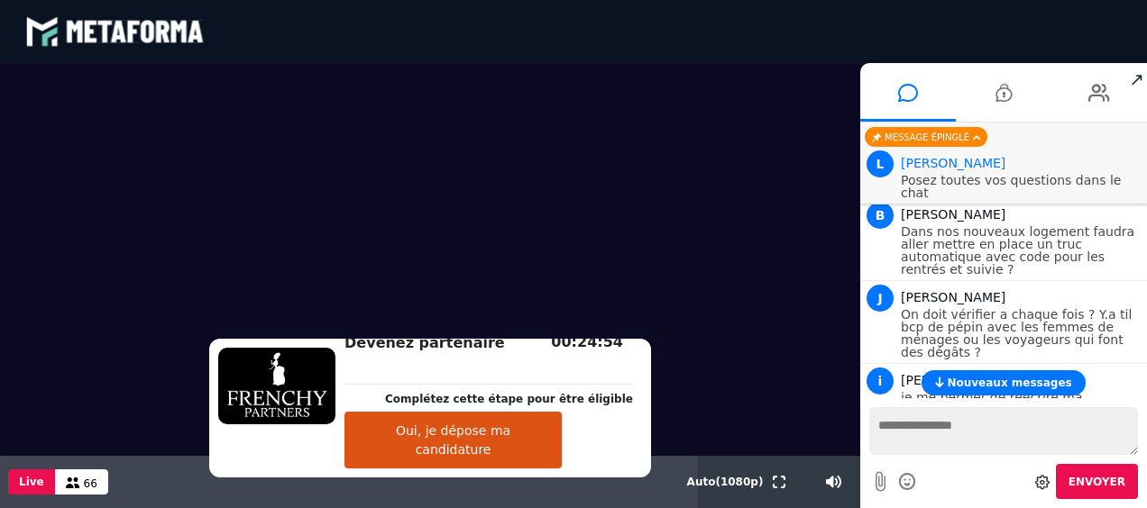
click at [934, 421] on textarea at bounding box center [1003, 431] width 269 height 48
type textarea "*"
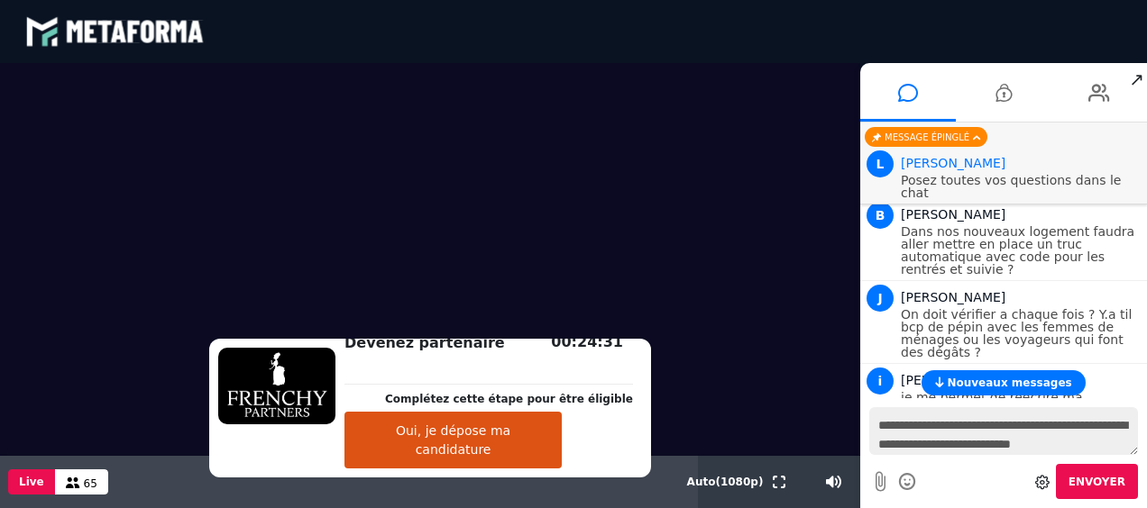
scroll to position [16, 0]
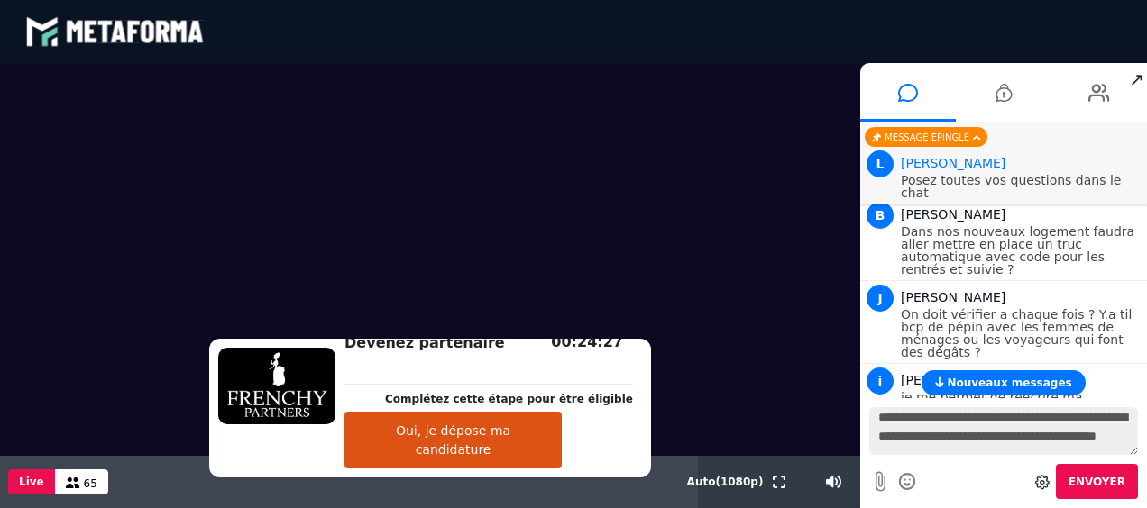
type textarea "**********"
click at [905, 477] on icon at bounding box center [908, 482] width 20 height 23
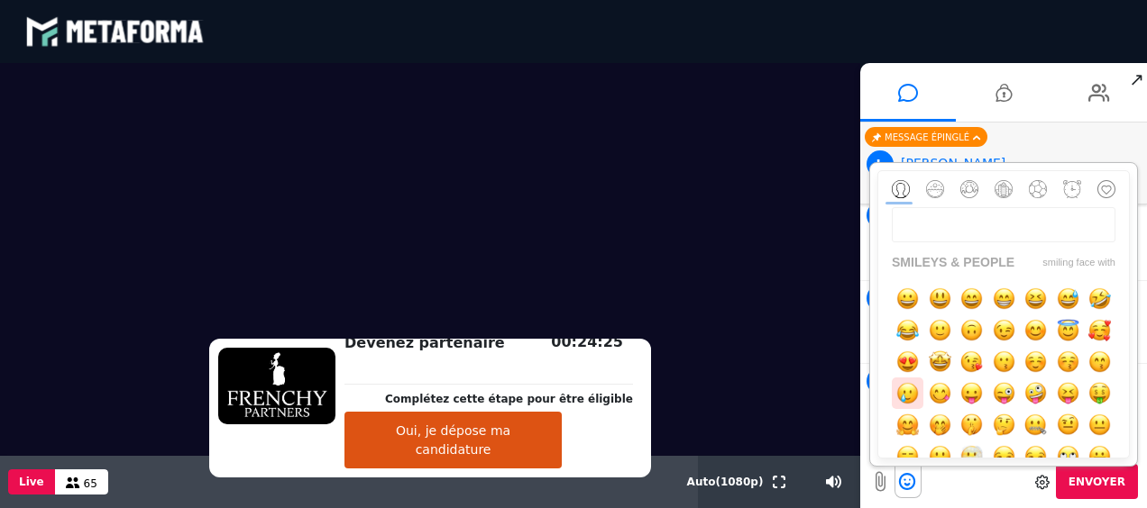
click at [919, 390] on img "button" at bounding box center [907, 393] width 23 height 23
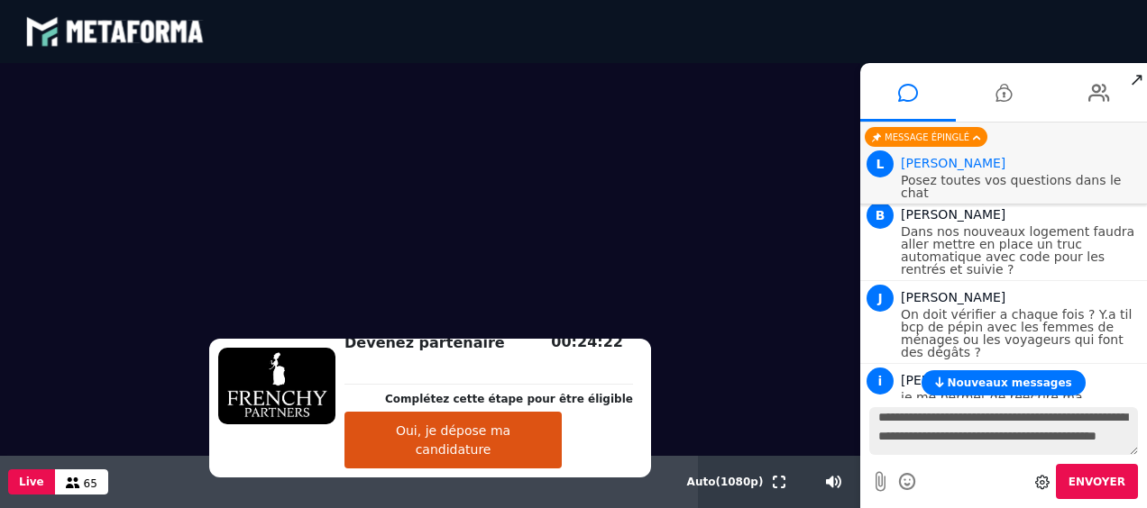
scroll to position [5, 0]
click at [1045, 425] on textarea "**********" at bounding box center [1003, 431] width 269 height 48
click at [485, 456] on button "Oui, je dépose ma candidature" at bounding box center [452, 440] width 217 height 57
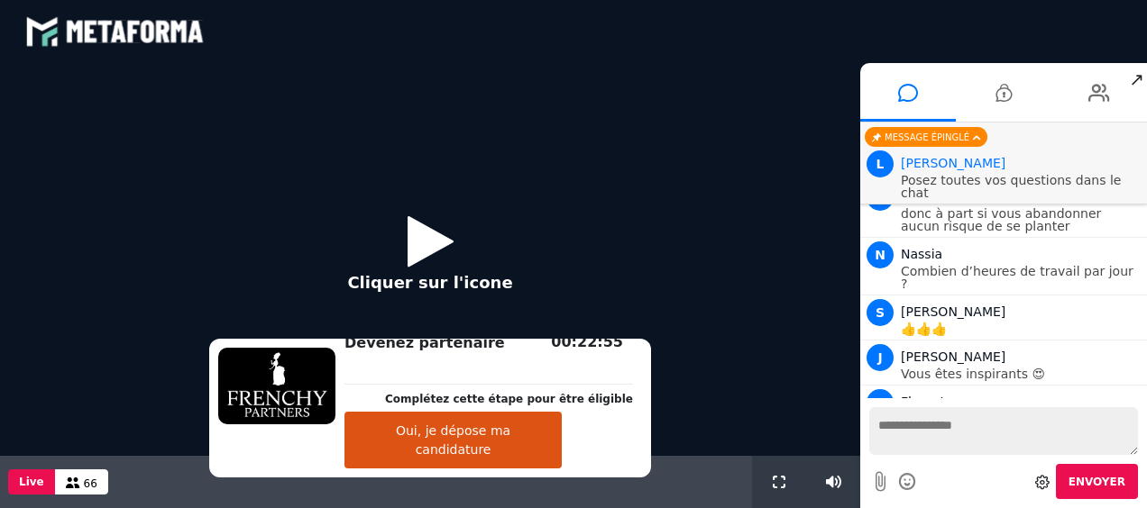
scroll to position [1937, 0]
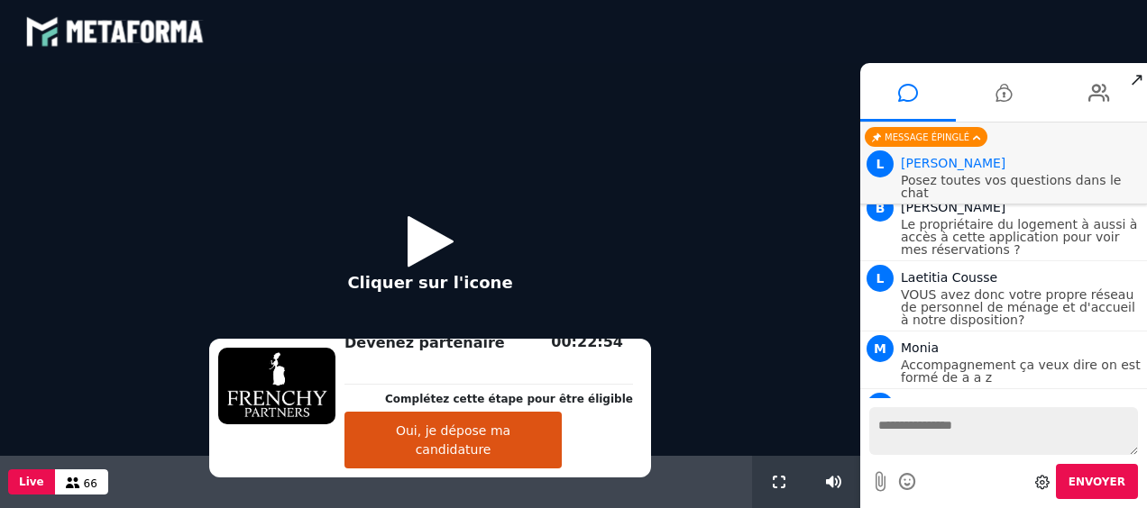
click at [441, 234] on icon at bounding box center [430, 241] width 46 height 59
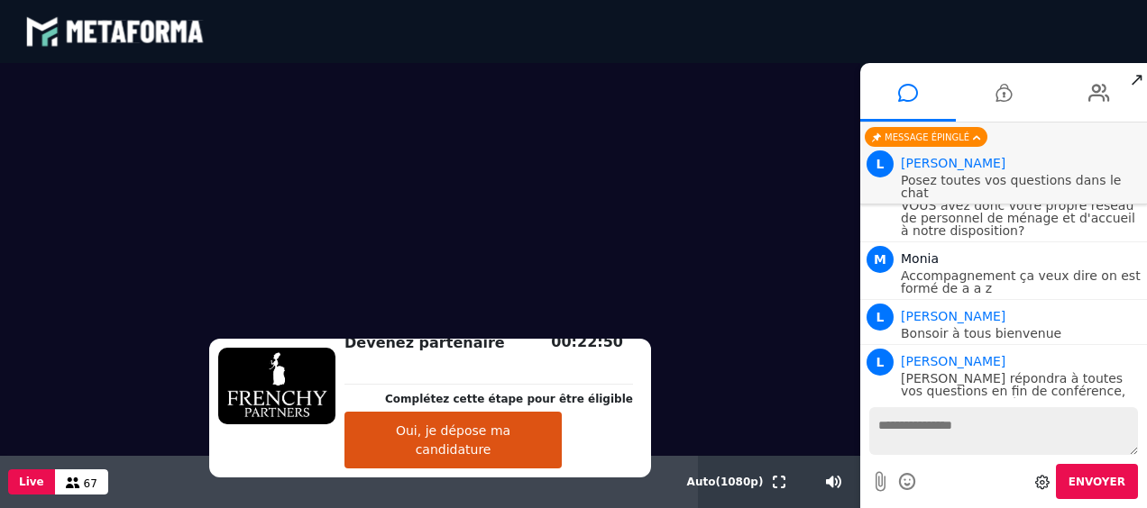
scroll to position [2070, 0]
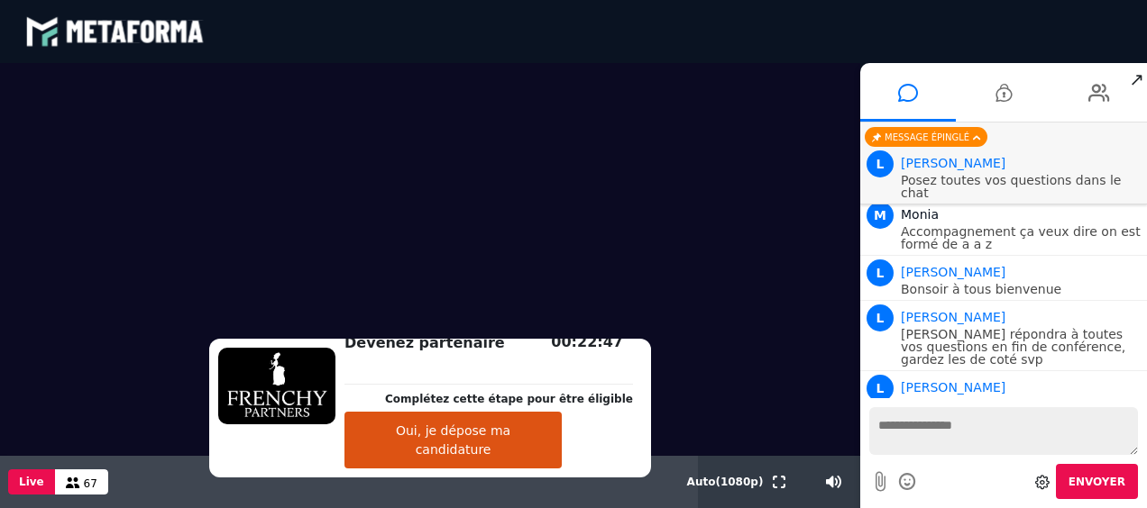
click at [930, 417] on textarea at bounding box center [1003, 431] width 269 height 48
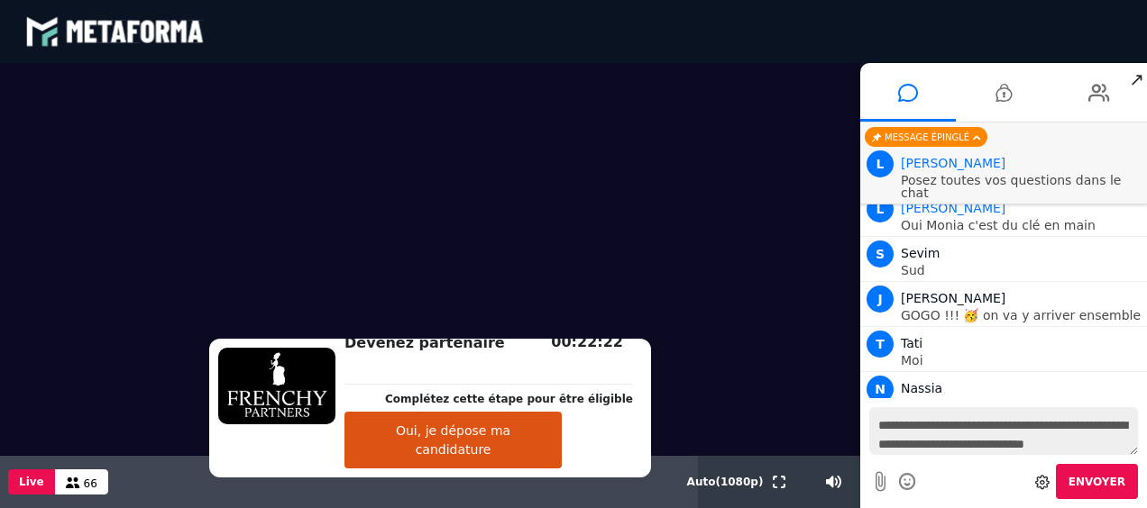
scroll to position [16, 0]
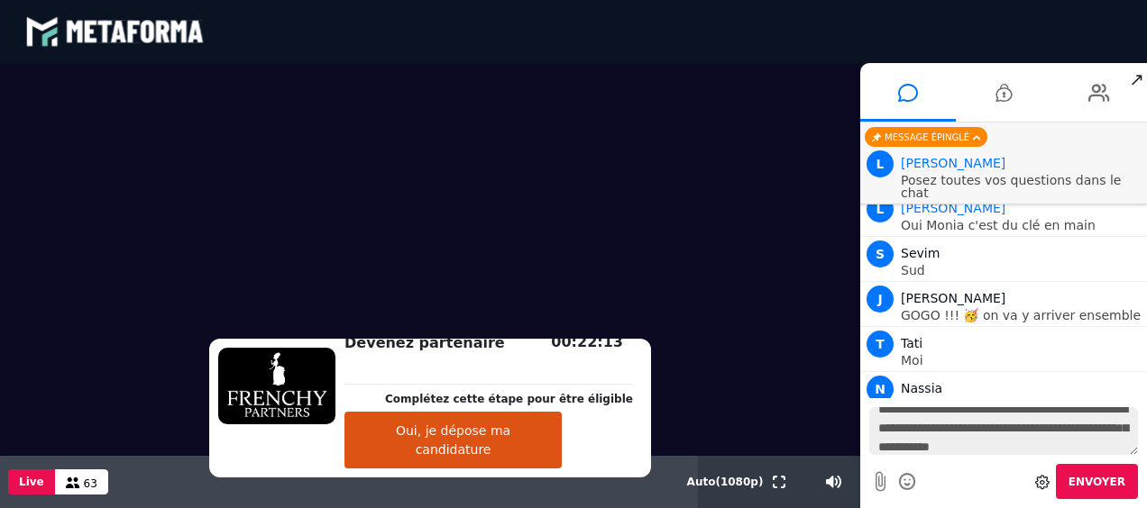
click at [912, 472] on icon at bounding box center [908, 482] width 20 height 23
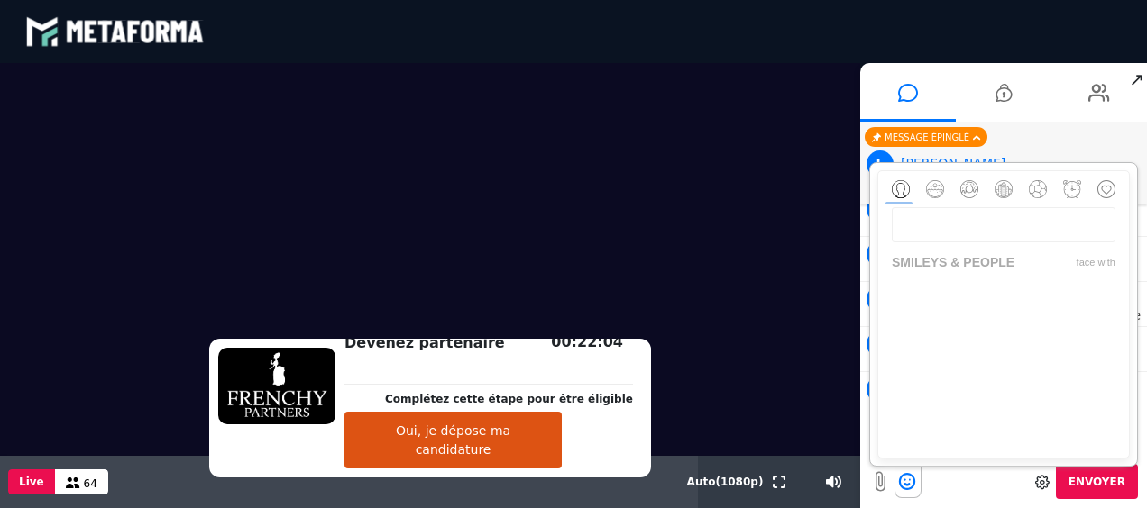
scroll to position [296, 0]
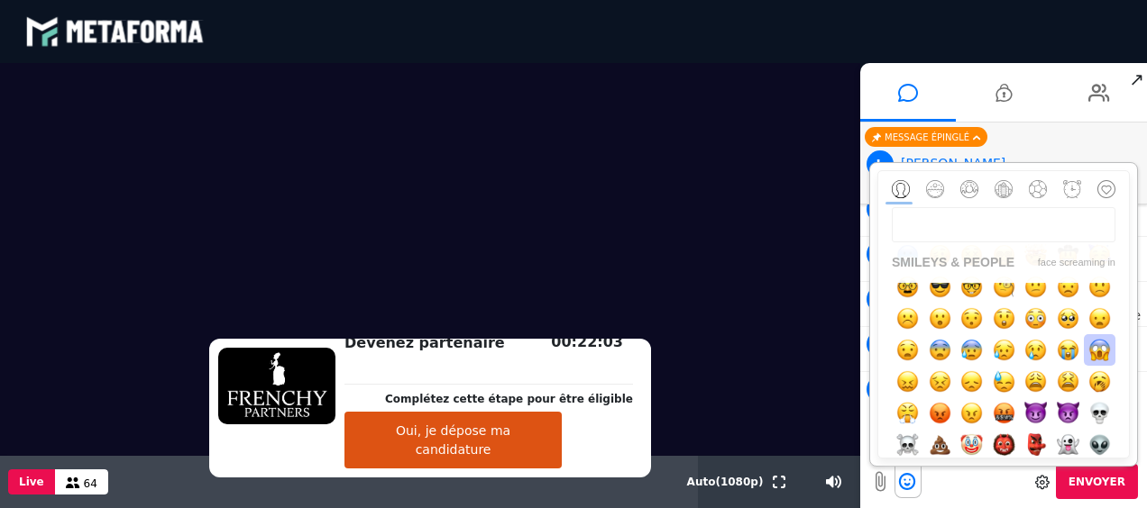
click at [1093, 362] on img "button" at bounding box center [1099, 350] width 23 height 23
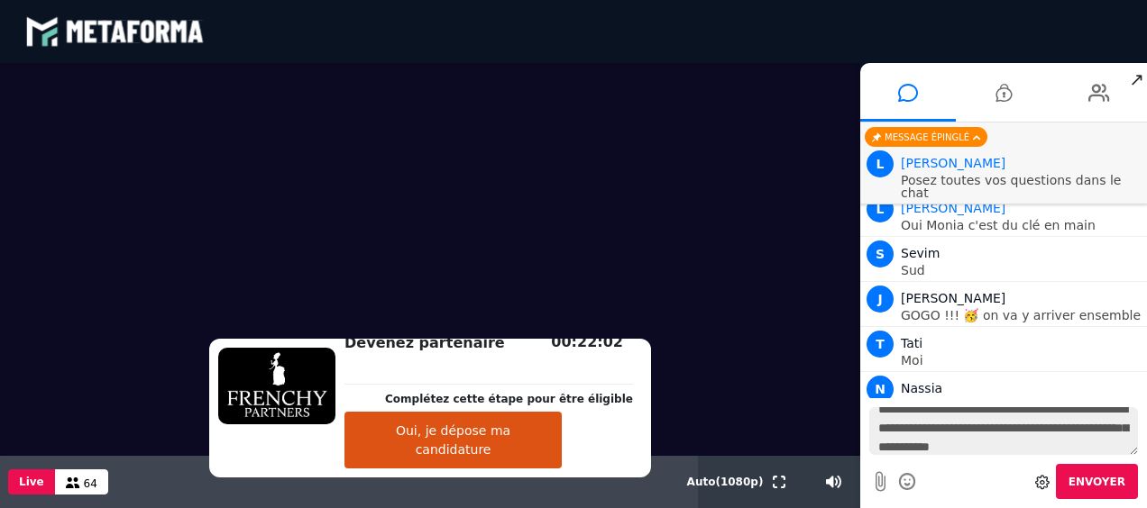
click at [1093, 416] on textarea "**********" at bounding box center [1003, 431] width 269 height 48
click at [1091, 445] on textarea "**********" at bounding box center [1003, 431] width 269 height 48
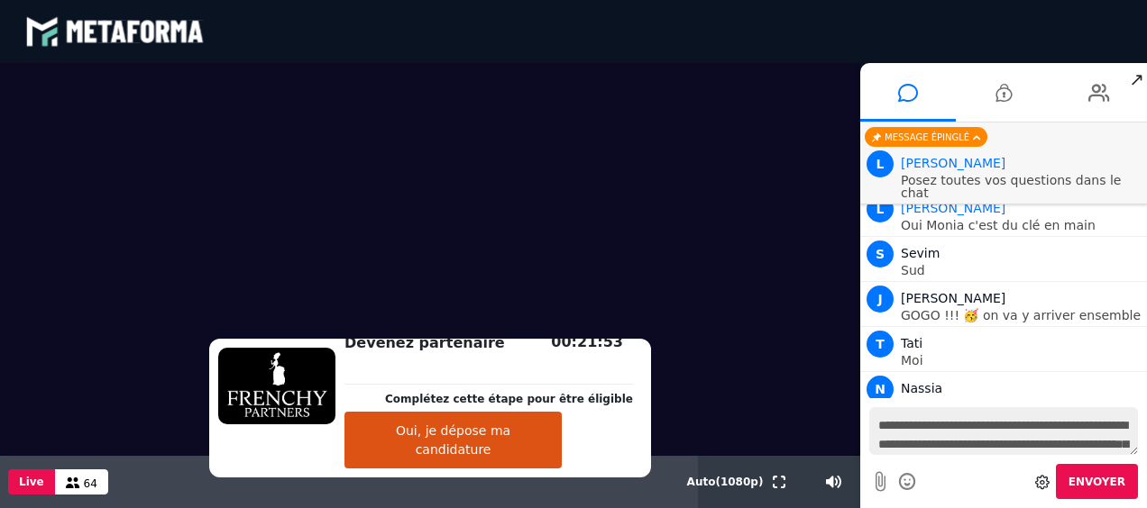
scroll to position [2364, 0]
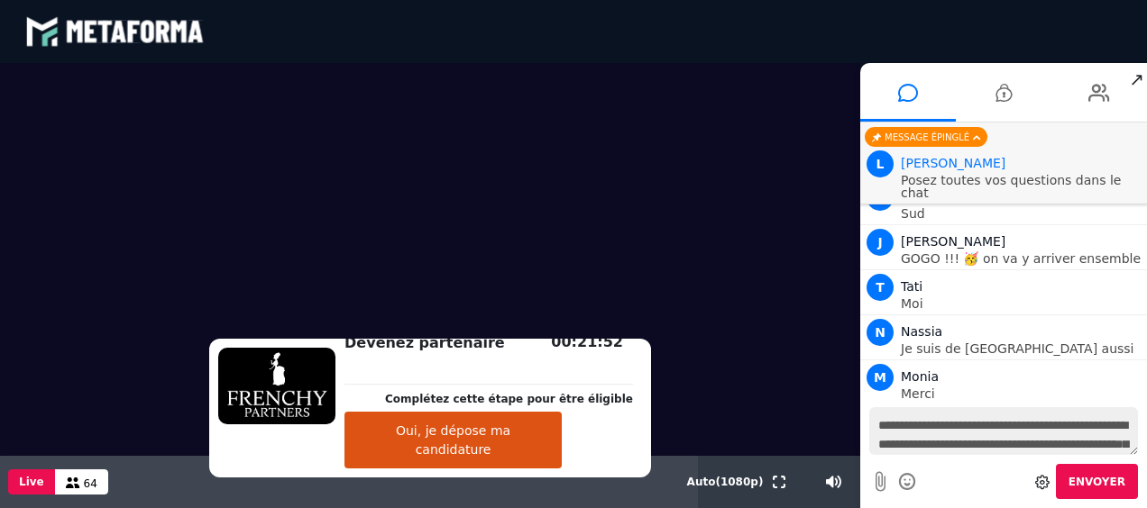
click at [1116, 431] on textarea "**********" at bounding box center [1003, 431] width 269 height 48
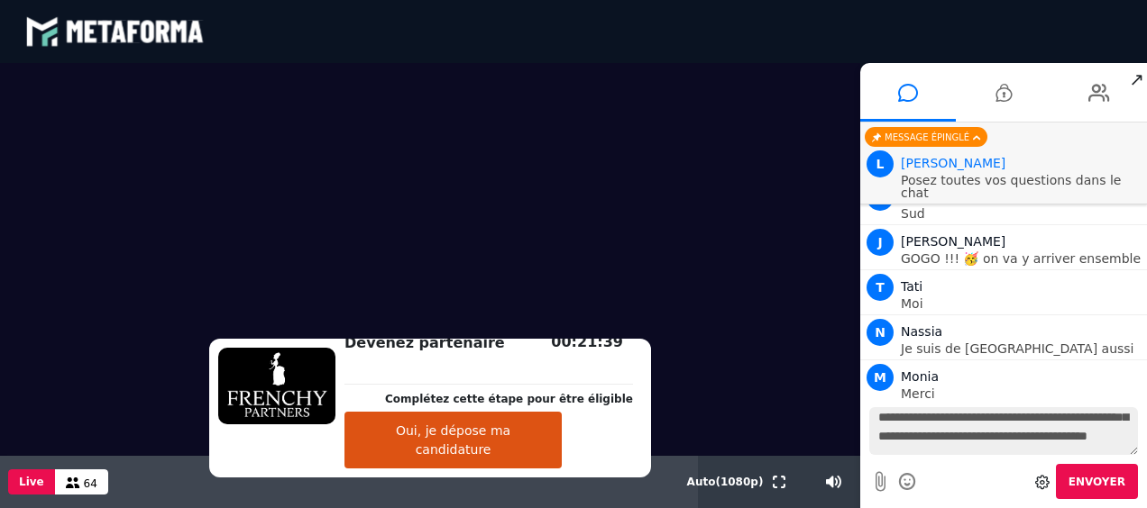
scroll to position [45, 0]
type textarea "**********"
click at [1099, 481] on span "Envoyer" at bounding box center [1096, 482] width 57 height 13
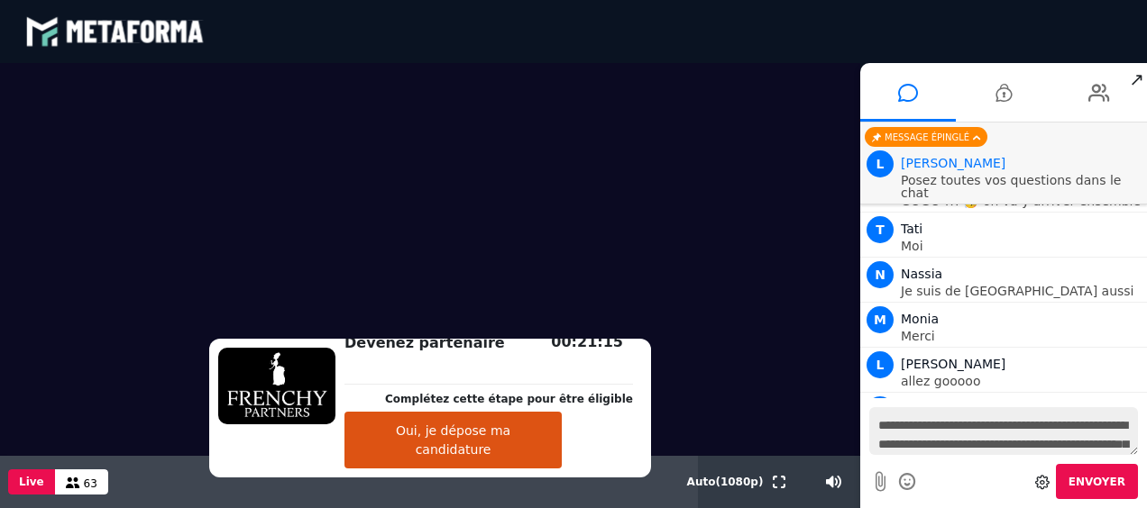
scroll to position [2492, 0]
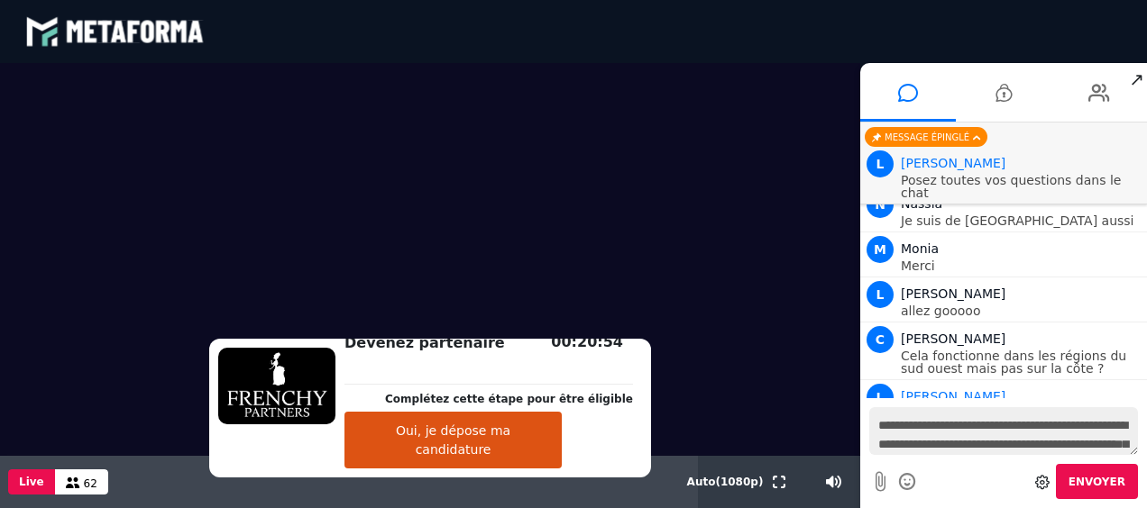
click at [965, 433] on textarea "**********" at bounding box center [1003, 431] width 269 height 48
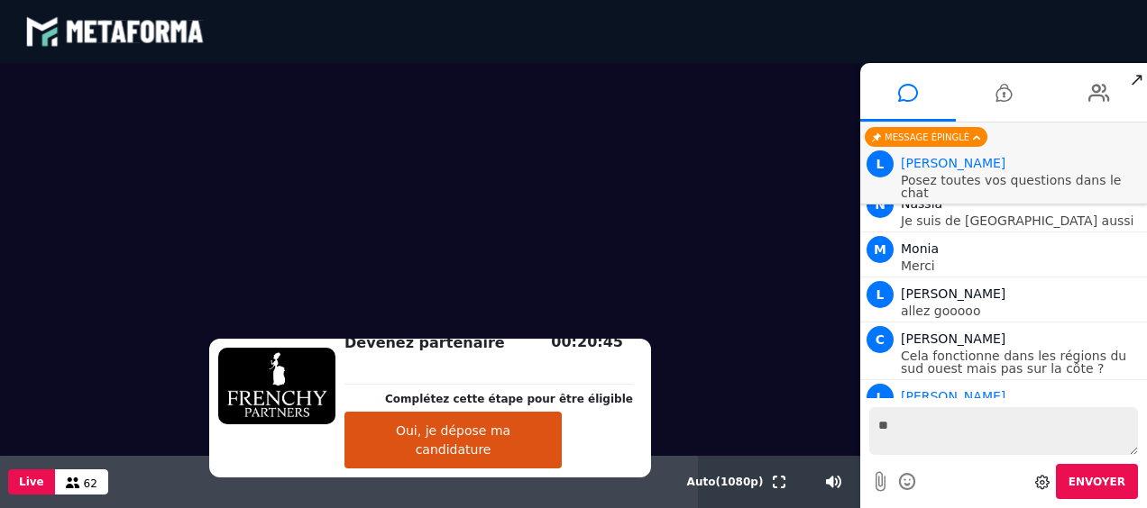
type textarea "*"
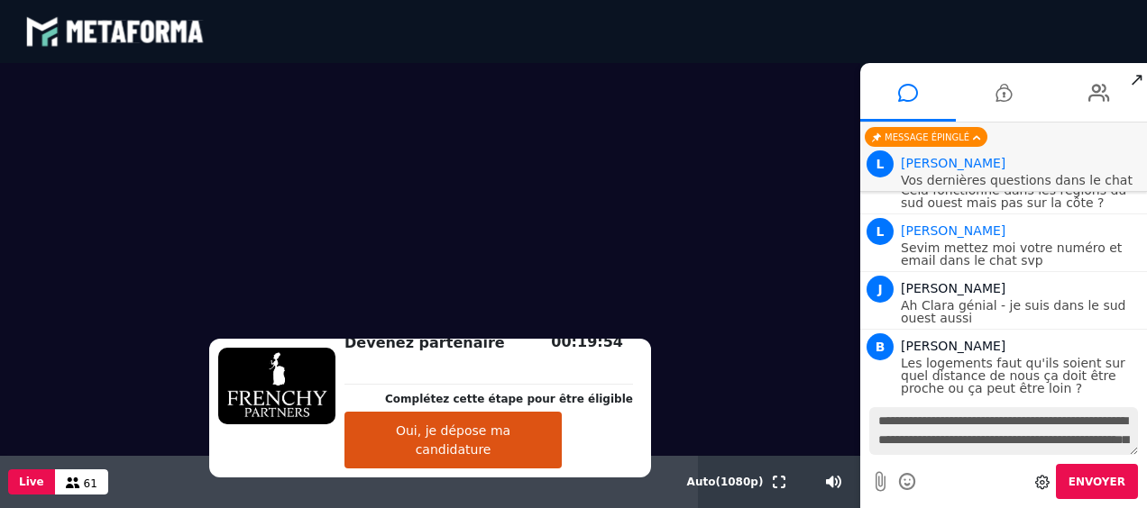
scroll to position [30, 0]
click at [937, 417] on textarea "**********" at bounding box center [1003, 431] width 269 height 48
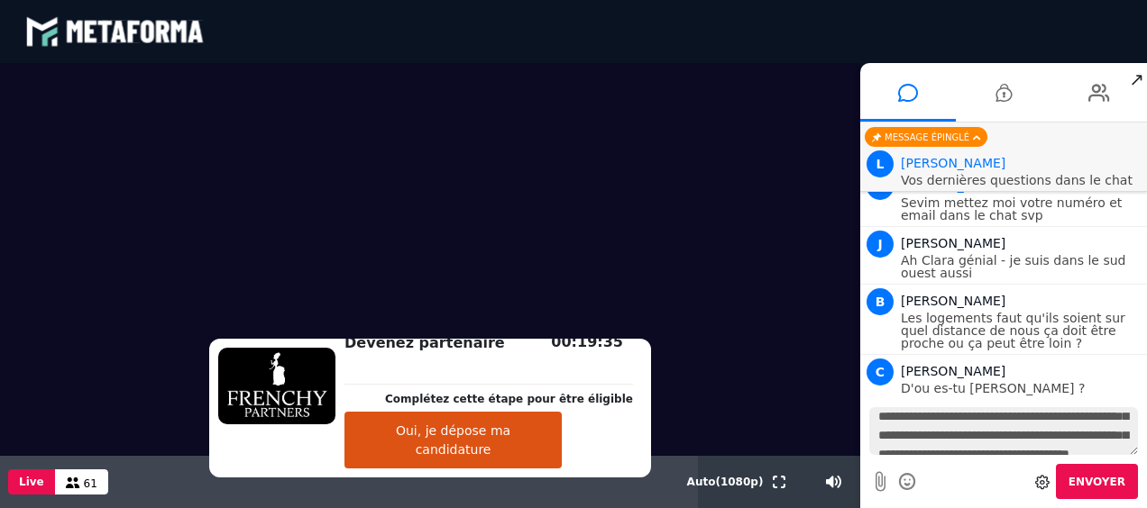
type textarea "**********"
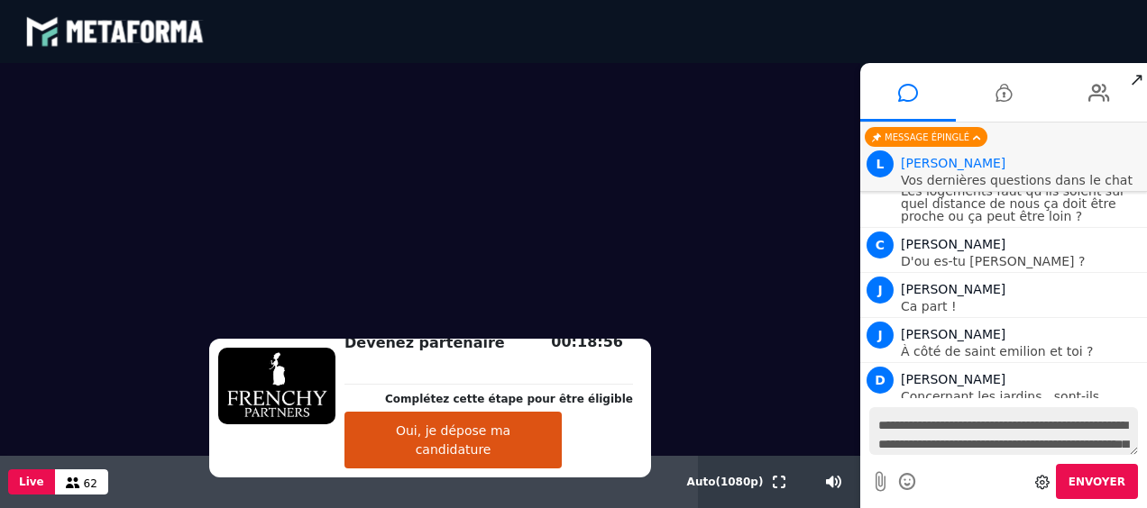
scroll to position [2945, 0]
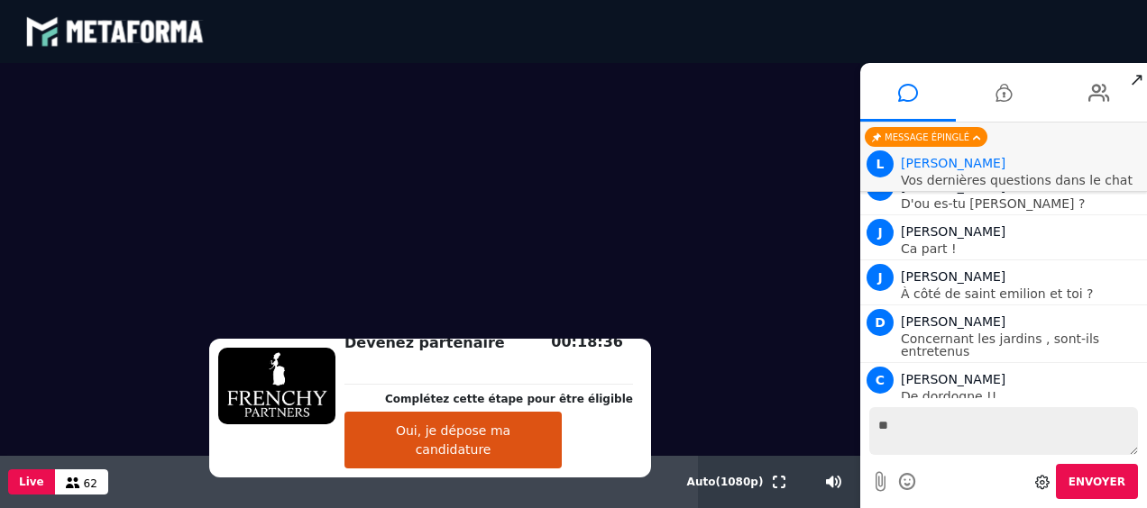
type textarea "*"
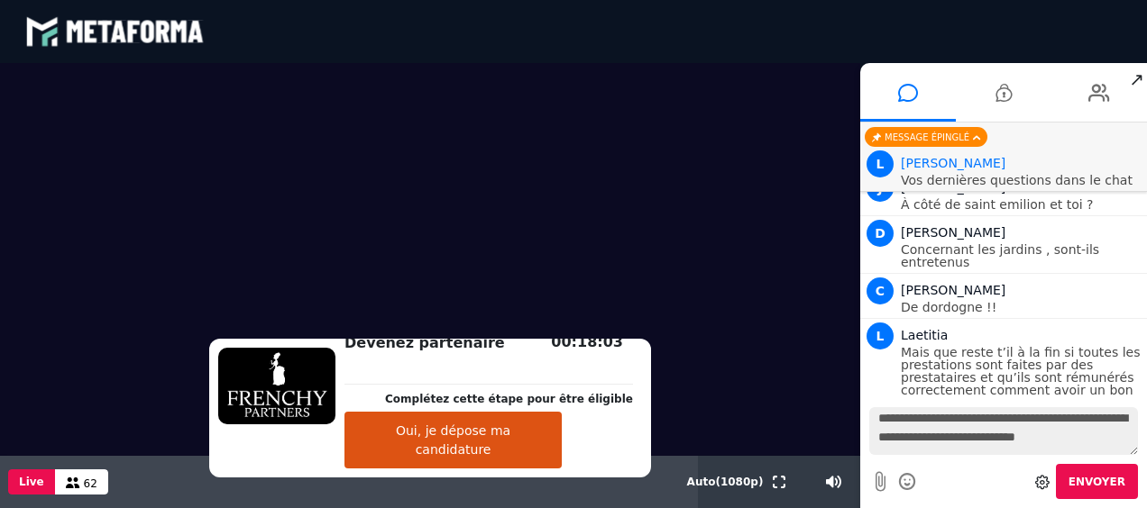
scroll to position [16, 0]
click at [911, 478] on icon at bounding box center [908, 482] width 20 height 23
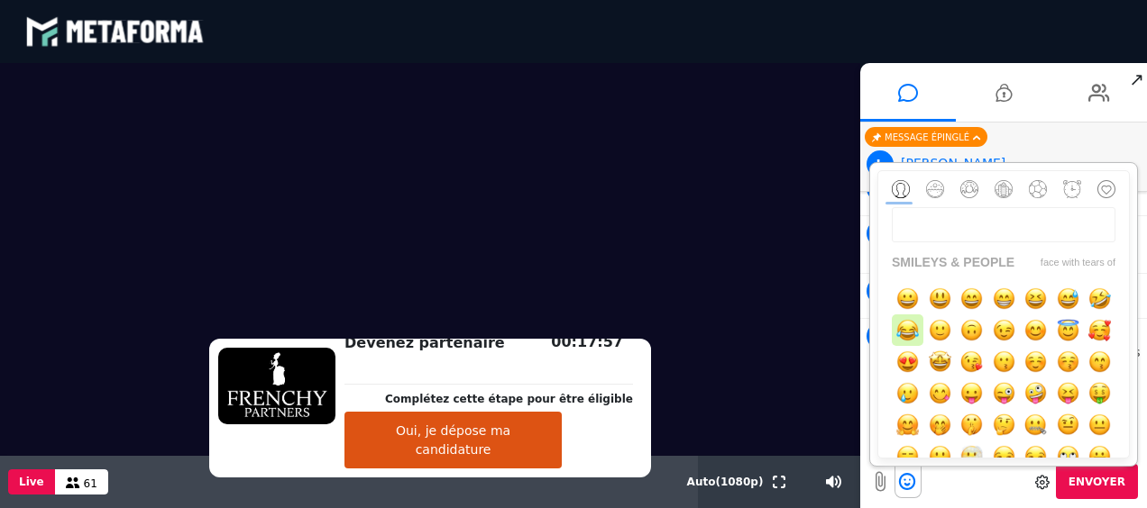
click at [919, 326] on img "button" at bounding box center [907, 330] width 23 height 23
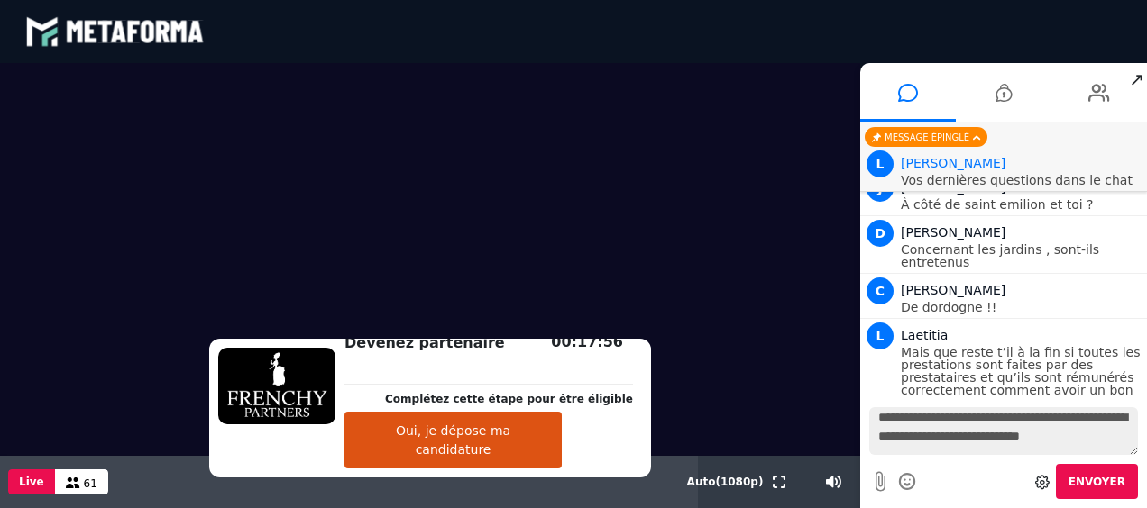
scroll to position [3080, 0]
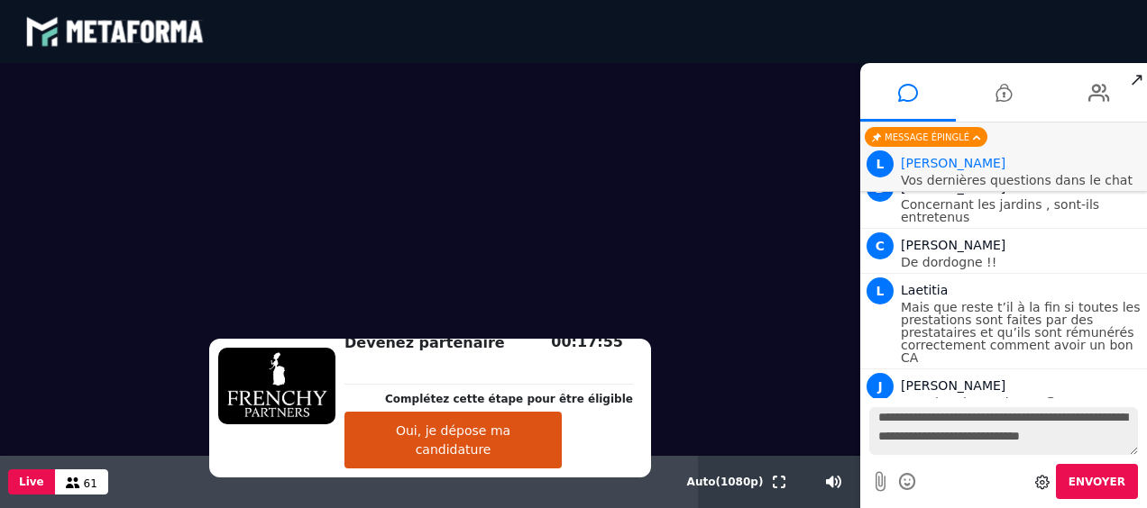
click at [1053, 437] on textarea "**********" at bounding box center [1003, 431] width 269 height 48
click at [1054, 429] on textarea "**********" at bounding box center [1003, 431] width 269 height 48
type textarea "**********"
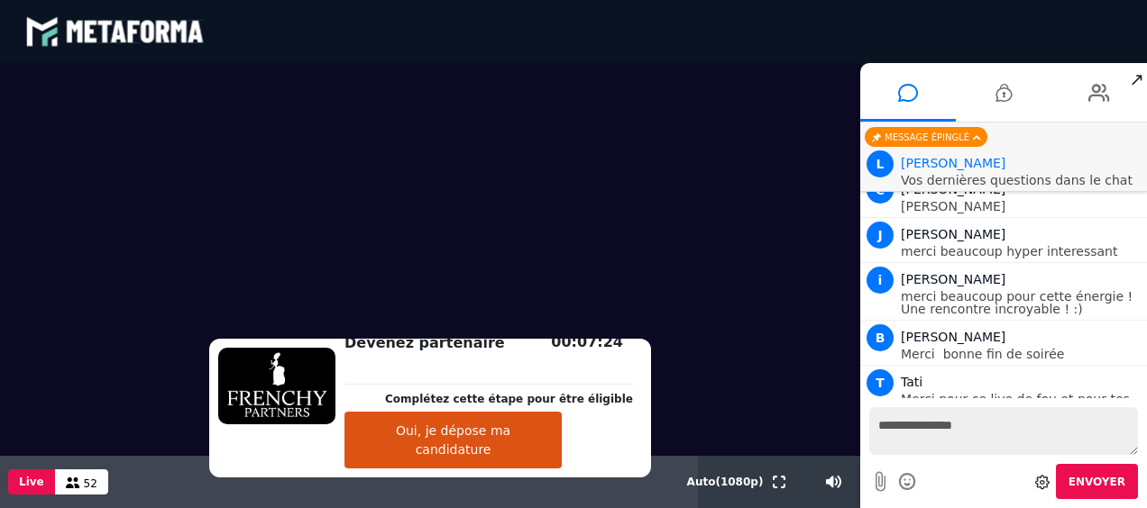
scroll to position [5038, 0]
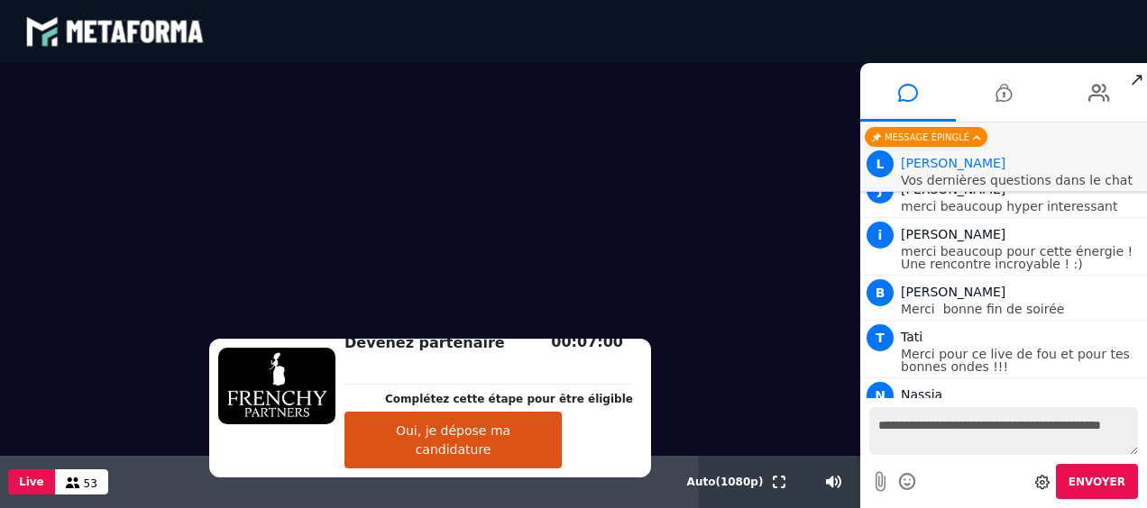
click at [974, 422] on textarea "**********" at bounding box center [1003, 431] width 269 height 48
type textarea "**********"
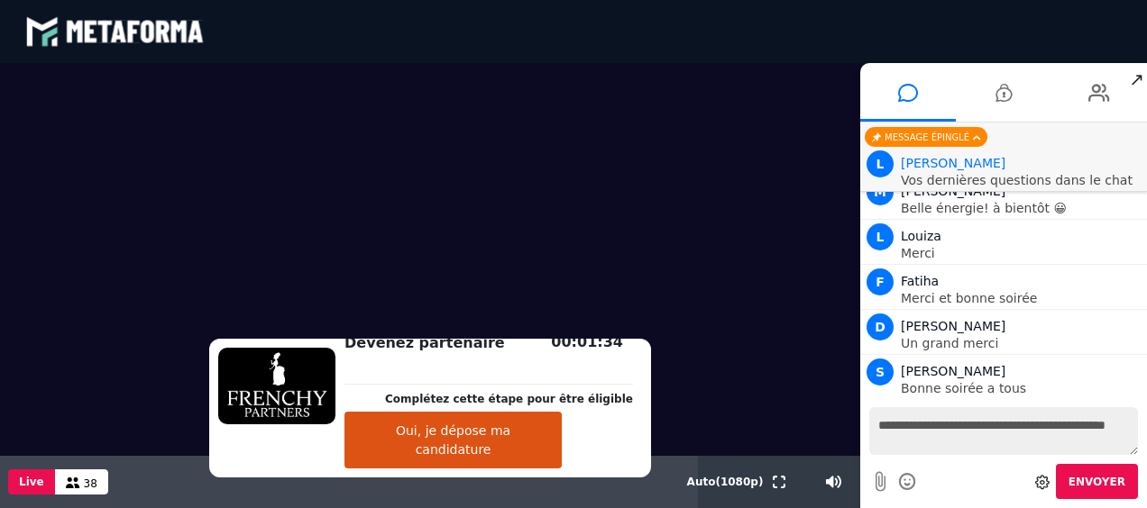
scroll to position [5466, 0]
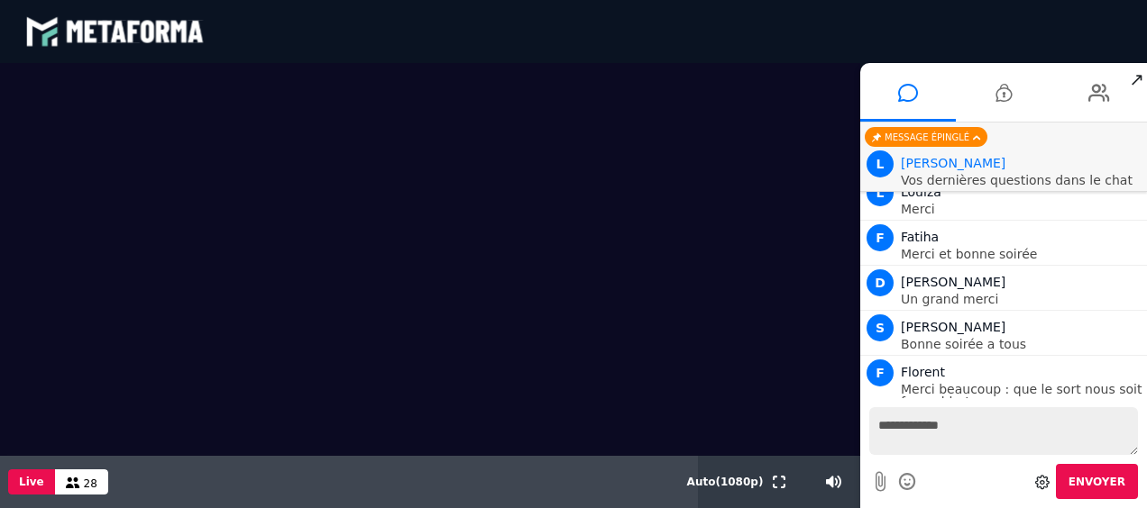
type textarea "**********"
